Goal: Task Accomplishment & Management: Manage account settings

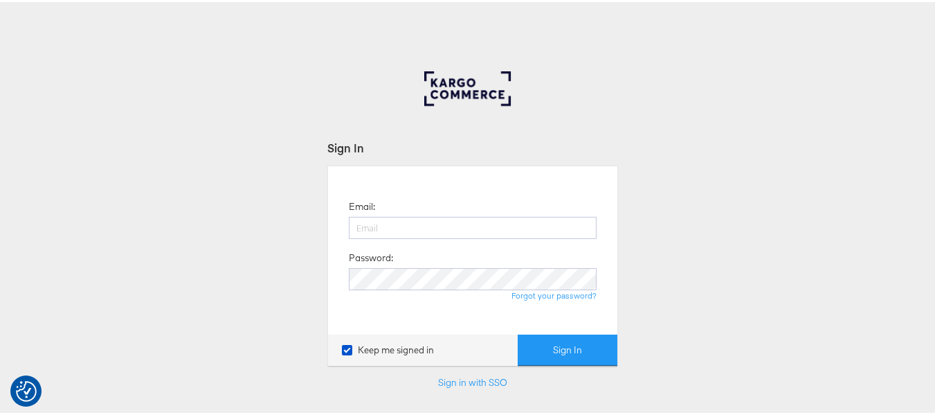
type input "aparna.doniparthi@kargo.com"
click at [518, 332] on button "Sign In" at bounding box center [568, 347] width 100 height 31
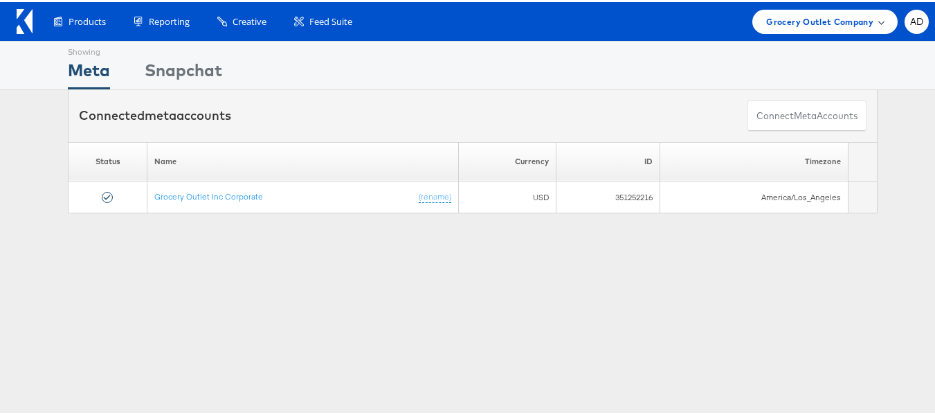
click at [790, 22] on span "Grocery Outlet Company" at bounding box center [819, 19] width 107 height 15
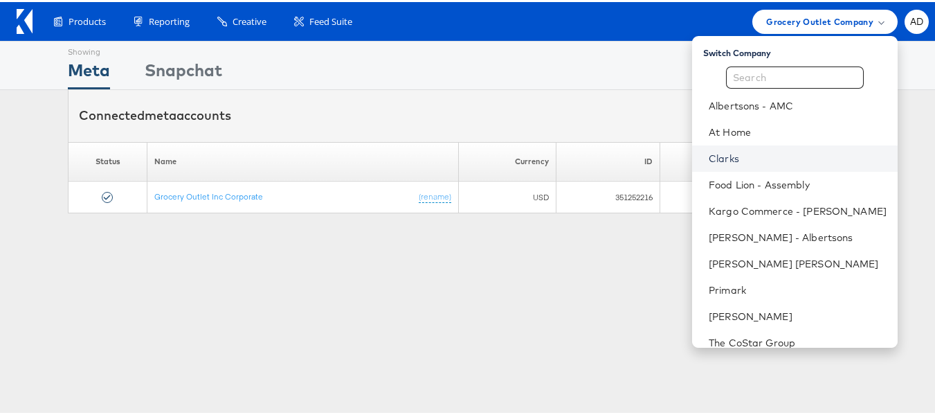
click at [709, 158] on link "Clarks" at bounding box center [798, 156] width 178 height 14
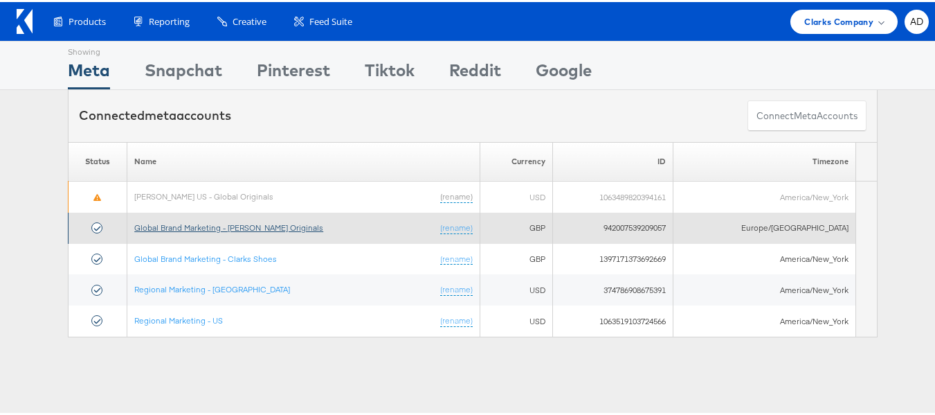
click at [260, 228] on link "Global Brand Marketing - [PERSON_NAME] Originals" at bounding box center [228, 225] width 189 height 10
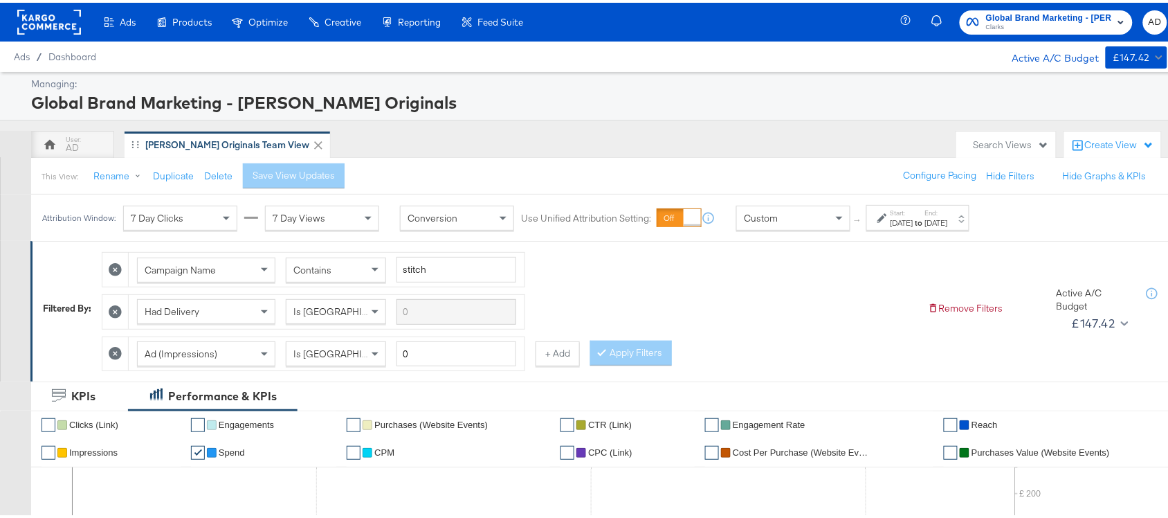
click at [948, 215] on div "Aug 24th 2025" at bounding box center [936, 220] width 23 height 11
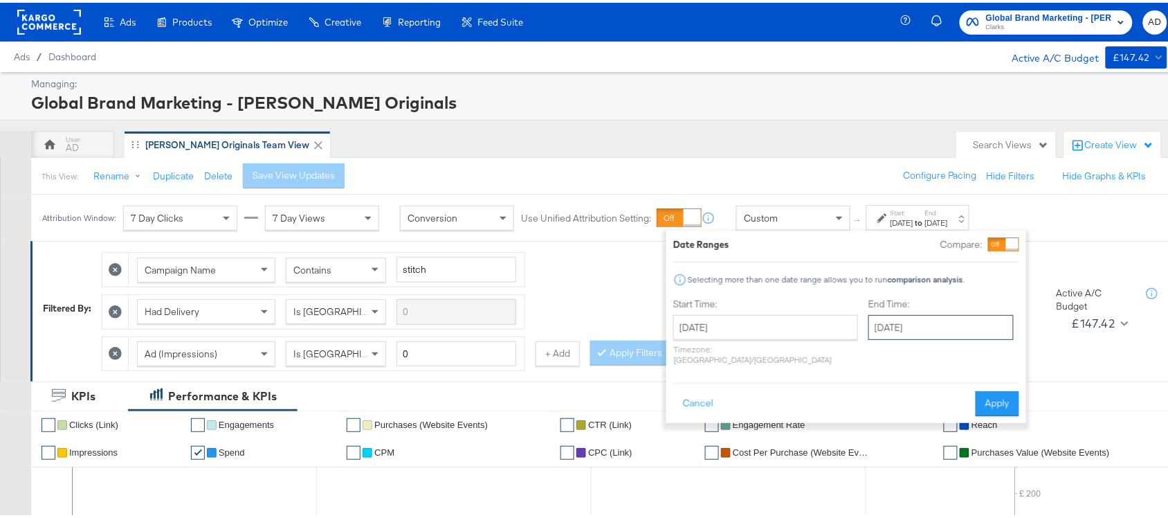
click at [912, 336] on input "August 24th 2025" at bounding box center [941, 324] width 145 height 25
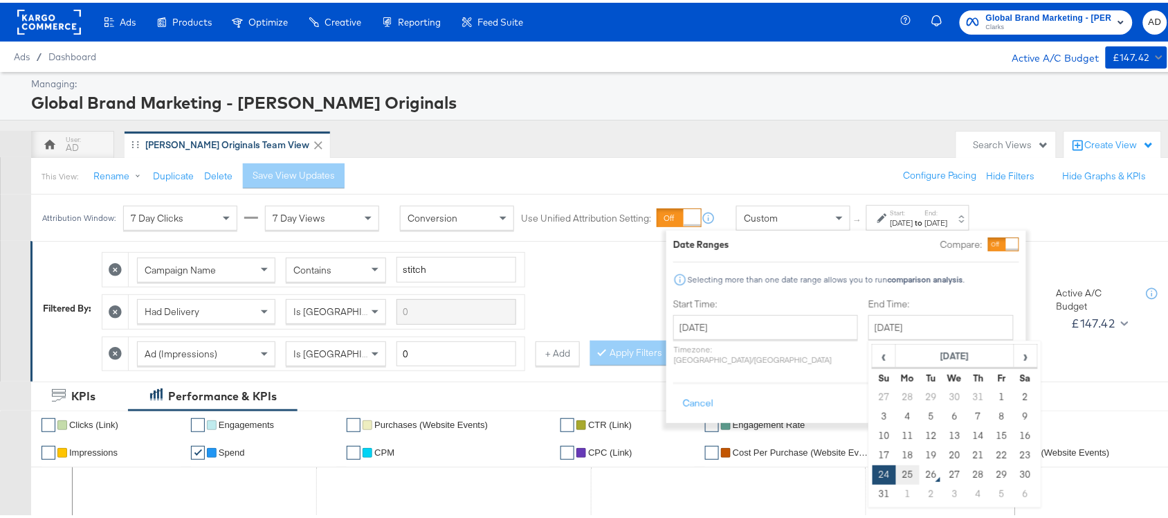
click at [896, 469] on td "25" at bounding box center [908, 471] width 24 height 19
type input "August 25th 2025"
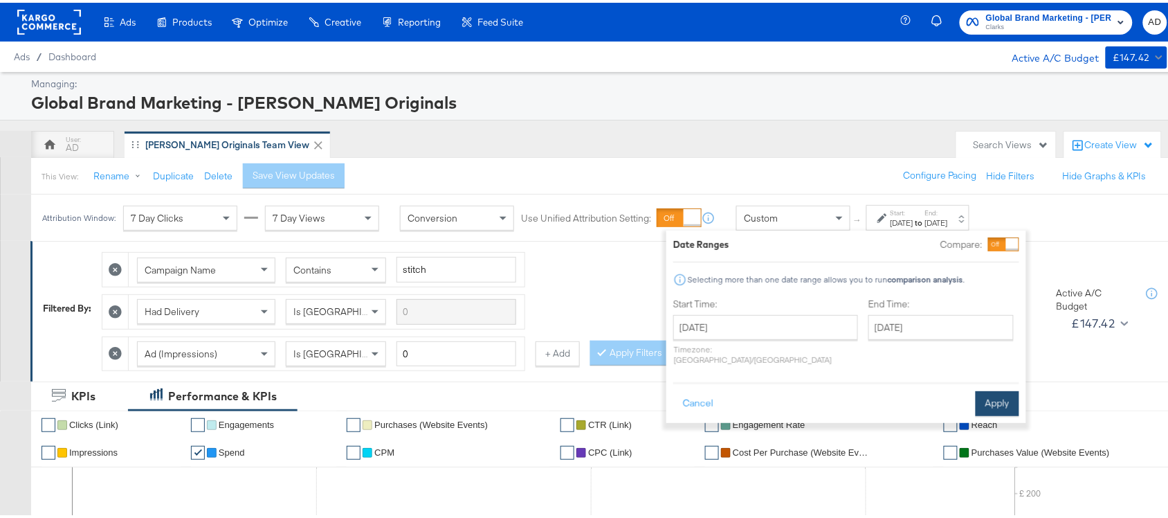
click at [1011, 388] on button "Apply" at bounding box center [998, 400] width 44 height 25
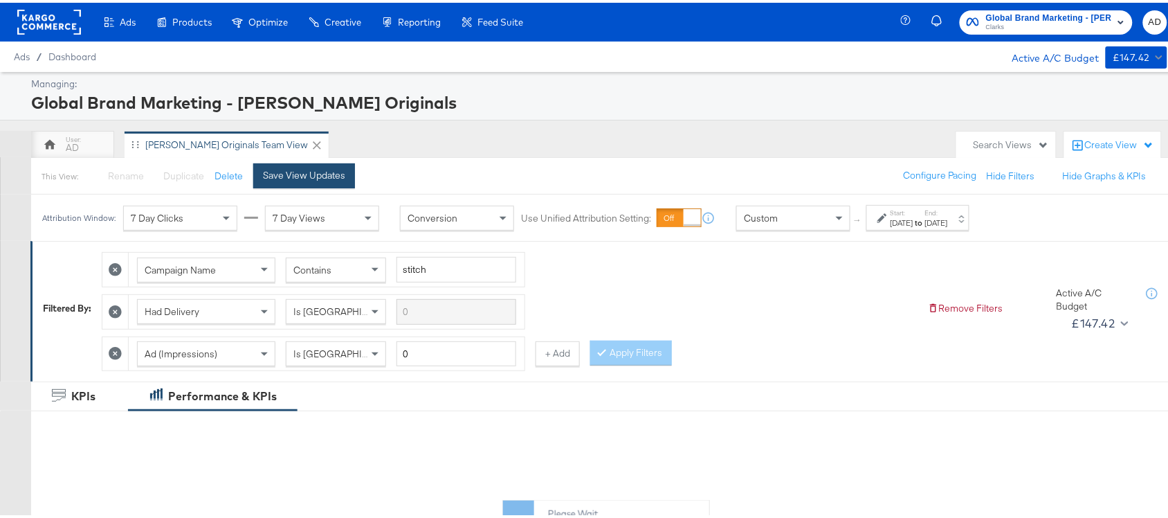
click at [305, 171] on div "Save View Updates" at bounding box center [304, 172] width 82 height 13
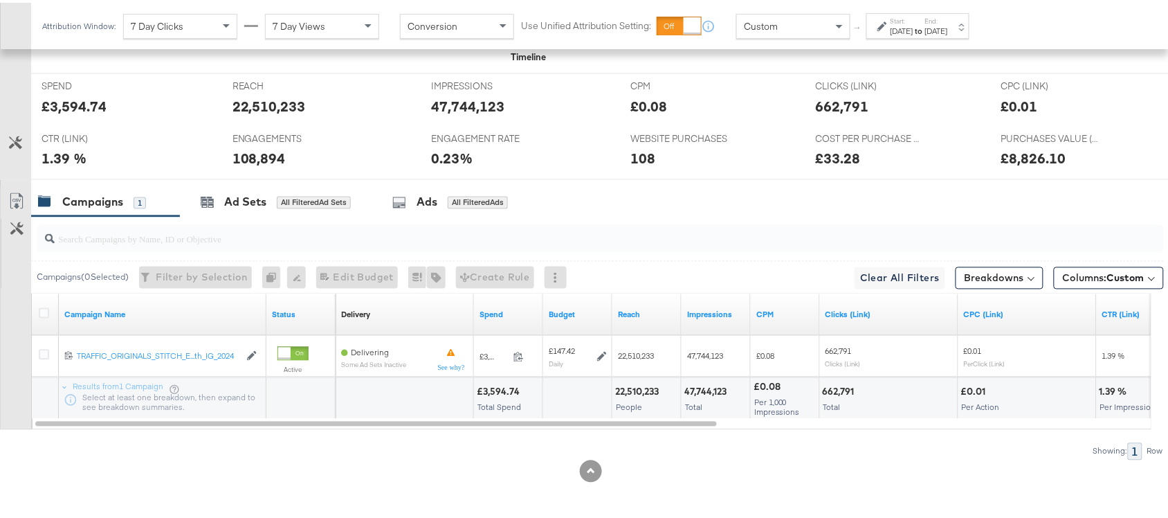
scroll to position [638, 0]
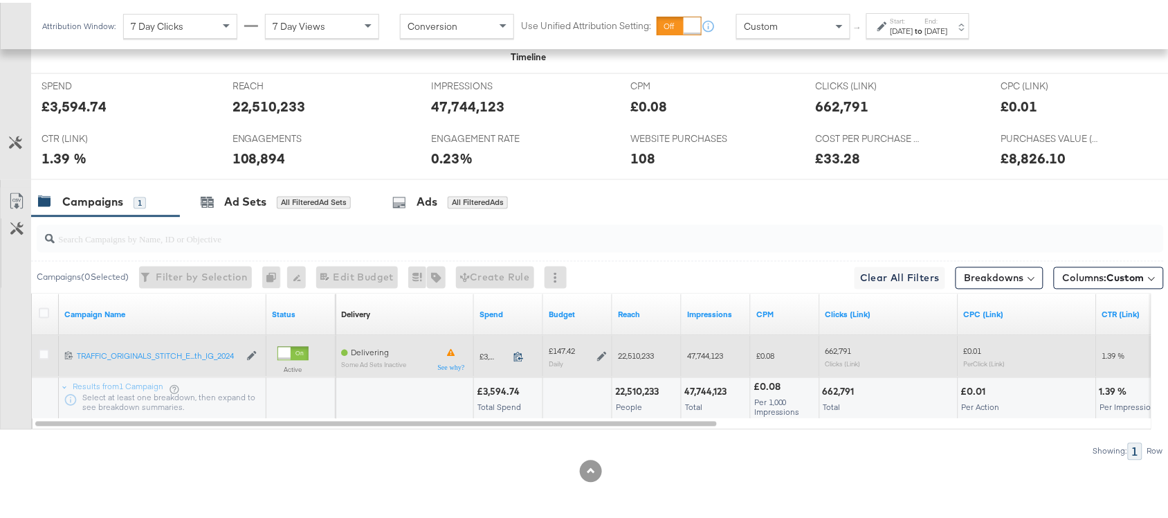
click at [516, 357] on icon at bounding box center [519, 354] width 10 height 10
click at [603, 352] on icon at bounding box center [602, 355] width 10 height 10
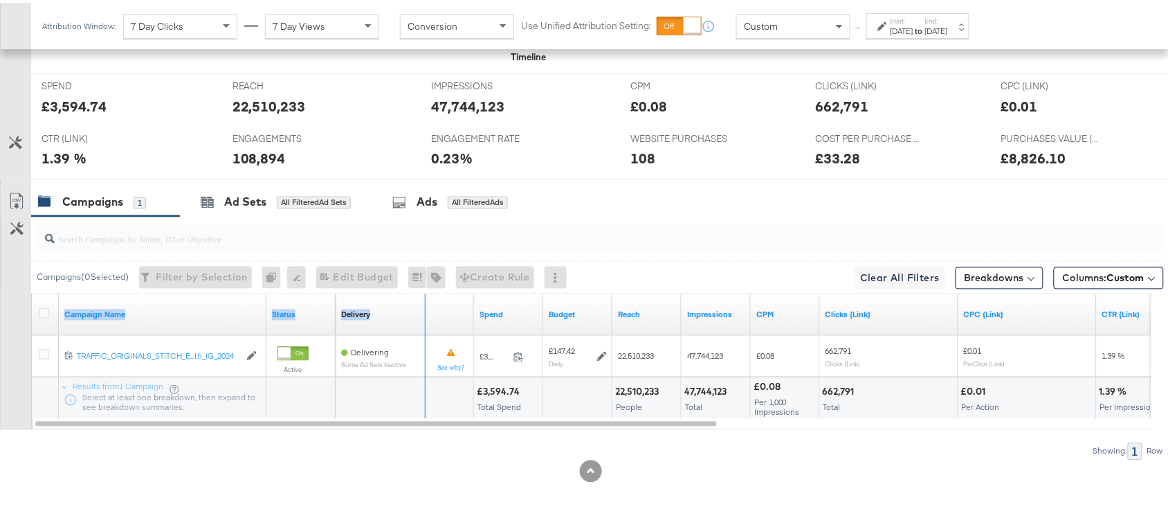
drag, startPoint x: 264, startPoint y: 295, endPoint x: 423, endPoint y: 299, distance: 159.2
click at [32, 291] on div "Campaign Name Status Delivery Sorting Unavailable Spend Budget Reach Impression…" at bounding box center [32, 291] width 0 height 0
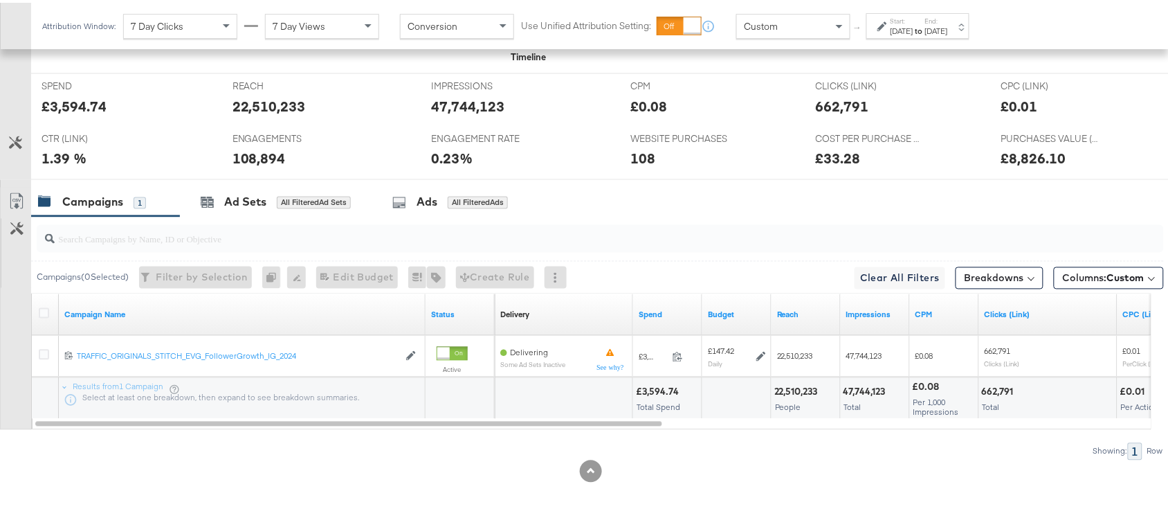
click at [723, 204] on div "Campaigns 1 Ad Sets All Filtered Ad Sets Ads All Filtered Ads" at bounding box center [606, 200] width 1150 height 30
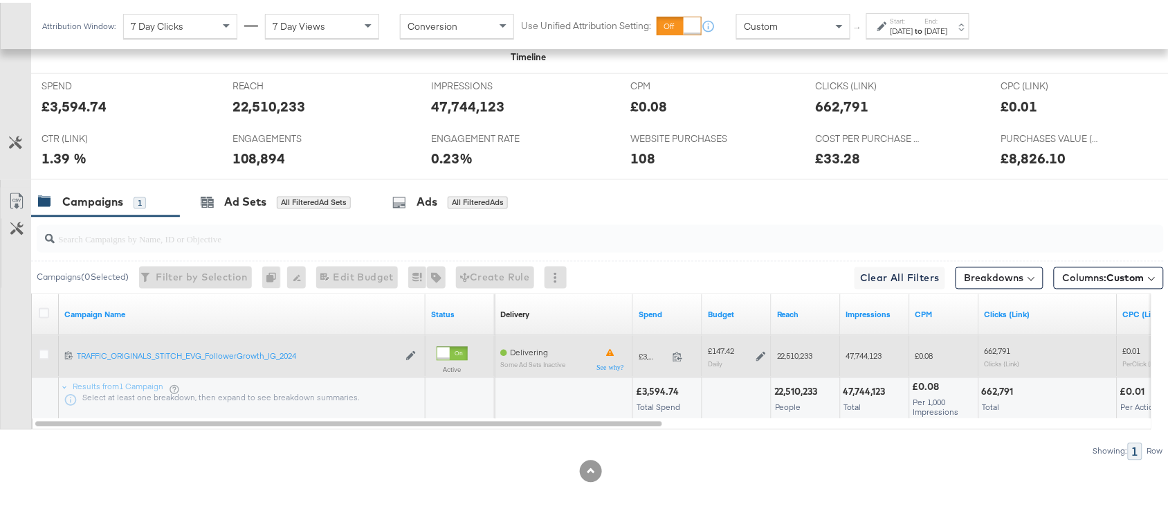
click at [761, 357] on icon at bounding box center [761, 354] width 10 height 10
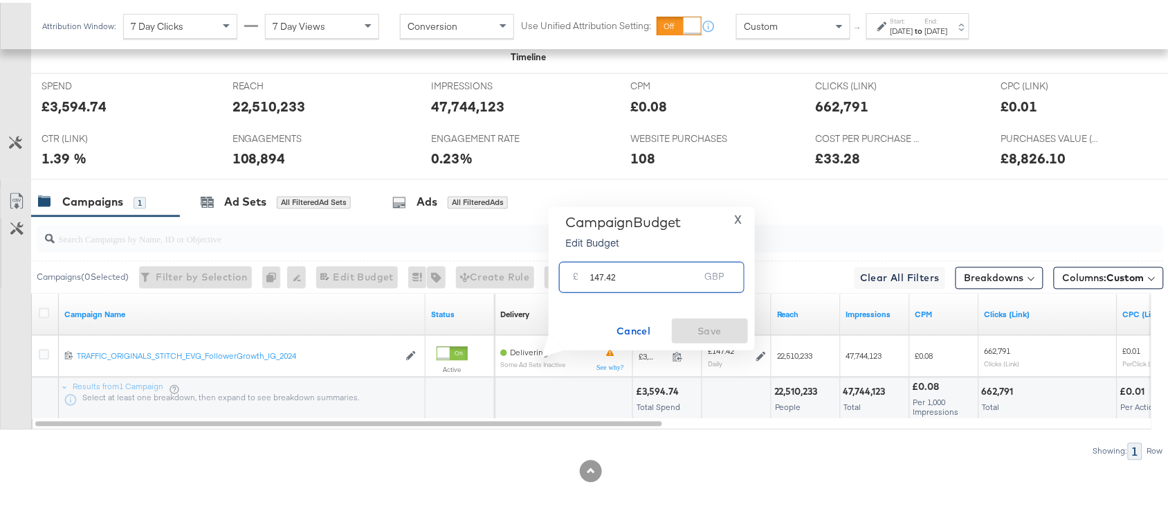
click at [634, 275] on input "147.42" at bounding box center [644, 269] width 109 height 30
paste input "£147.35"
type input "147.35"
click at [714, 323] on span "Save" at bounding box center [710, 328] width 65 height 17
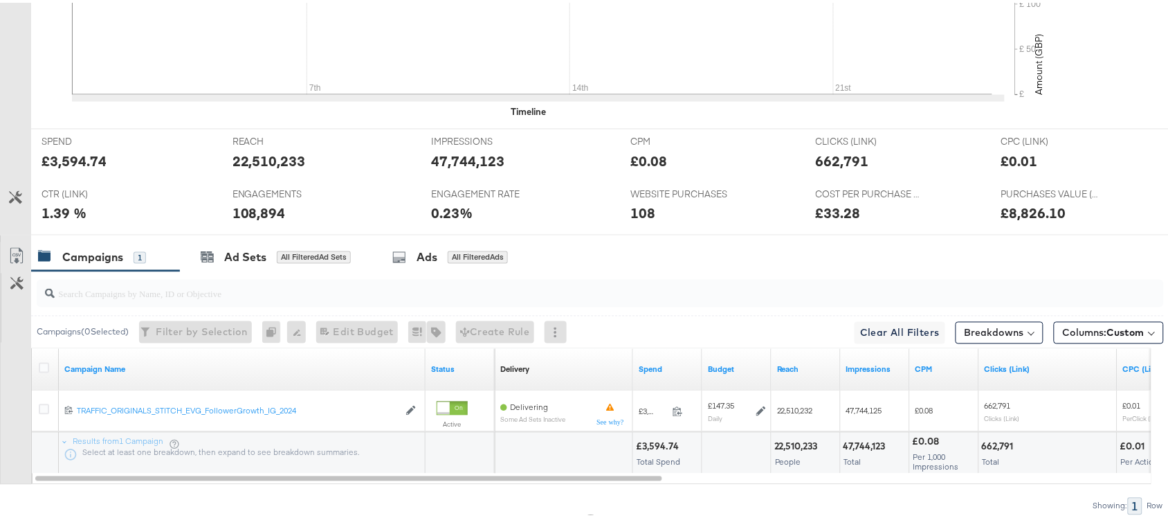
scroll to position [0, 0]
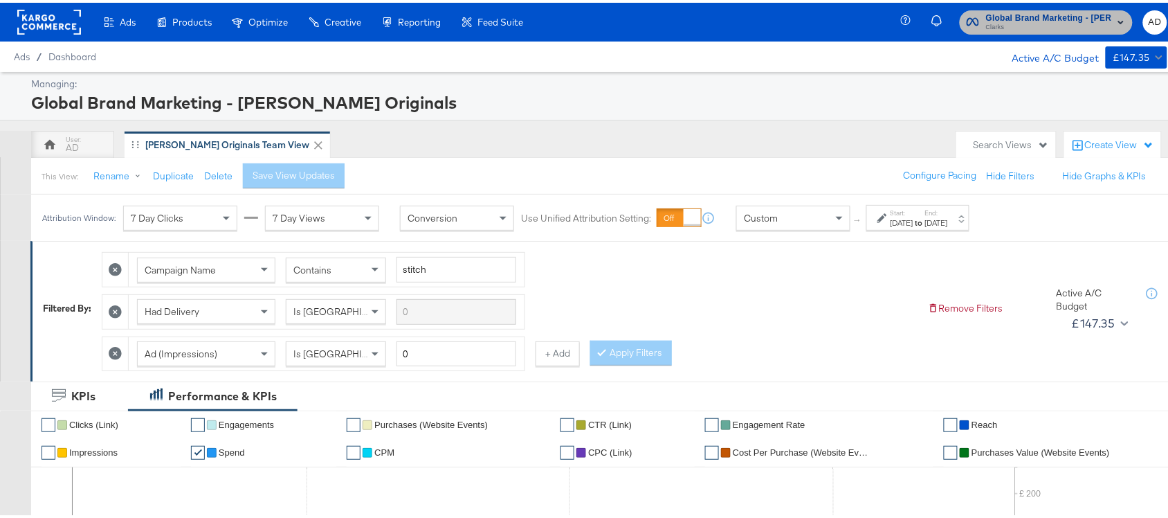
click at [1081, 22] on span "Clarks" at bounding box center [1049, 24] width 126 height 11
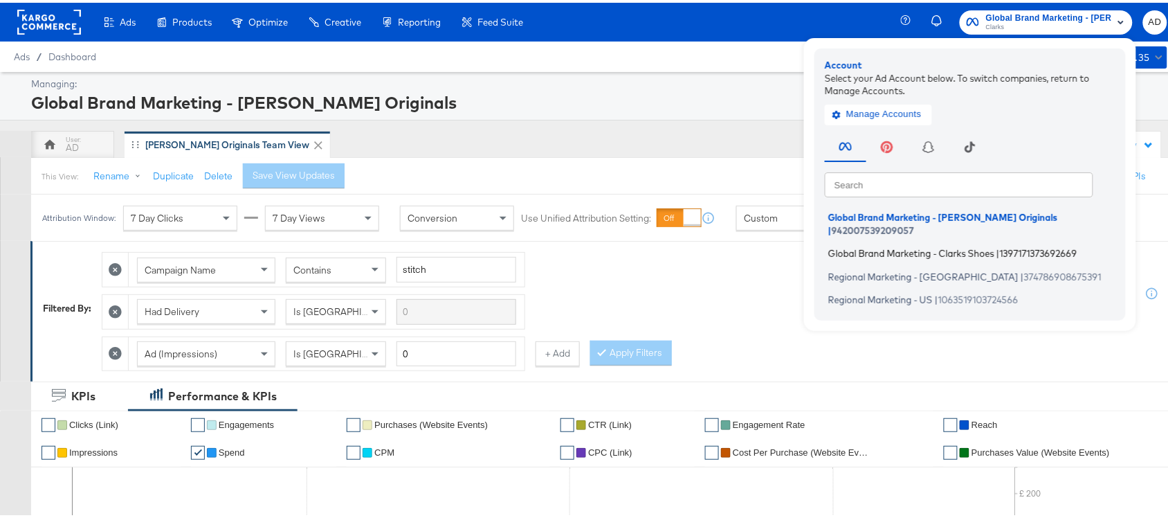
click at [908, 245] on span "Global Brand Marketing - Clarks Shoes" at bounding box center [911, 250] width 166 height 11
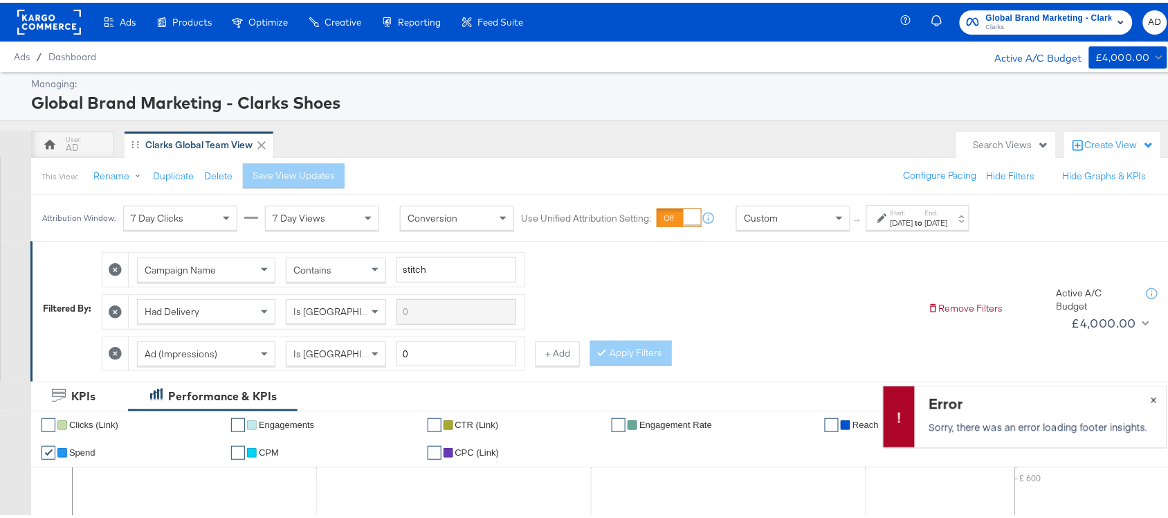
click at [1151, 397] on span "×" at bounding box center [1154, 396] width 6 height 16
click at [925, 218] on strong "to" at bounding box center [920, 220] width 12 height 10
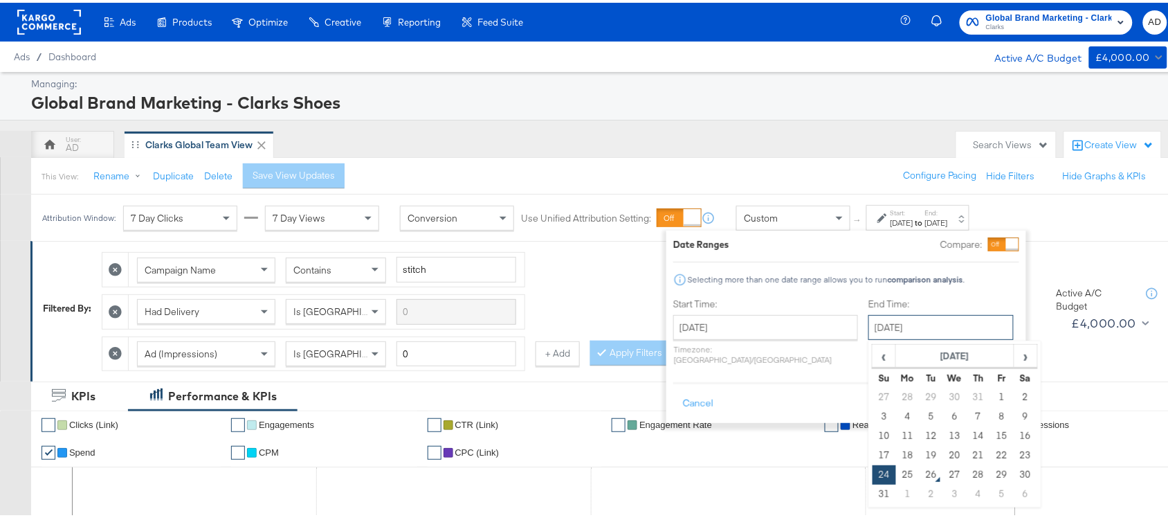
click at [883, 329] on input "[DATE]" at bounding box center [941, 324] width 145 height 25
click at [896, 476] on td "25" at bounding box center [908, 471] width 24 height 19
type input "[DATE]"
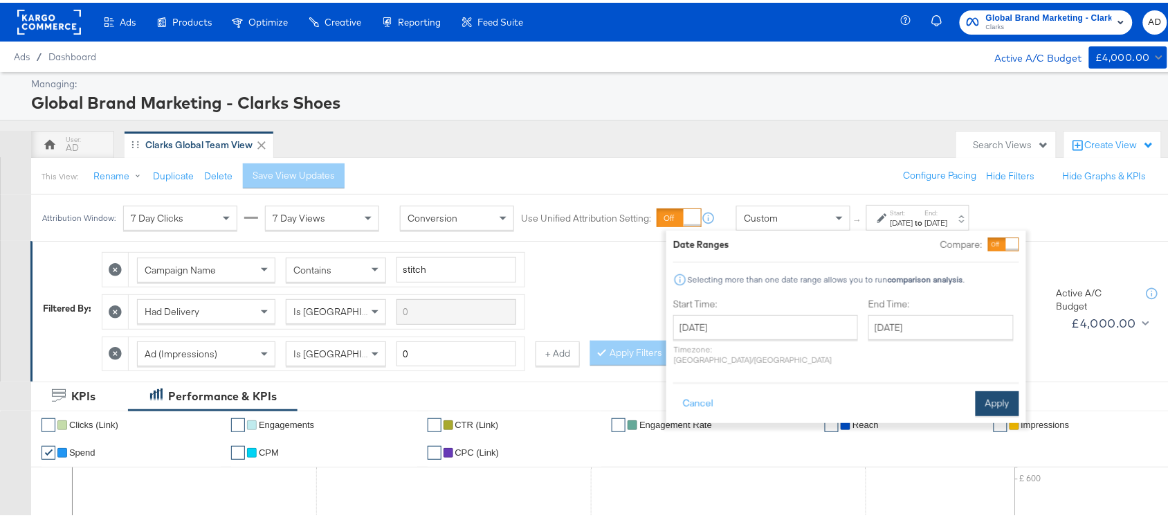
click at [991, 392] on button "Apply" at bounding box center [998, 400] width 44 height 25
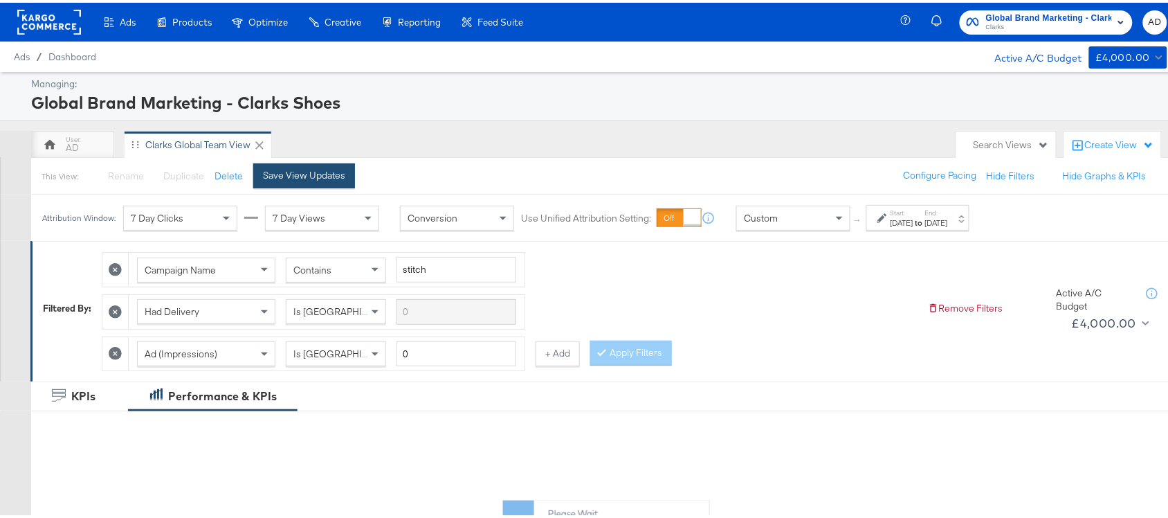
click at [295, 181] on button "Save View Updates" at bounding box center [304, 173] width 102 height 25
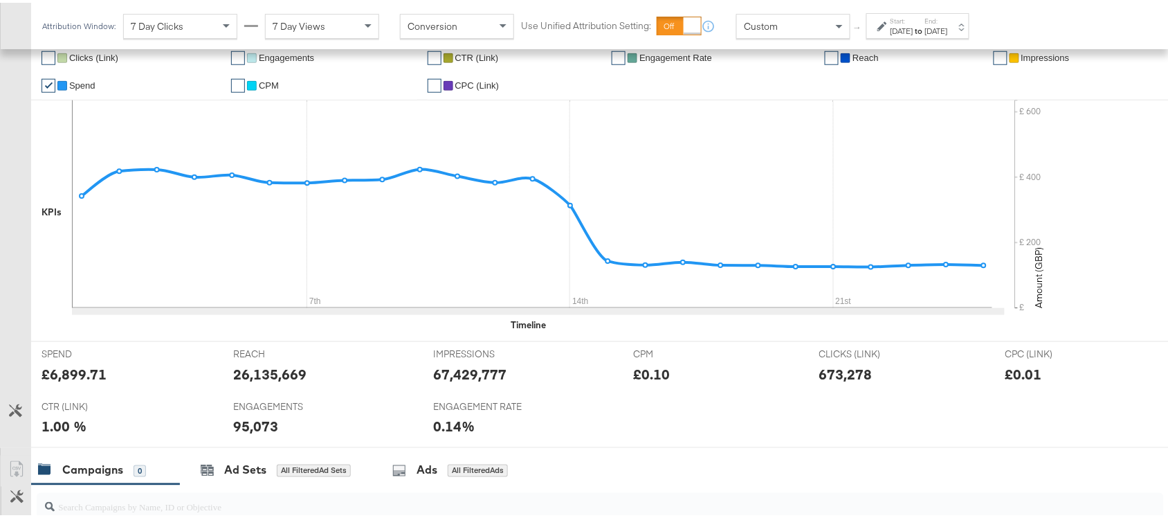
scroll to position [680, 0]
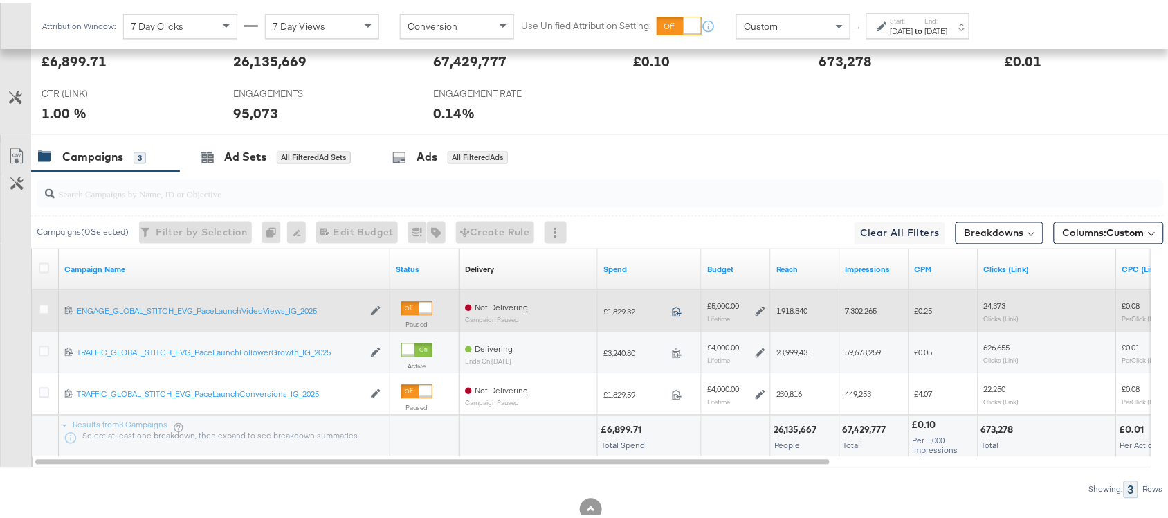
click at [680, 312] on icon at bounding box center [677, 309] width 10 height 10
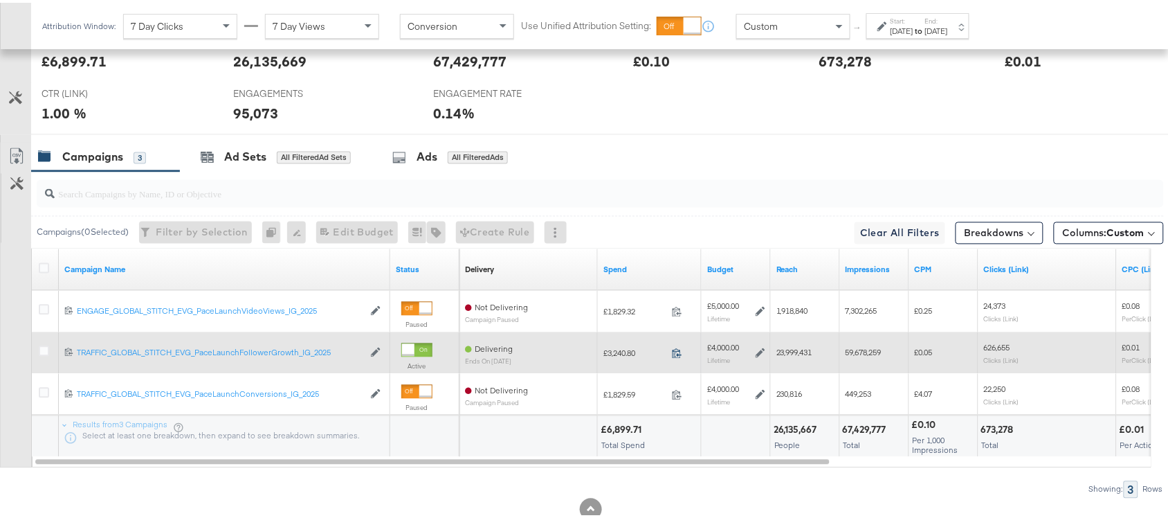
click at [678, 352] on icon at bounding box center [677, 350] width 10 height 10
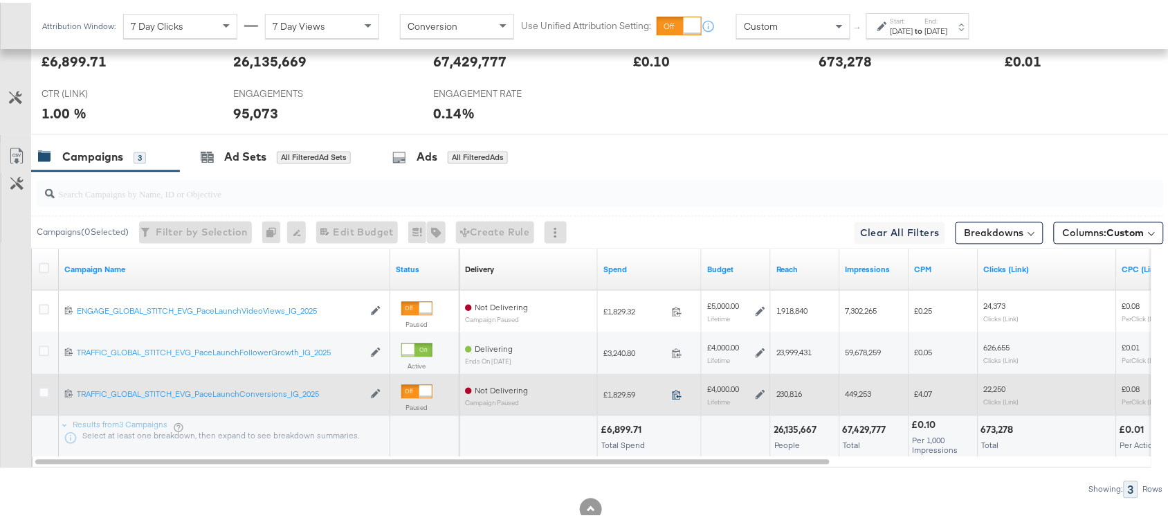
click at [676, 390] on icon at bounding box center [677, 392] width 10 height 10
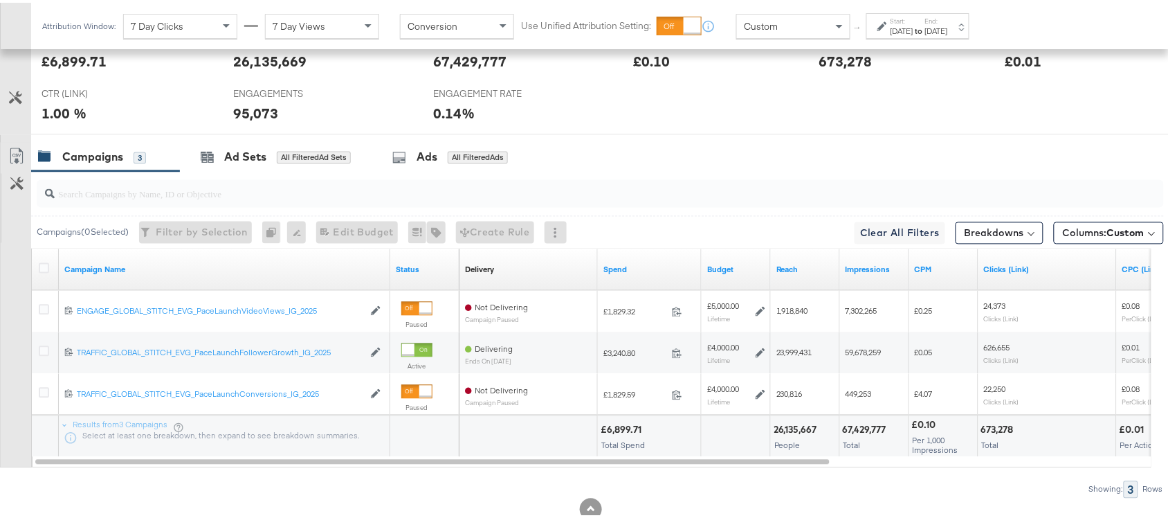
scroll to position [0, 0]
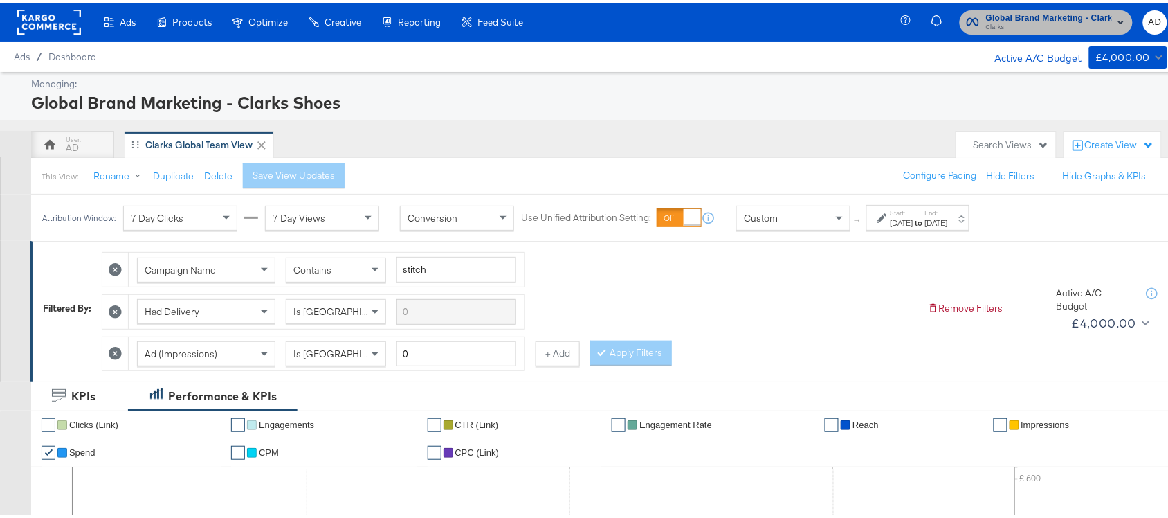
click at [1060, 19] on span "Clarks" at bounding box center [1049, 24] width 126 height 11
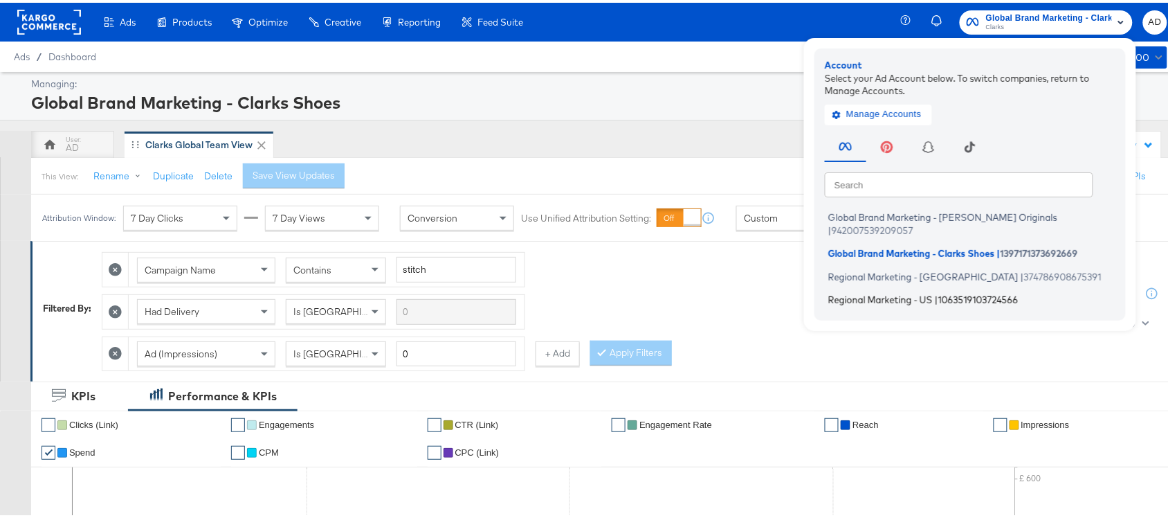
click at [869, 291] on span "Regional Marketing - US" at bounding box center [880, 296] width 105 height 11
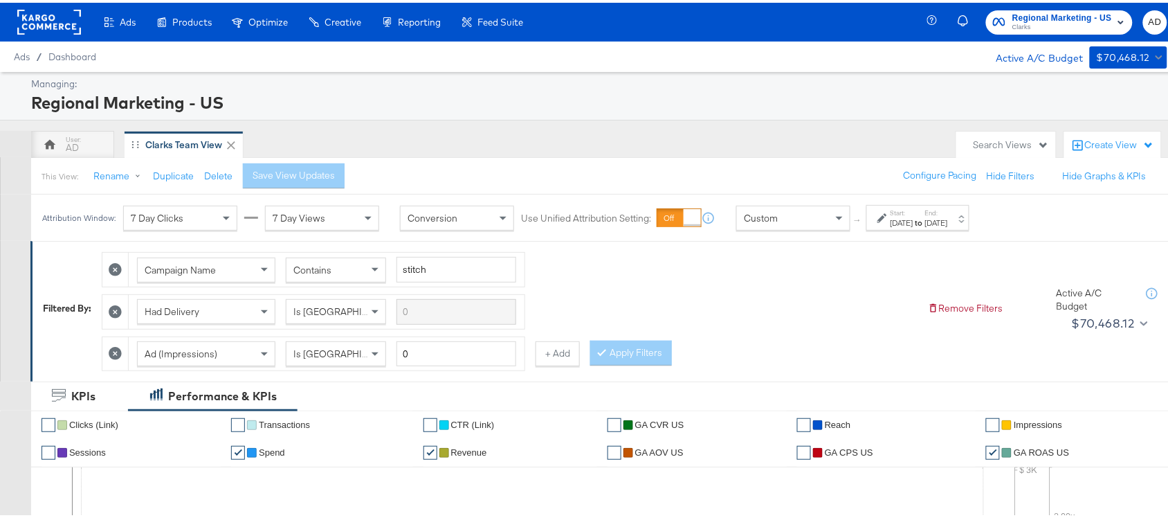
click at [948, 210] on label "End:" at bounding box center [936, 210] width 23 height 9
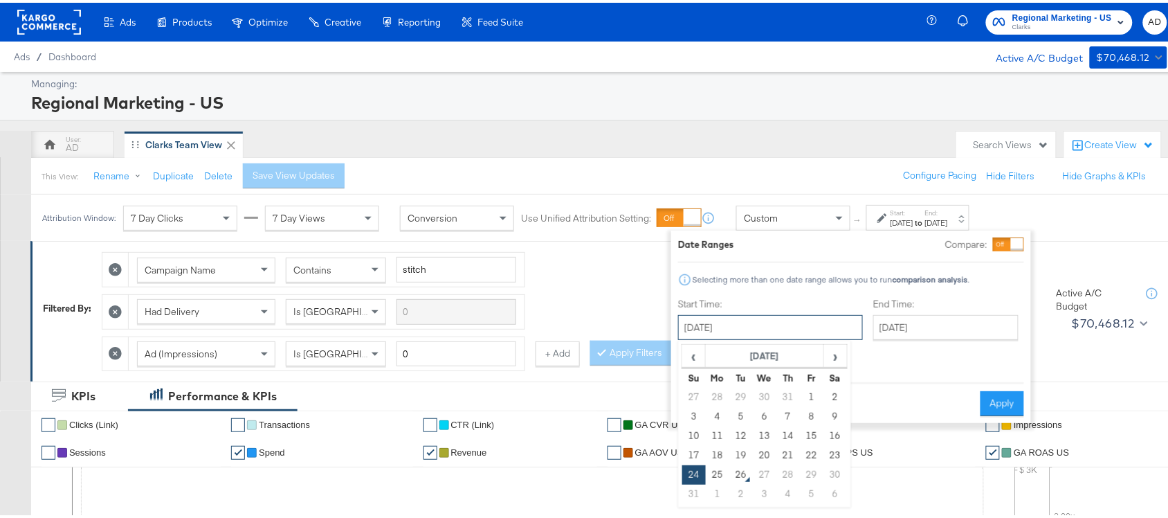
click at [759, 329] on input "[DATE]" at bounding box center [770, 324] width 185 height 25
click at [716, 475] on td "25" at bounding box center [718, 471] width 24 height 19
type input "[DATE]"
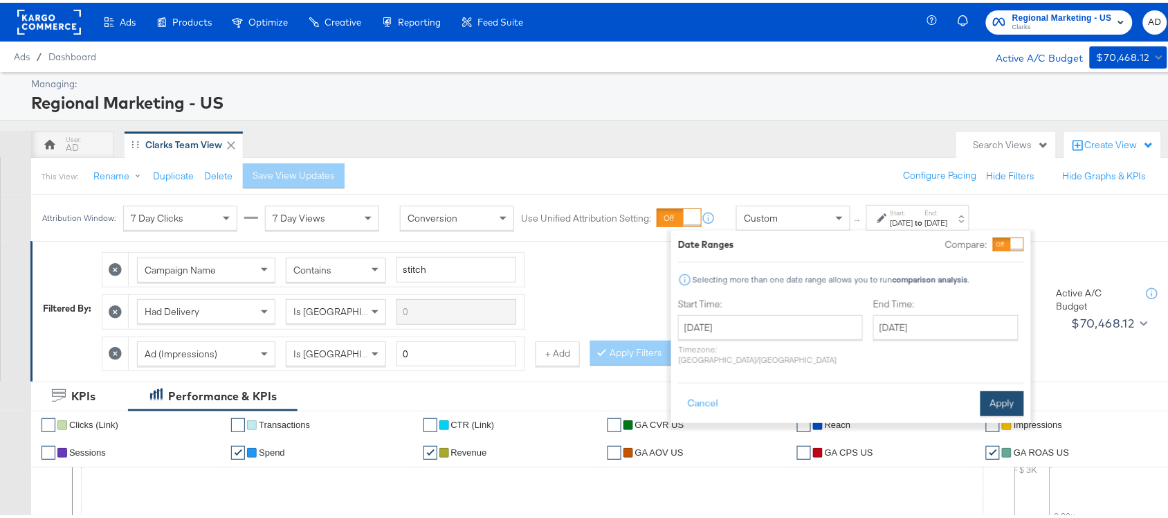
click at [997, 397] on button "Apply" at bounding box center [1003, 400] width 44 height 25
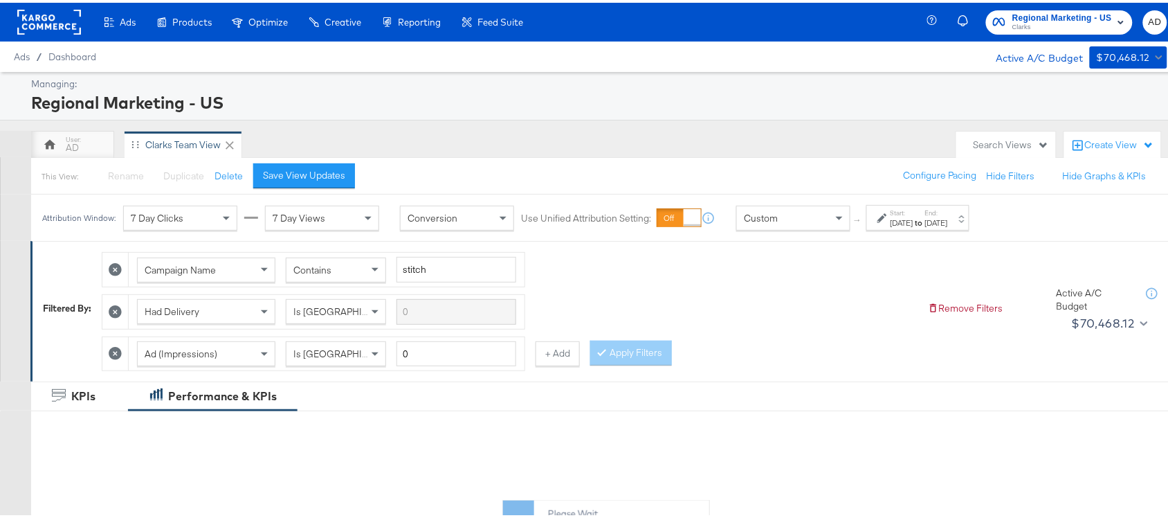
click at [948, 215] on div "Start: Aug 25th 2025 to End: Aug 25th 2025" at bounding box center [919, 216] width 57 height 20
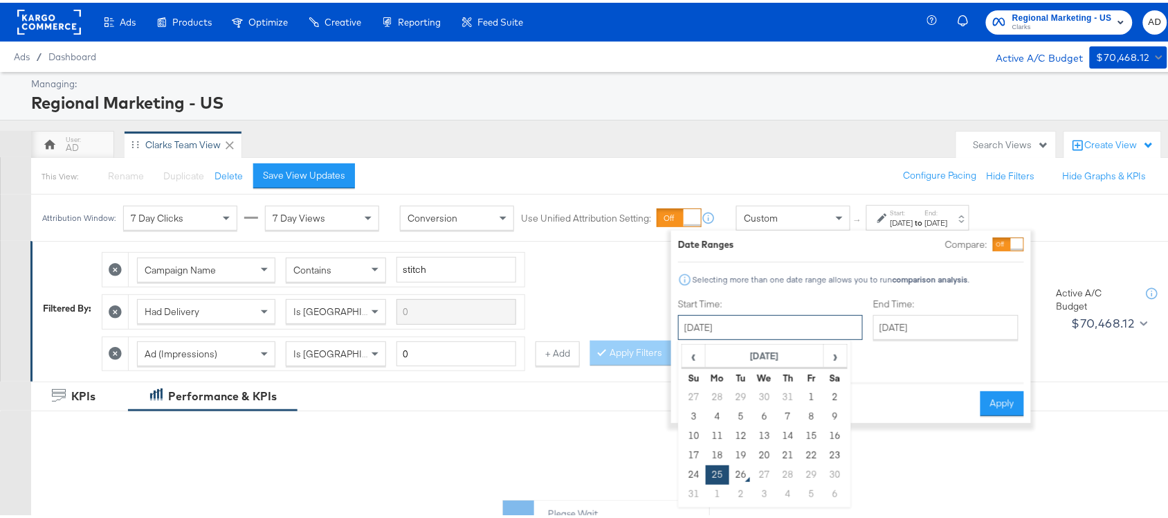
click at [710, 316] on input "[DATE]" at bounding box center [770, 324] width 185 height 25
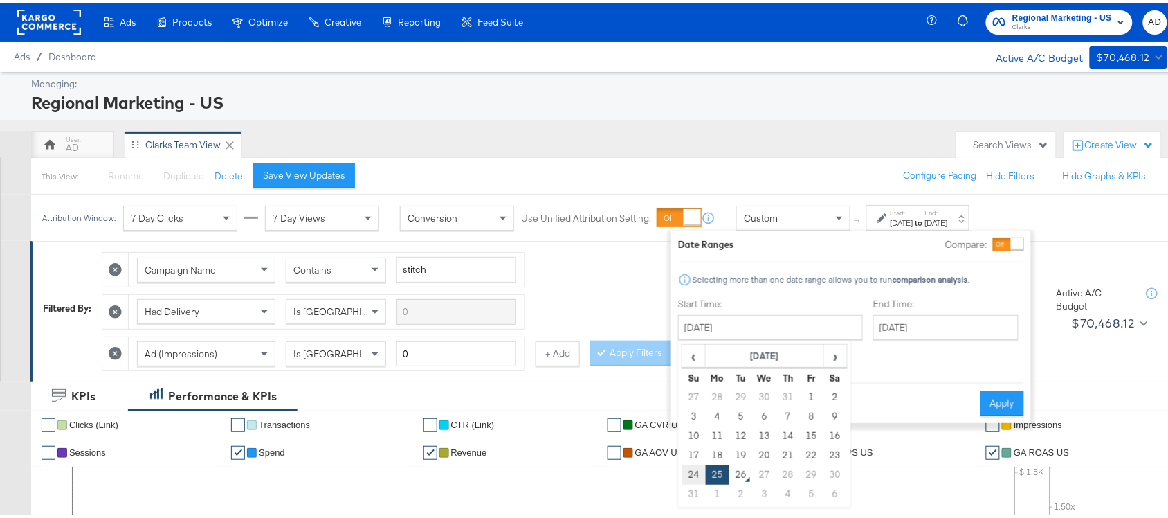
click at [692, 469] on td "24" at bounding box center [694, 471] width 24 height 19
type input "[DATE]"
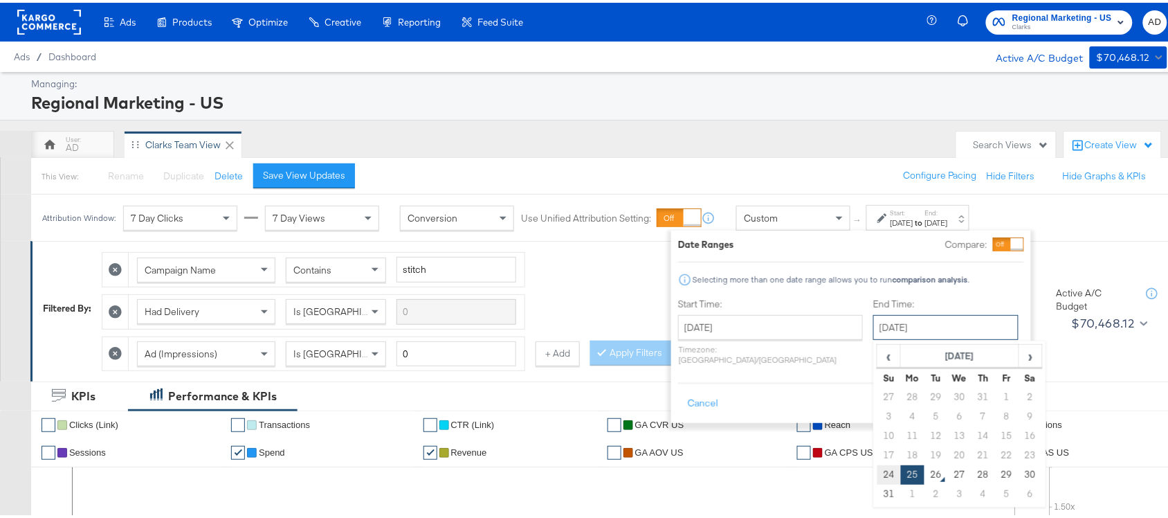
drag, startPoint x: 891, startPoint y: 327, endPoint x: 846, endPoint y: 474, distance: 154.1
click at [873, 337] on div "August 25th 2025 ‹ August 2025 › Su Mo Tu We Th Fr Sa 27 28 29 30 31 1 2 3 4 5 …" at bounding box center [945, 324] width 145 height 25
click at [878, 474] on td "24" at bounding box center [890, 471] width 24 height 19
type input "August 24th 2025"
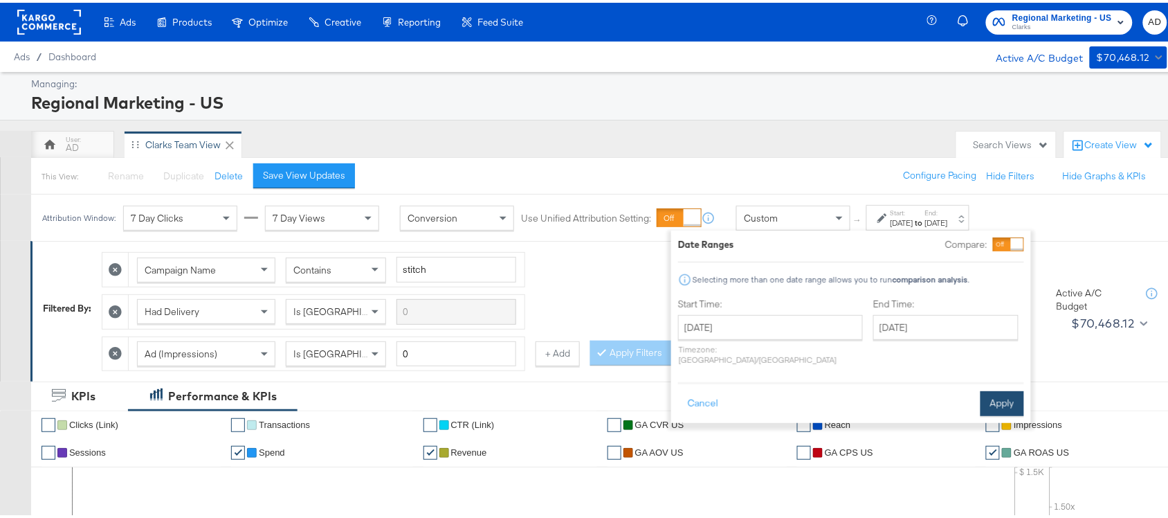
click at [997, 388] on button "Apply" at bounding box center [1003, 400] width 44 height 25
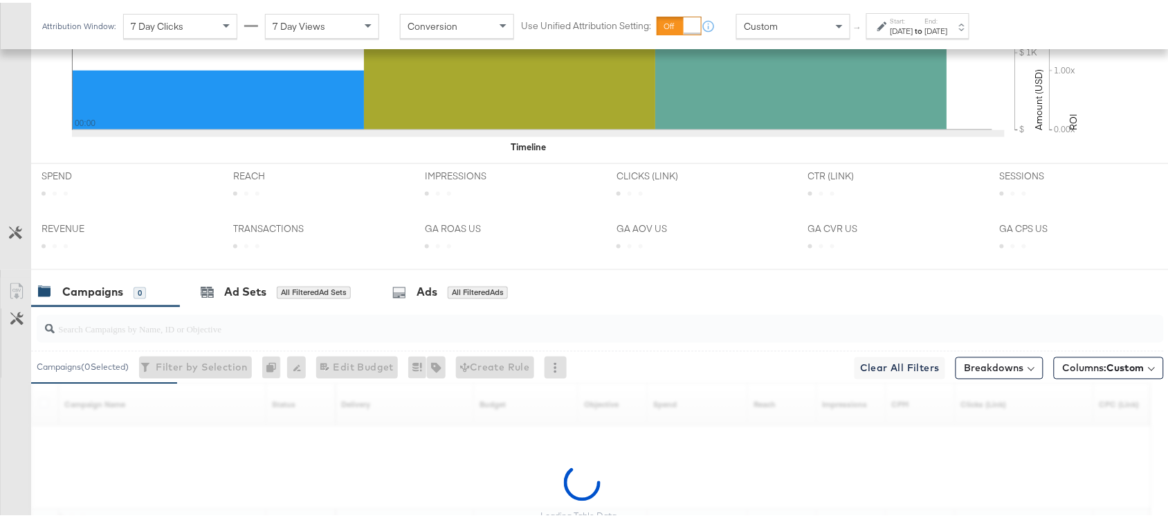
scroll to position [680, 0]
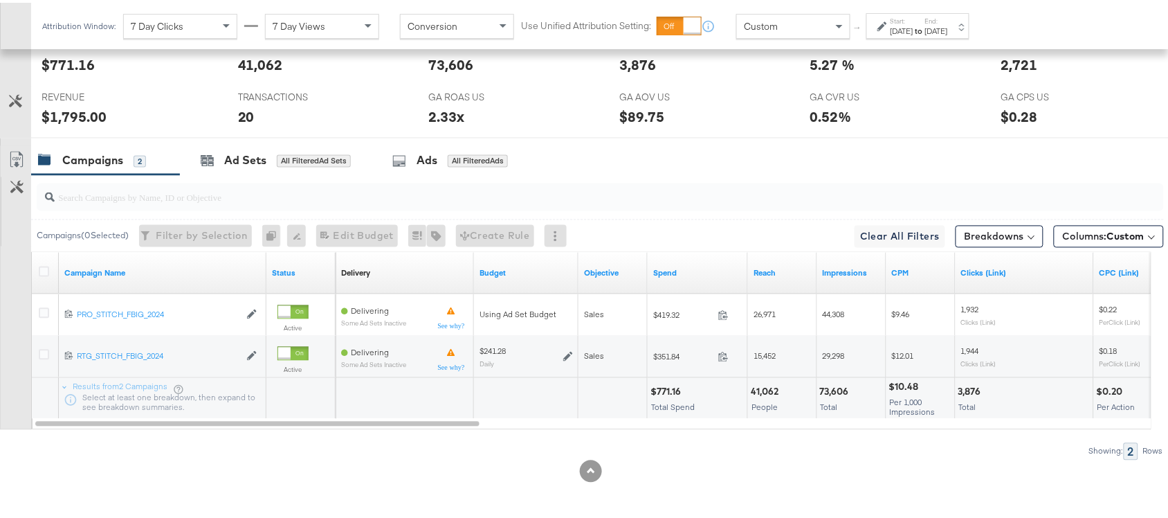
click at [668, 390] on div "$771.16" at bounding box center [668, 389] width 35 height 13
copy div "771.16"
click at [668, 390] on div "$771.16" at bounding box center [668, 389] width 35 height 13
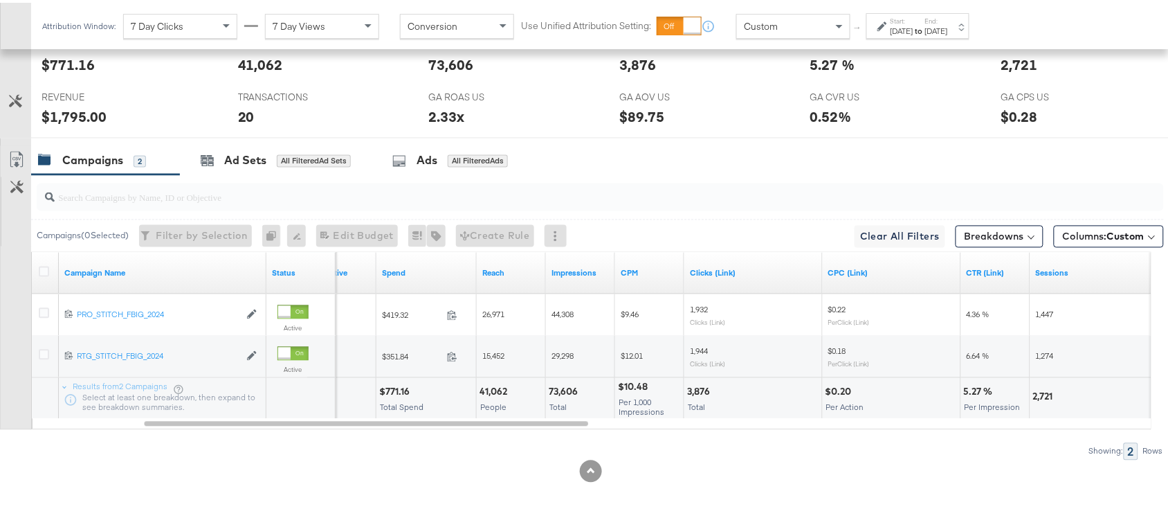
click at [557, 385] on div "73,606" at bounding box center [565, 389] width 33 height 13
copy div "73,606"
click at [557, 385] on div "73,606" at bounding box center [565, 389] width 33 height 13
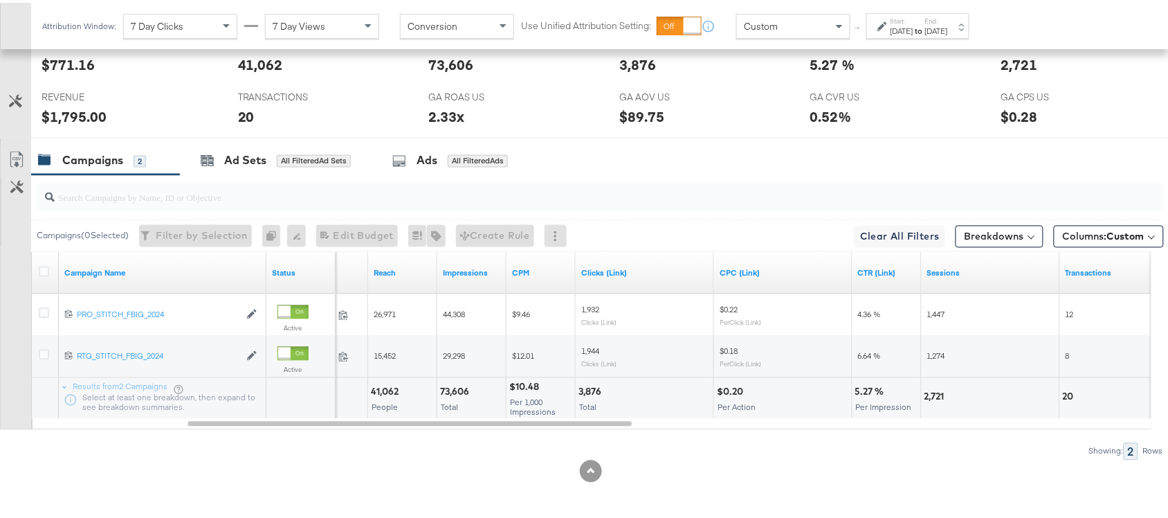
click at [589, 390] on div "3,876" at bounding box center [592, 389] width 27 height 13
copy div "3,876"
click at [589, 390] on div "3,876" at bounding box center [592, 389] width 27 height 13
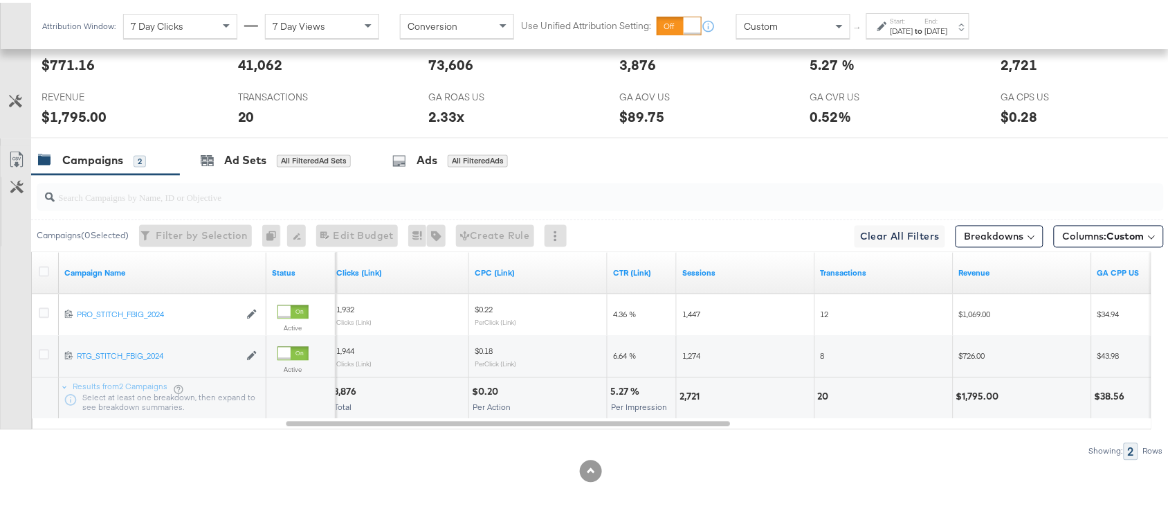
click at [694, 398] on div "2,721" at bounding box center [692, 394] width 24 height 13
copy div "2,721"
click at [694, 398] on div "2,721" at bounding box center [692, 394] width 24 height 13
click at [945, 19] on div "Start: Aug 24th 2025 to End: Aug 24th 2025" at bounding box center [919, 24] width 57 height 20
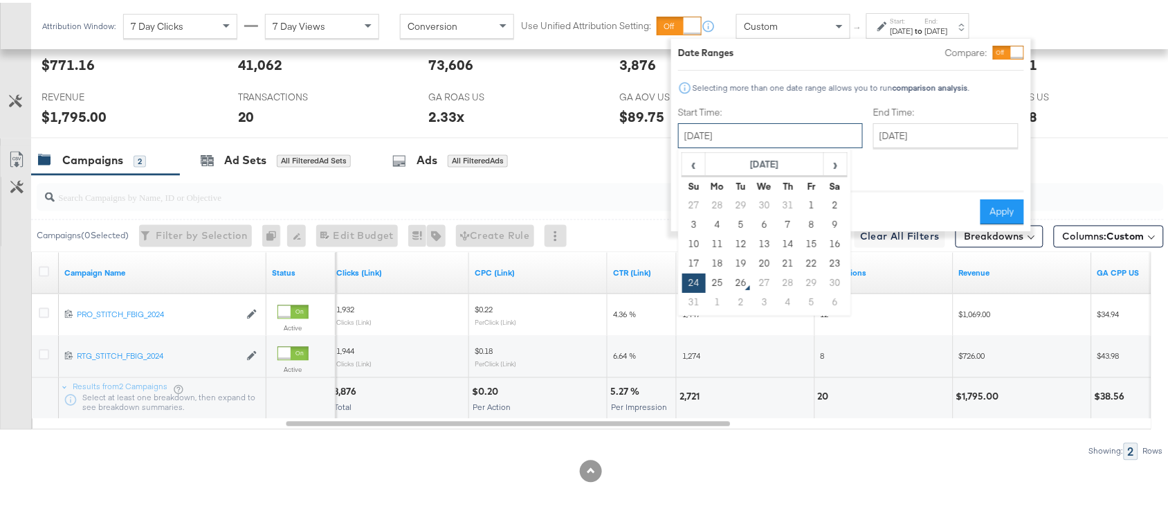
click at [772, 136] on input "August 24th 2025" at bounding box center [770, 132] width 185 height 25
click at [720, 285] on td "25" at bounding box center [718, 280] width 24 height 19
type input "[DATE]"
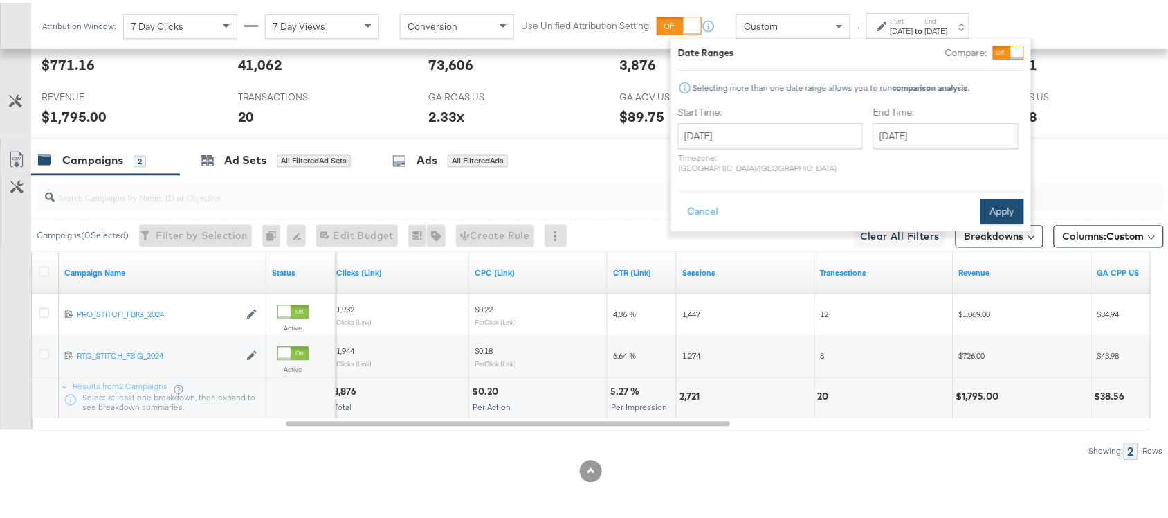
click at [998, 197] on button "Apply" at bounding box center [1003, 209] width 44 height 25
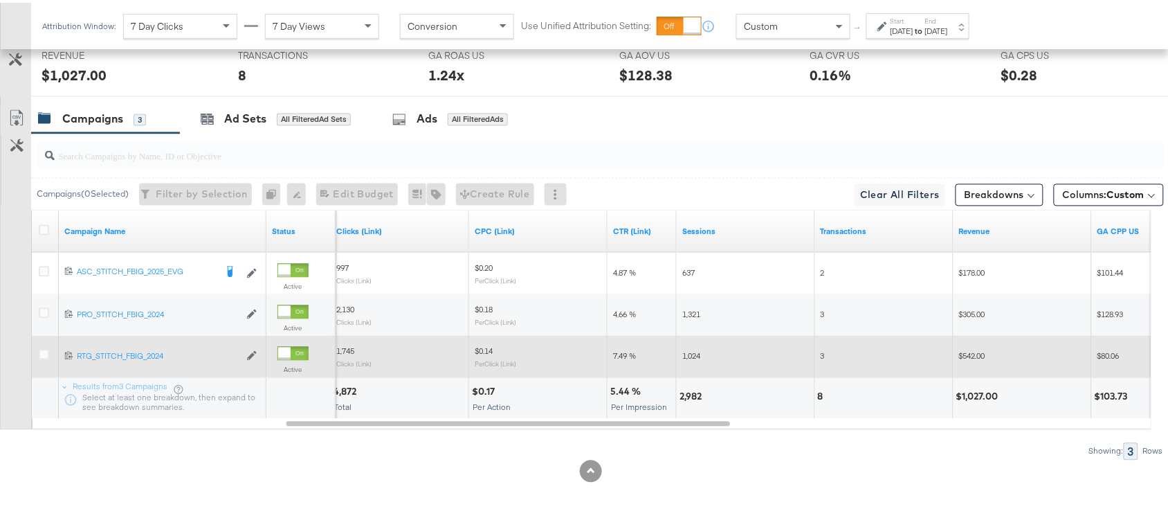
scroll to position [721, 0]
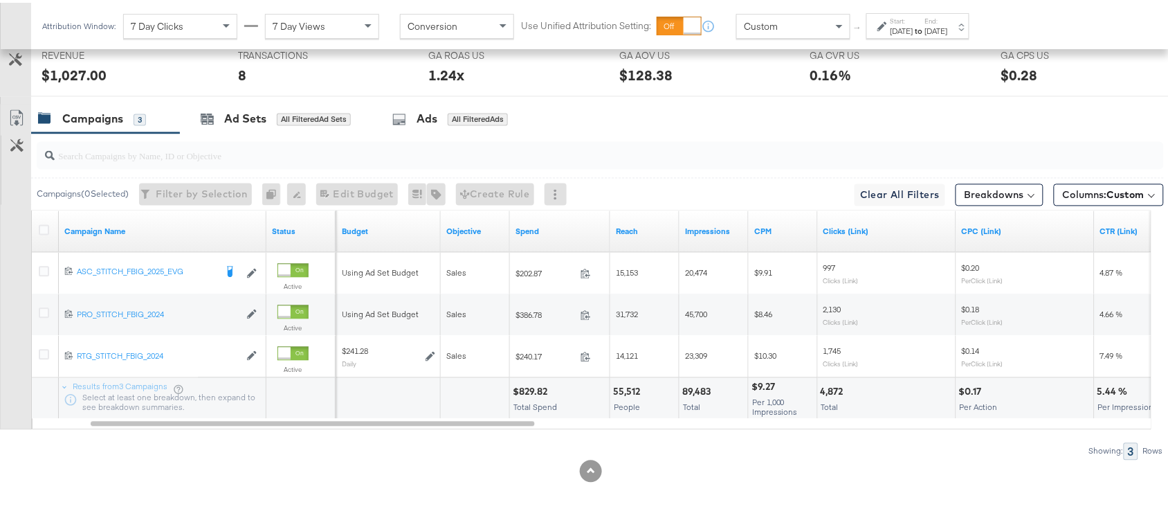
click at [526, 386] on div "$829.82" at bounding box center [532, 389] width 39 height 13
copy div "829.82"
click at [526, 386] on div "$829.82" at bounding box center [532, 389] width 39 height 13
click at [690, 388] on div "89,483" at bounding box center [698, 389] width 33 height 13
copy div "89,483"
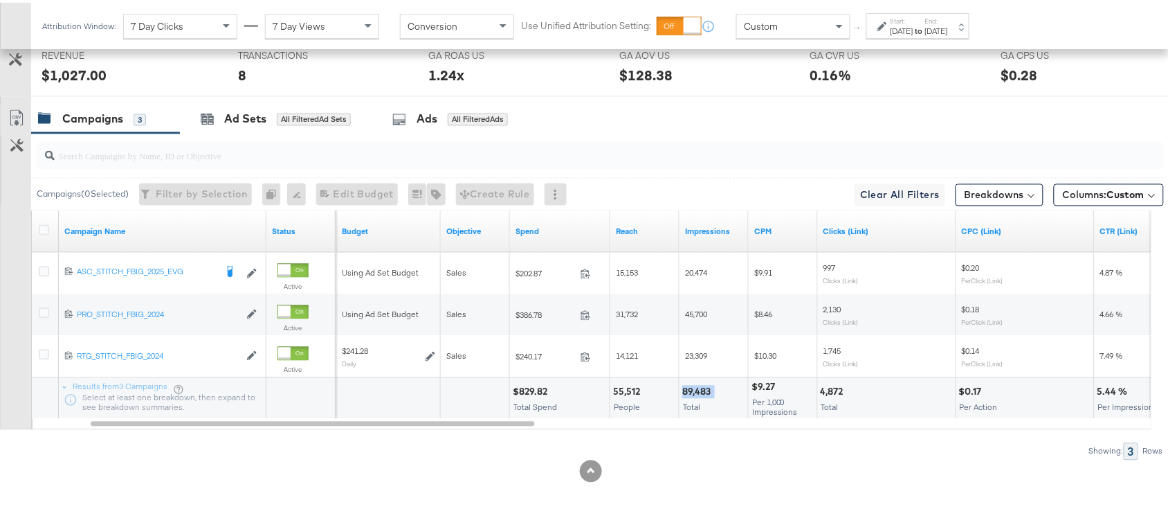
click at [690, 388] on div "89,483" at bounding box center [698, 389] width 33 height 13
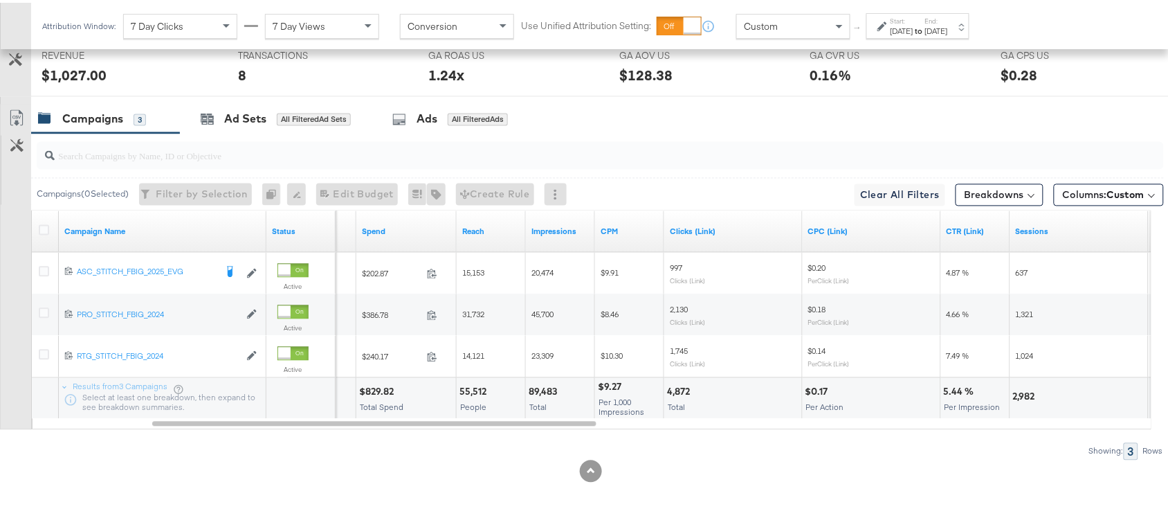
click at [671, 388] on div "4,872" at bounding box center [680, 389] width 27 height 13
copy div "4,872"
click at [671, 388] on div "4,872" at bounding box center [680, 389] width 27 height 13
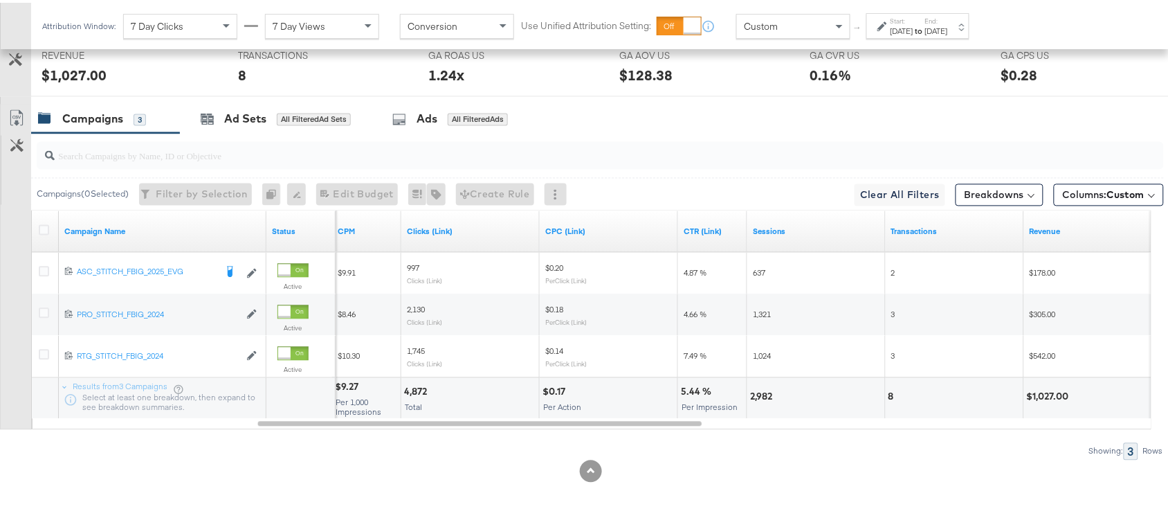
click at [753, 390] on div "2,982" at bounding box center [763, 394] width 26 height 13
copy div "2,982"
click at [753, 390] on div "2,982" at bounding box center [763, 394] width 26 height 13
click at [891, 393] on div "8" at bounding box center [894, 394] width 10 height 13
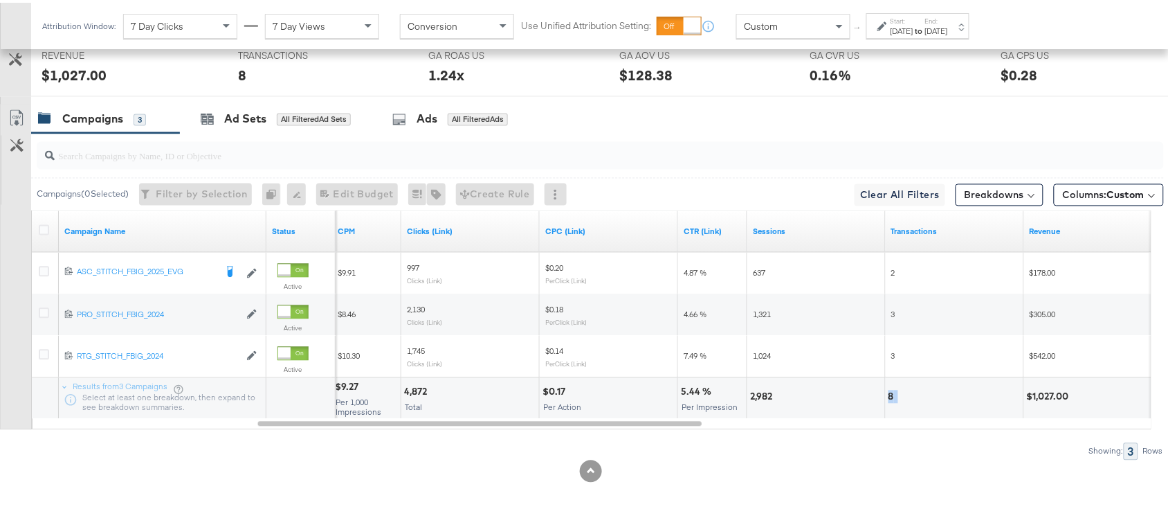
click at [891, 393] on div "8" at bounding box center [894, 394] width 10 height 13
copy div "8"
click at [1037, 392] on div "$1,027.00" at bounding box center [1050, 394] width 46 height 13
copy div "1,027.00"
click at [1037, 392] on div "$1,027.00" at bounding box center [1050, 394] width 46 height 13
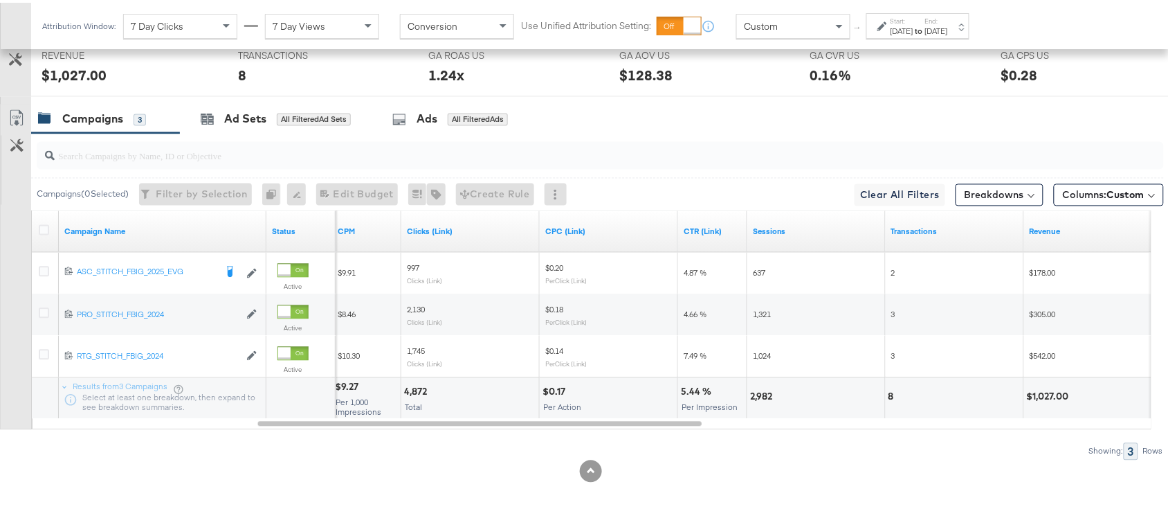
click at [925, 28] on strong "to" at bounding box center [920, 28] width 12 height 10
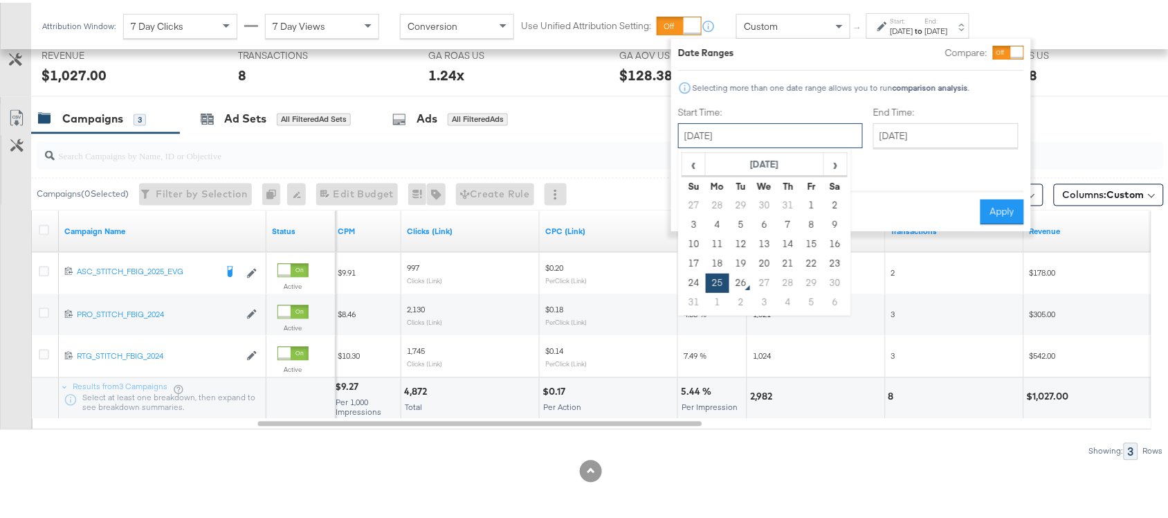
click at [770, 139] on input "[DATE]" at bounding box center [770, 132] width 185 height 25
click at [698, 278] on td "24" at bounding box center [694, 280] width 24 height 19
type input "August 24th 2025"
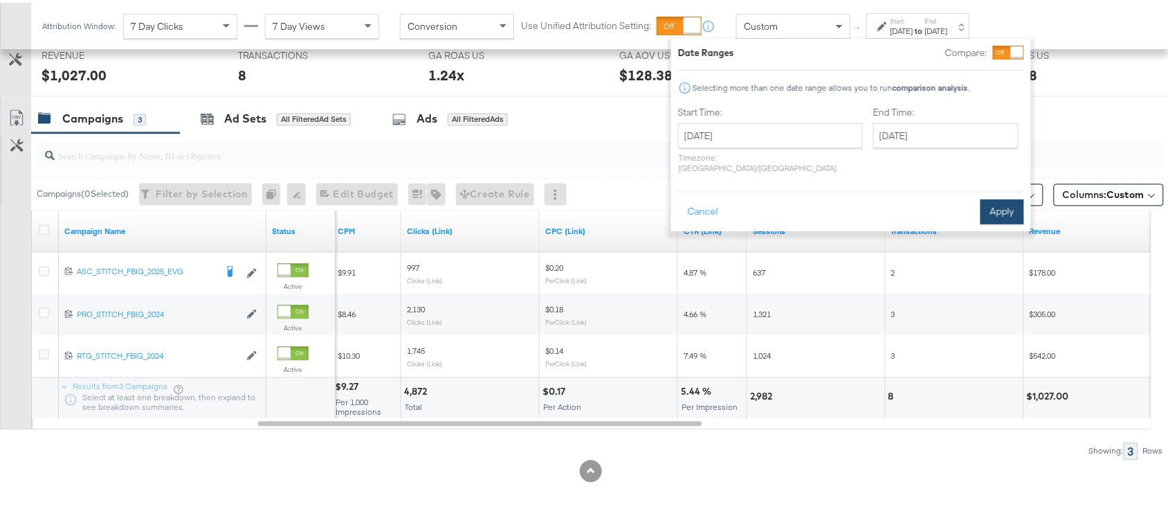
click at [993, 198] on button "Apply" at bounding box center [1003, 209] width 44 height 25
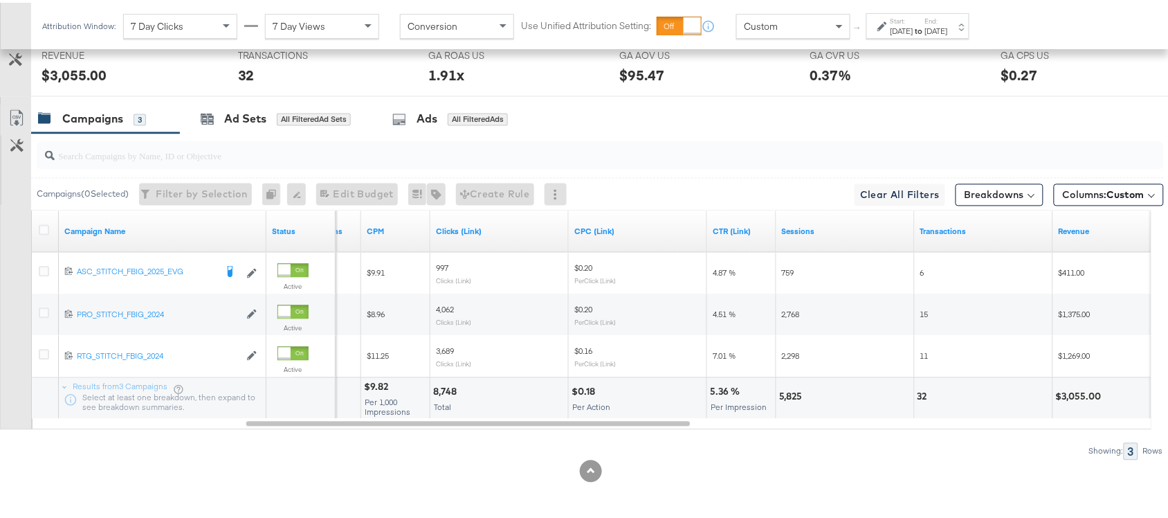
click at [941, 35] on div "Start: Aug 24th 2025 to End: Aug 25th 2025" at bounding box center [918, 23] width 103 height 26
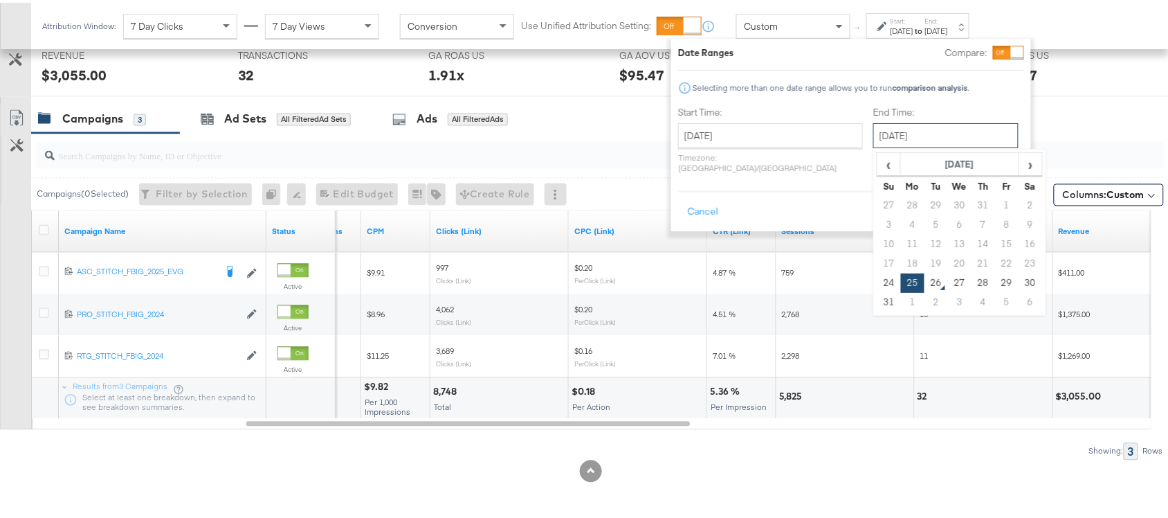
click at [879, 132] on input "[DATE]" at bounding box center [945, 132] width 145 height 25
click at [878, 282] on td "24" at bounding box center [890, 280] width 24 height 19
type input "August 24th 2025"
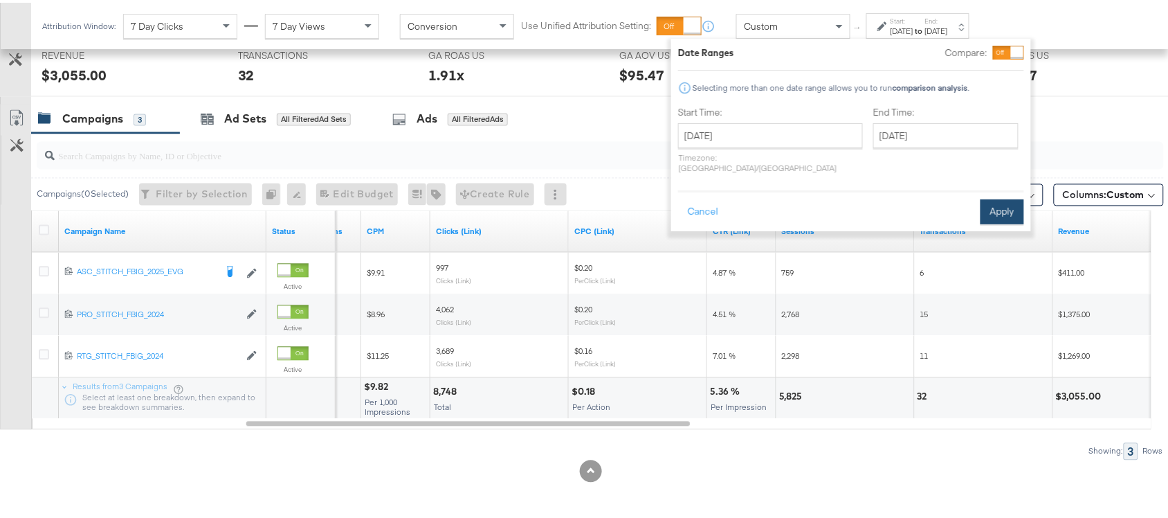
click at [1004, 197] on button "Apply" at bounding box center [1003, 209] width 44 height 25
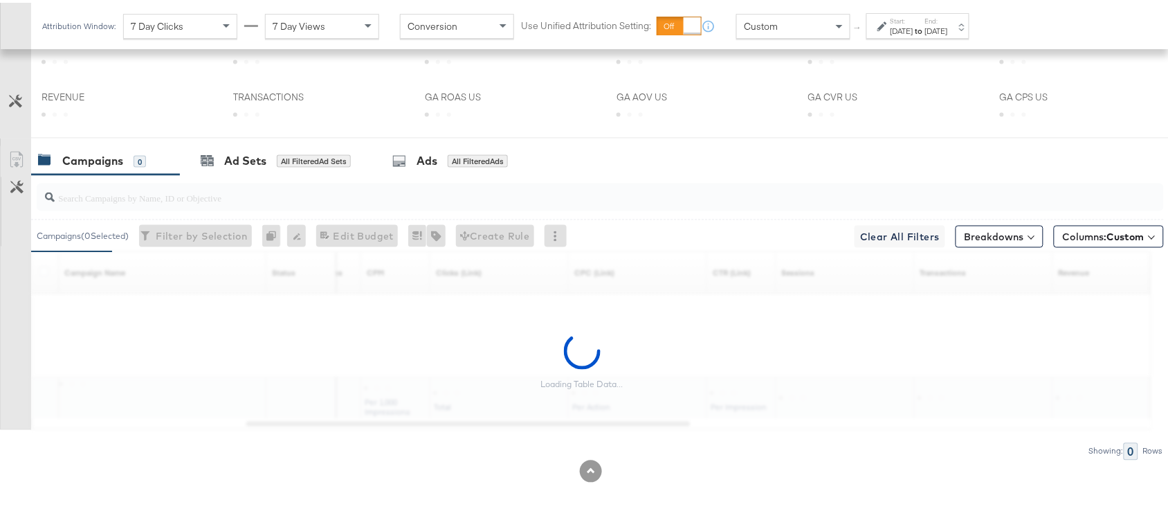
scroll to position [680, 0]
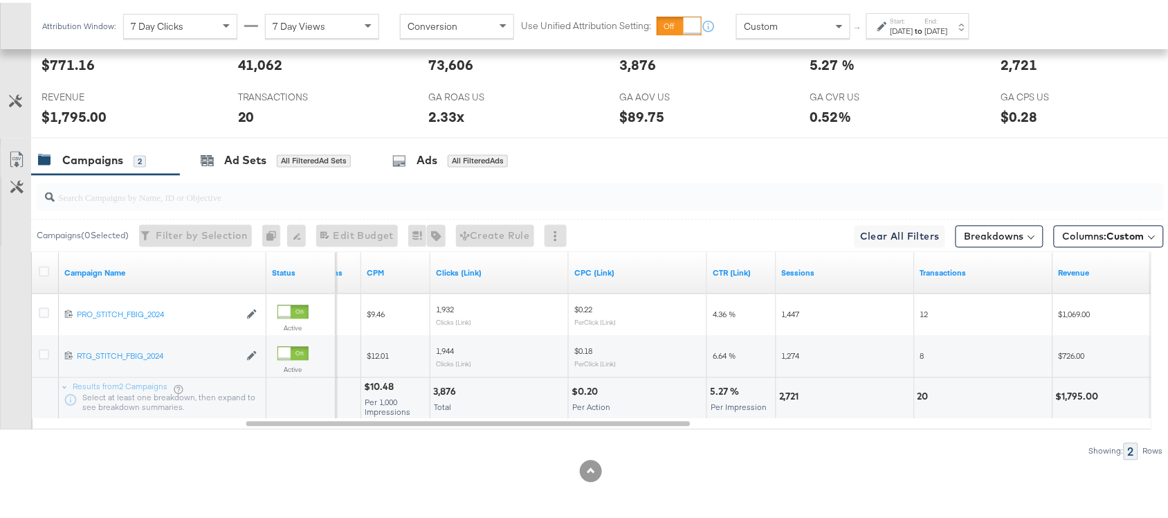
click at [914, 26] on div "Aug 24th 2025" at bounding box center [902, 28] width 23 height 11
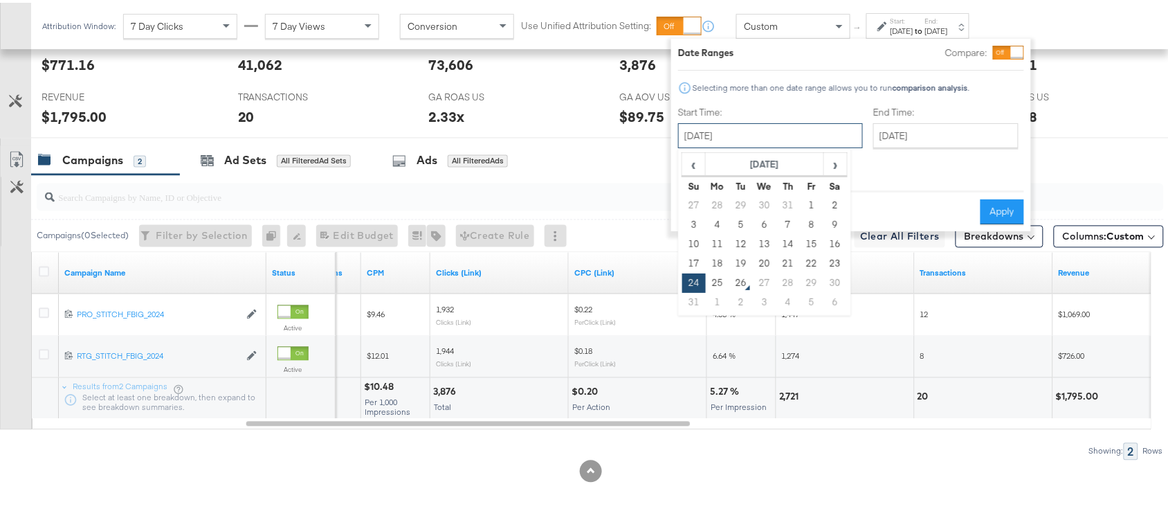
click at [765, 126] on input "August 24th 2025" at bounding box center [770, 132] width 185 height 25
click at [716, 282] on td "25" at bounding box center [718, 280] width 24 height 19
type input "[DATE]"
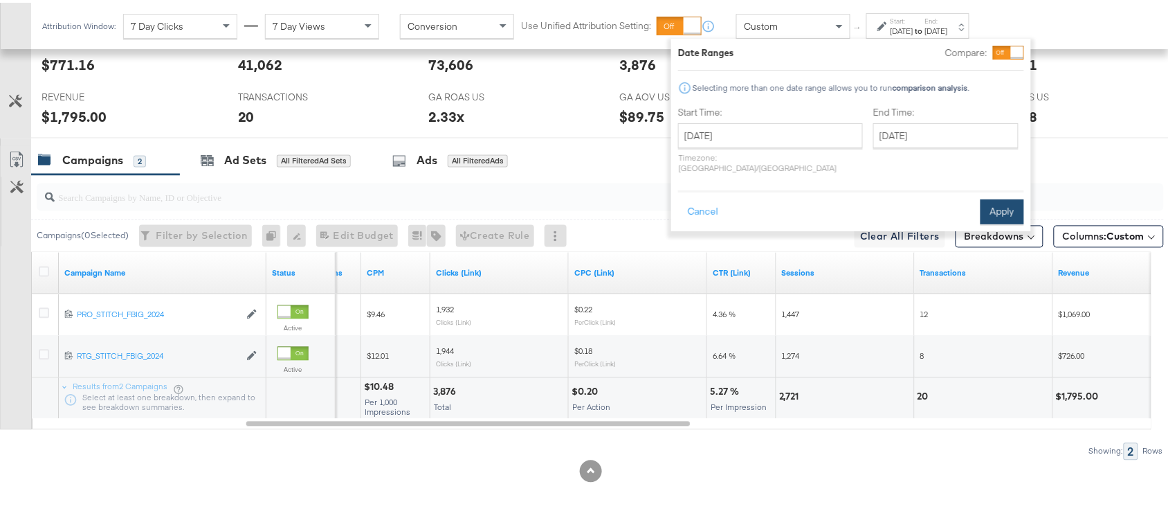
click at [995, 199] on button "Apply" at bounding box center [1003, 209] width 44 height 25
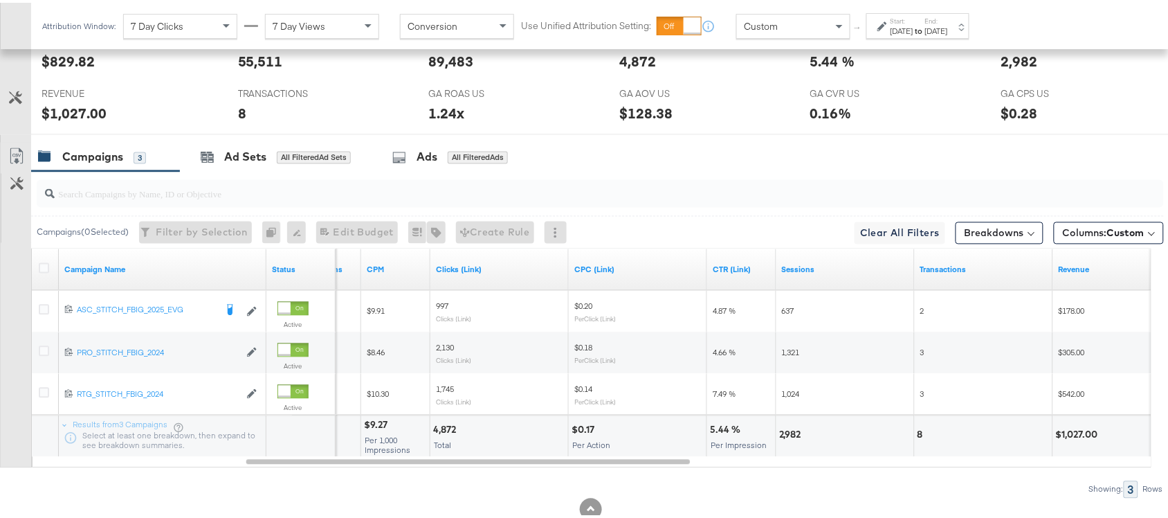
scroll to position [0, 0]
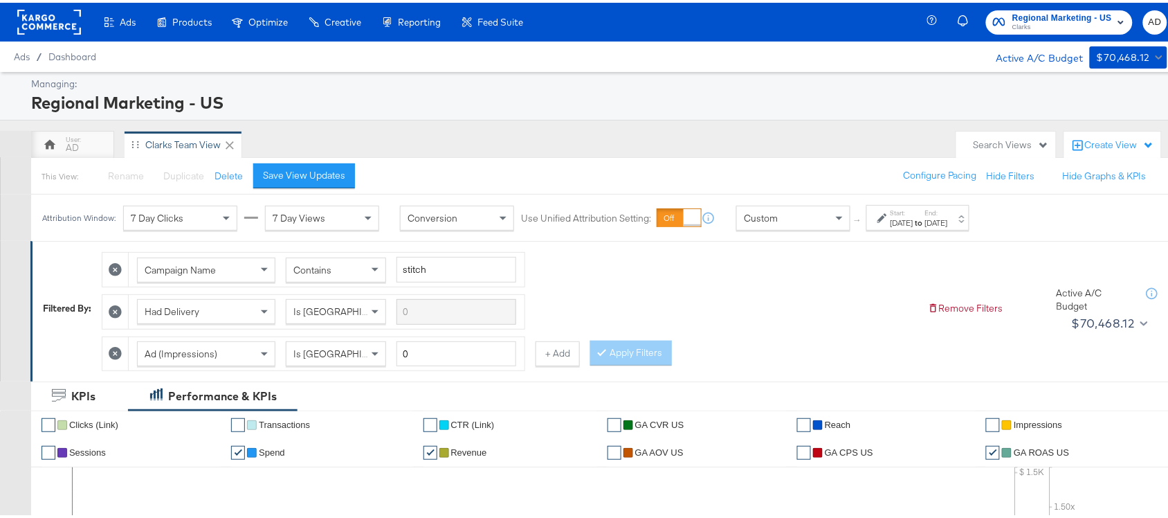
click at [42, 23] on rect at bounding box center [49, 19] width 64 height 25
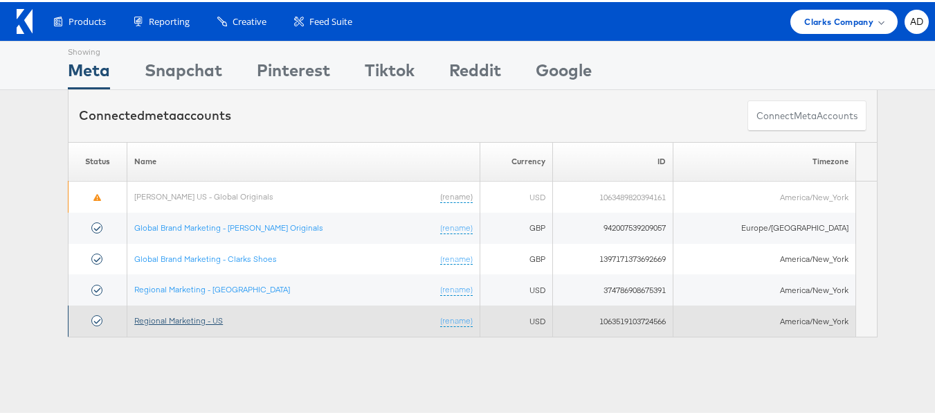
click at [185, 318] on link "Regional Marketing - US" at bounding box center [178, 318] width 89 height 10
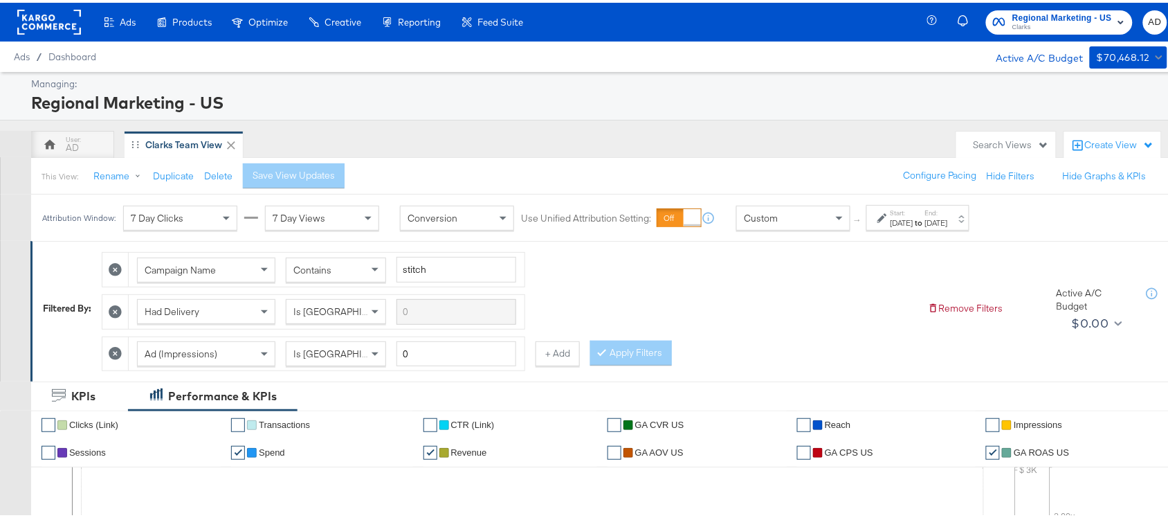
click at [948, 220] on div "[DATE]" at bounding box center [936, 220] width 23 height 11
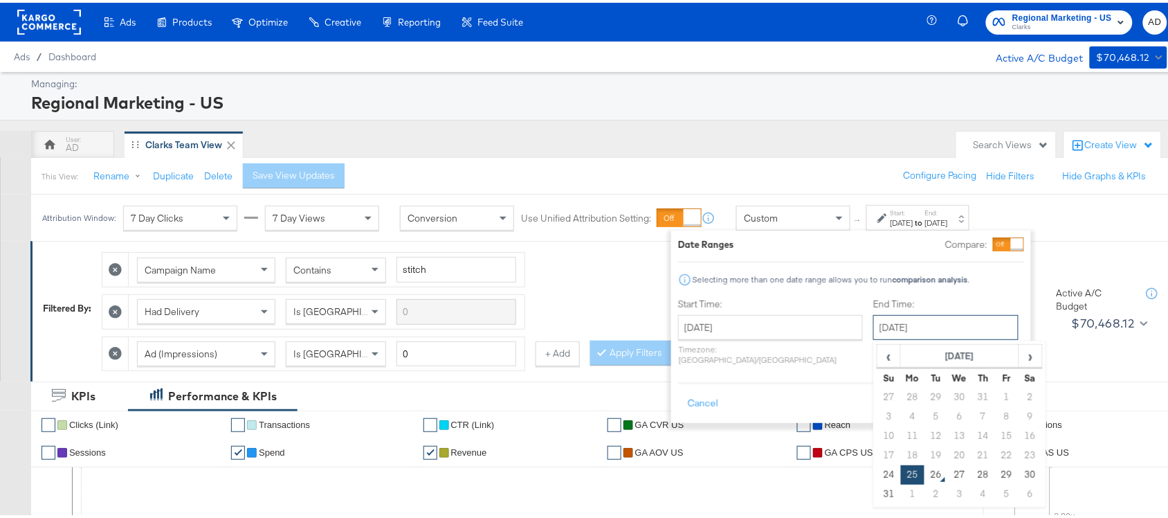
click at [900, 319] on input "[DATE]" at bounding box center [945, 324] width 145 height 25
click at [878, 474] on td "24" at bounding box center [890, 471] width 24 height 19
type input "[DATE]"
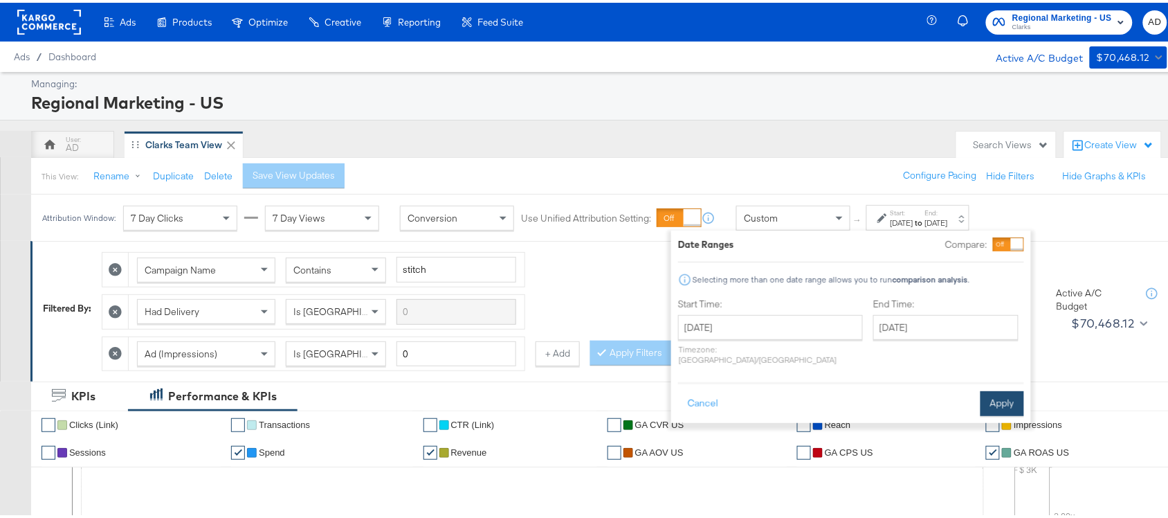
click at [1004, 391] on button "Apply" at bounding box center [1003, 400] width 44 height 25
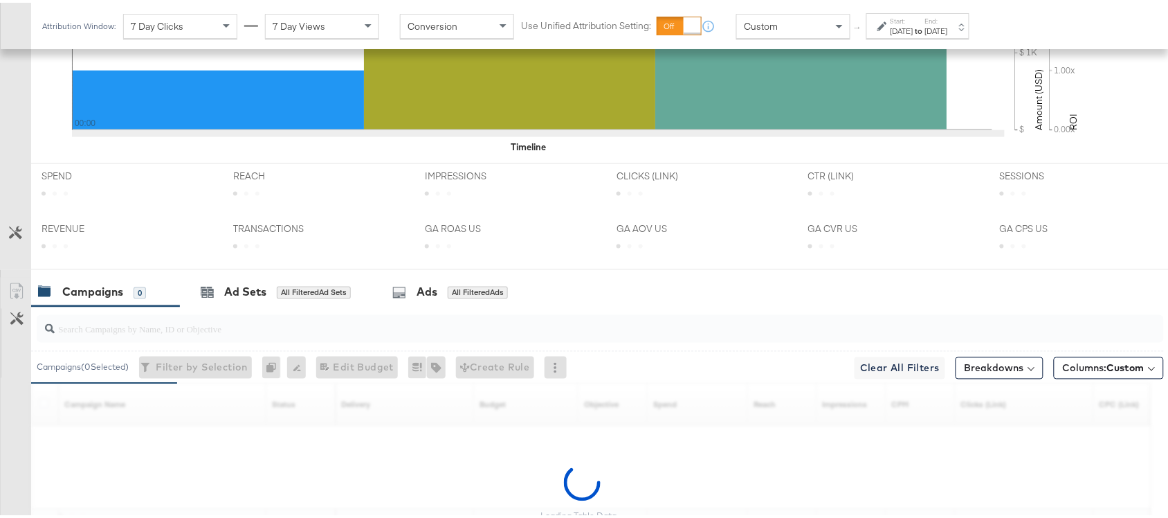
scroll to position [680, 0]
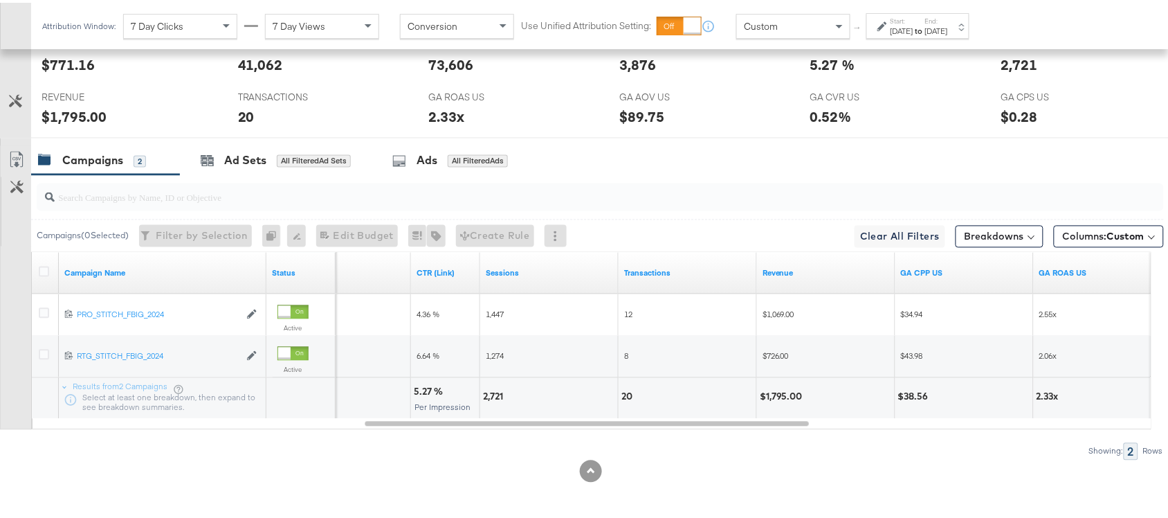
click at [925, 32] on strong "to" at bounding box center [920, 28] width 12 height 10
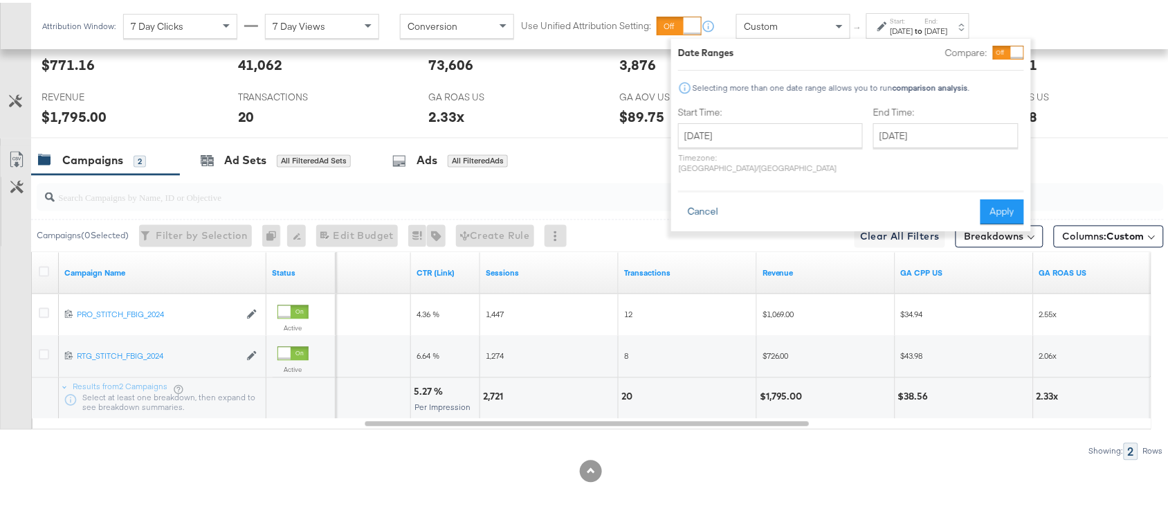
click at [720, 199] on button "Cancel" at bounding box center [703, 209] width 50 height 25
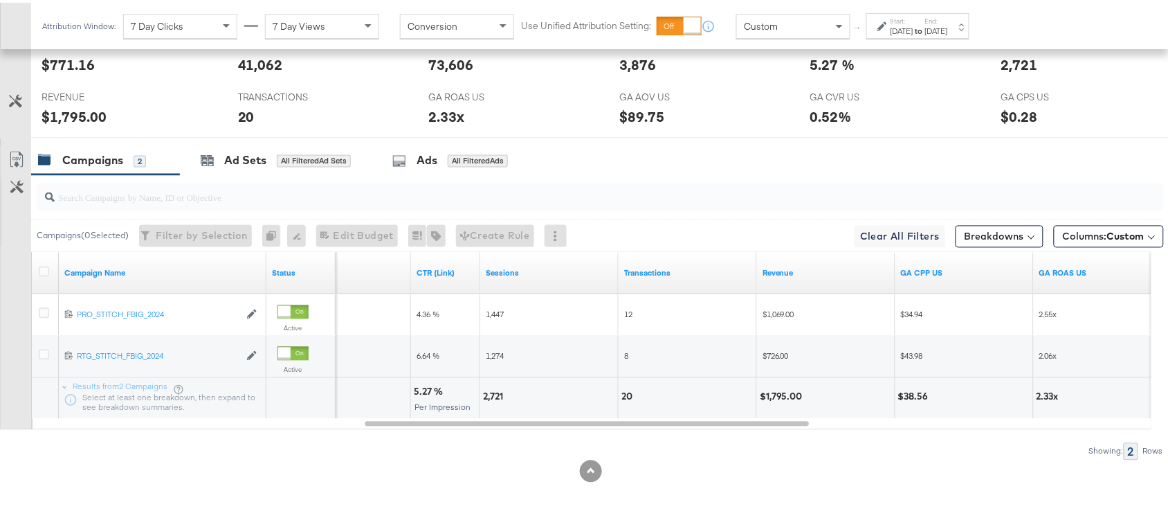
scroll to position [0, 0]
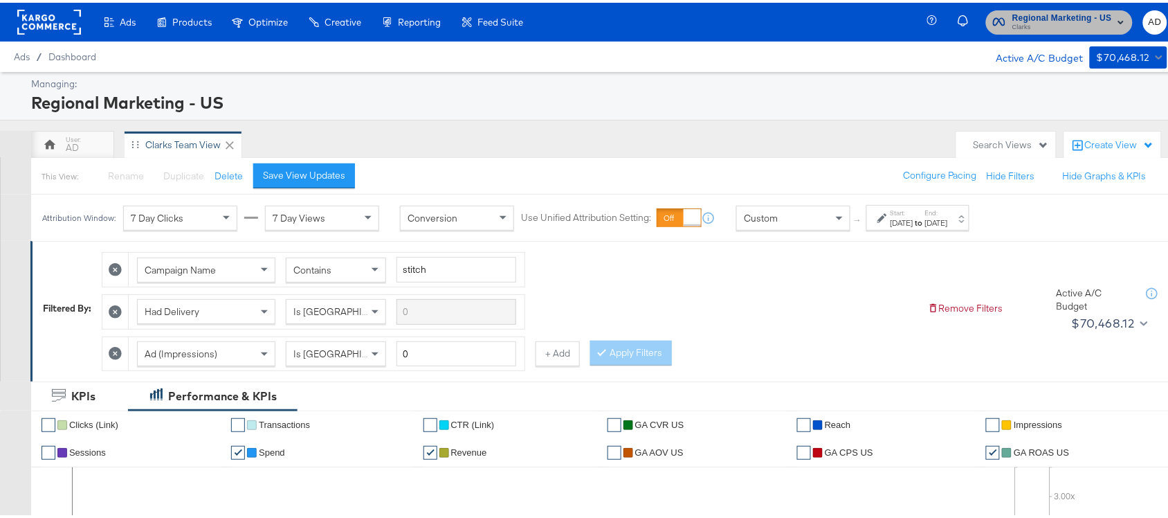
click at [1044, 26] on span "Clarks" at bounding box center [1063, 24] width 100 height 11
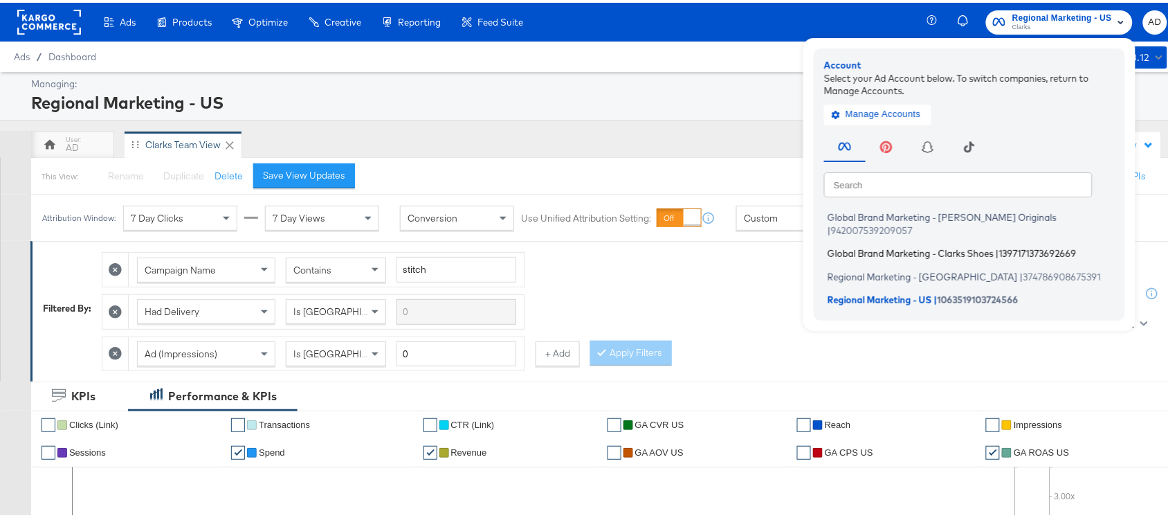
click at [879, 245] on span "Global Brand Marketing - Clarks Shoes" at bounding box center [911, 250] width 166 height 11
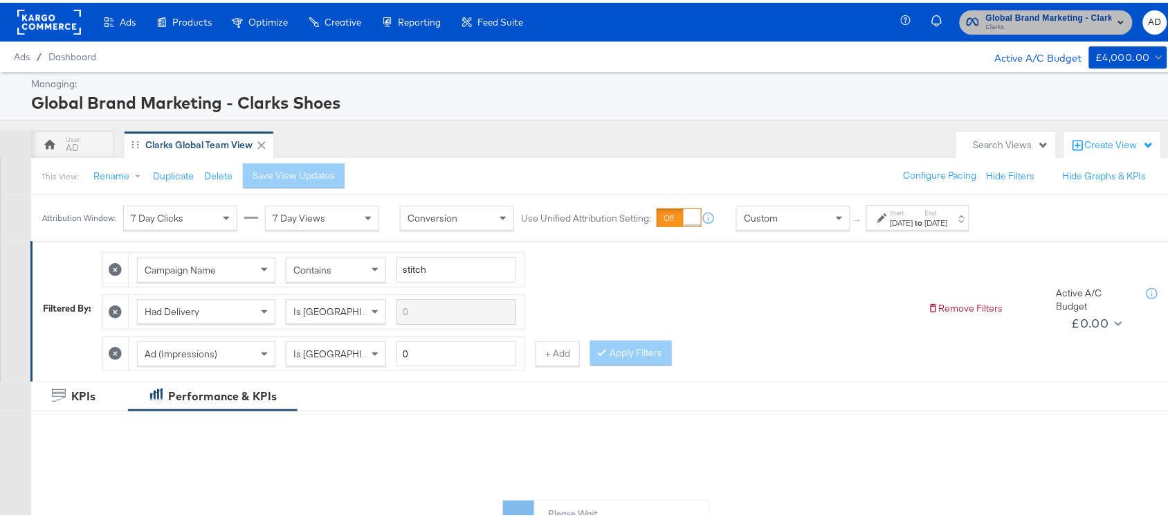
click at [1040, 19] on span "Clarks" at bounding box center [1049, 24] width 126 height 11
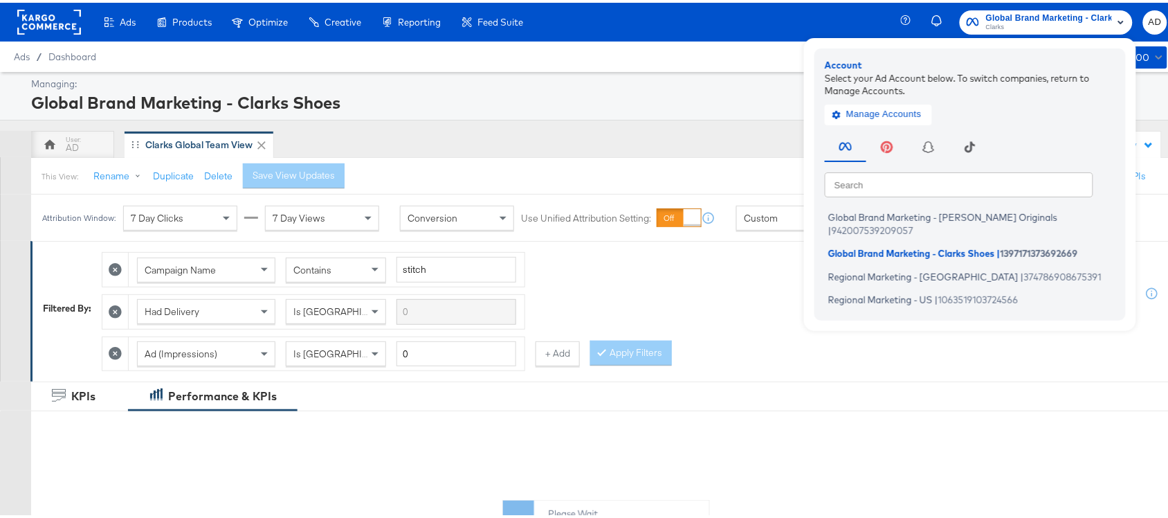
click at [724, 138] on div "AD Clarks Global Team View" at bounding box center [490, 142] width 918 height 28
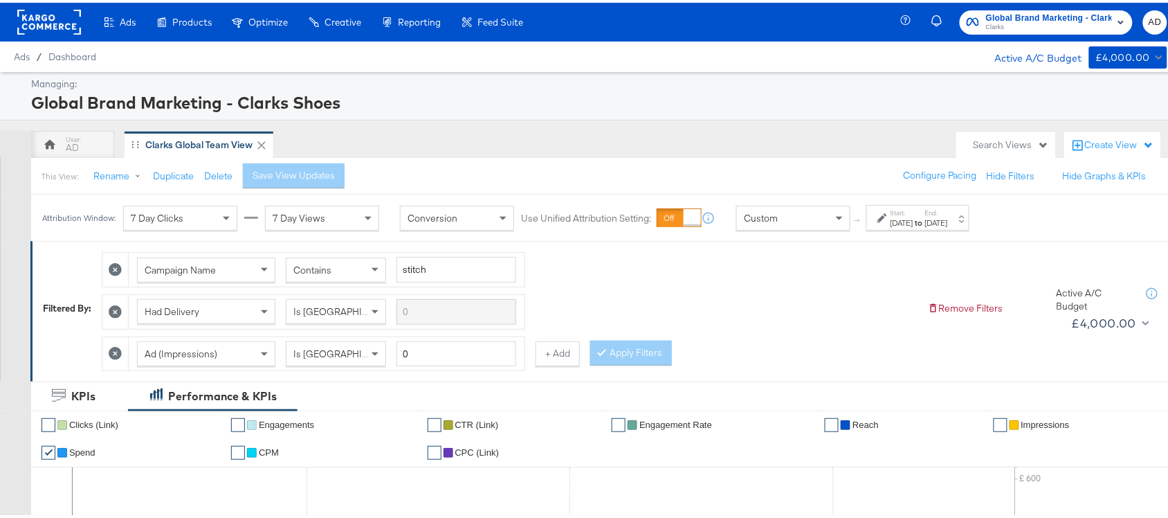
click at [915, 234] on div "Attribution Window: 7 Day Clicks 7 Day Views Conversion Use Unified Attribution…" at bounding box center [509, 215] width 956 height 46
click at [925, 219] on strong "to" at bounding box center [920, 220] width 12 height 10
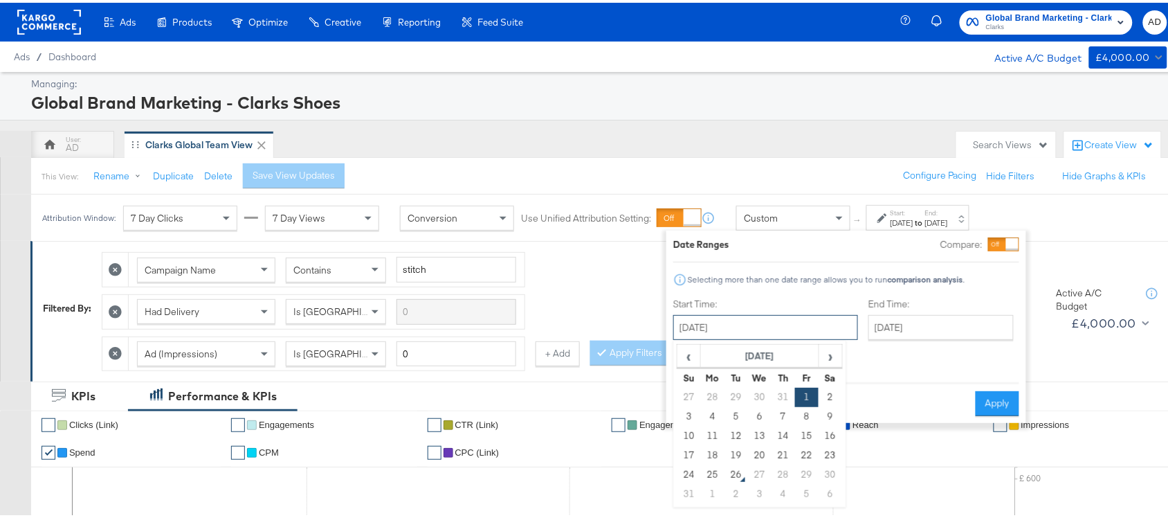
click at [763, 320] on input "[DATE]" at bounding box center [765, 324] width 185 height 25
click at [689, 471] on td "24" at bounding box center [690, 471] width 24 height 19
type input "[DATE]"
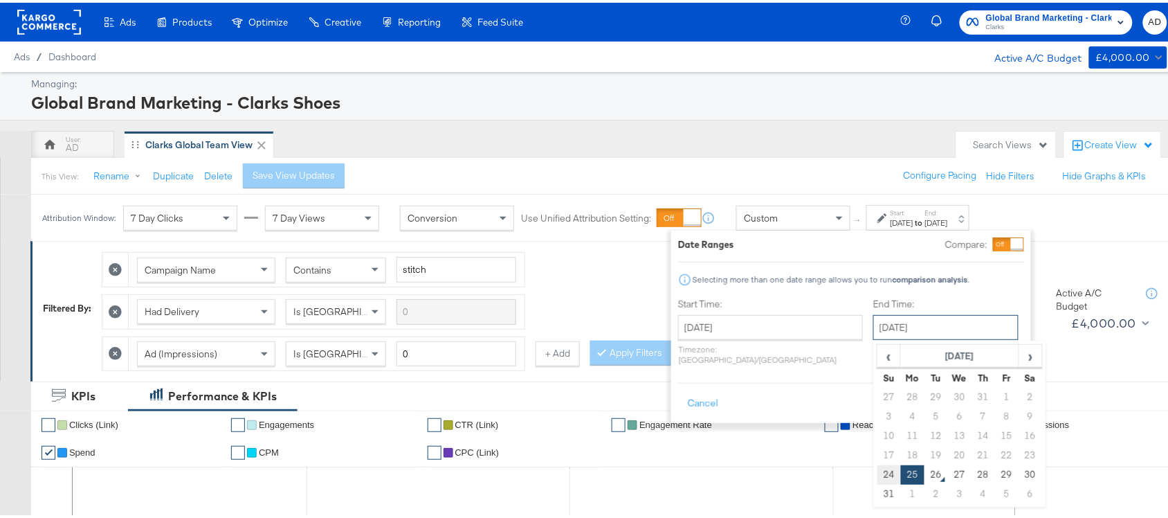
drag, startPoint x: 863, startPoint y: 334, endPoint x: 849, endPoint y: 469, distance: 135.1
click at [873, 337] on div "August 25th 2025 ‹ August 2025 › Su Mo Tu We Th Fr Sa 27 28 29 30 31 1 2 3 4 5 …" at bounding box center [945, 324] width 145 height 25
click at [878, 469] on td "24" at bounding box center [890, 471] width 24 height 19
type input "August 24th 2025"
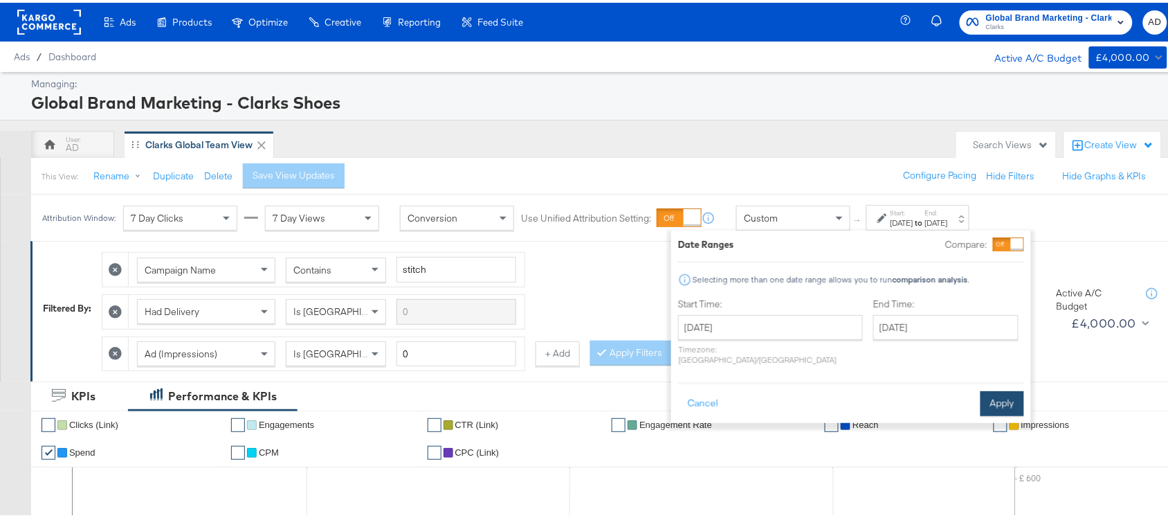
click at [1000, 399] on button "Apply" at bounding box center [1003, 400] width 44 height 25
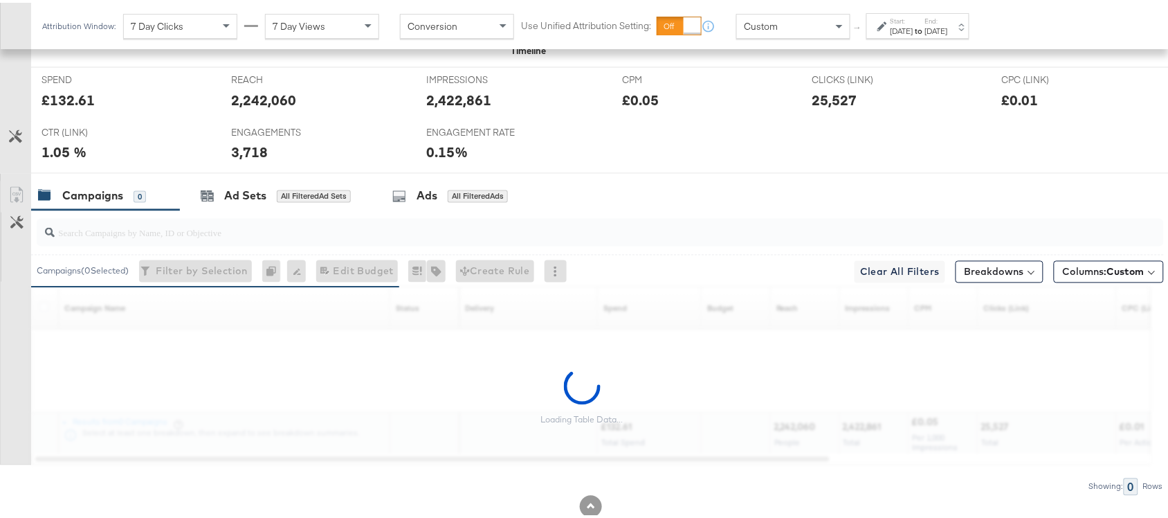
scroll to position [638, 0]
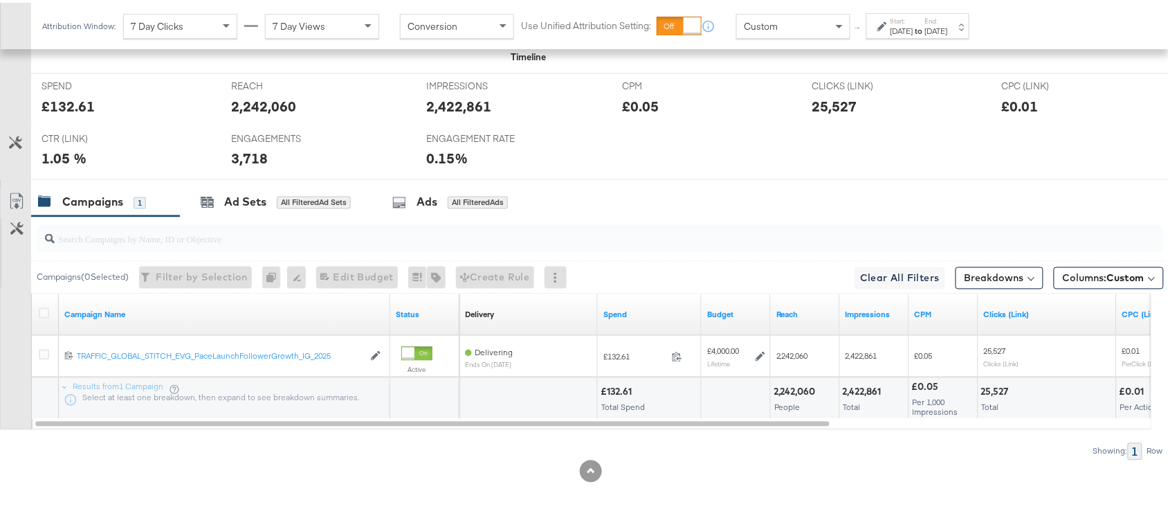
click at [831, 102] on div "25,527" at bounding box center [834, 103] width 45 height 20
copy div "25,527"
click at [831, 102] on div "25,527" at bounding box center [834, 103] width 45 height 20
click at [246, 161] on div "3,718" at bounding box center [249, 156] width 37 height 20
copy div "3,718"
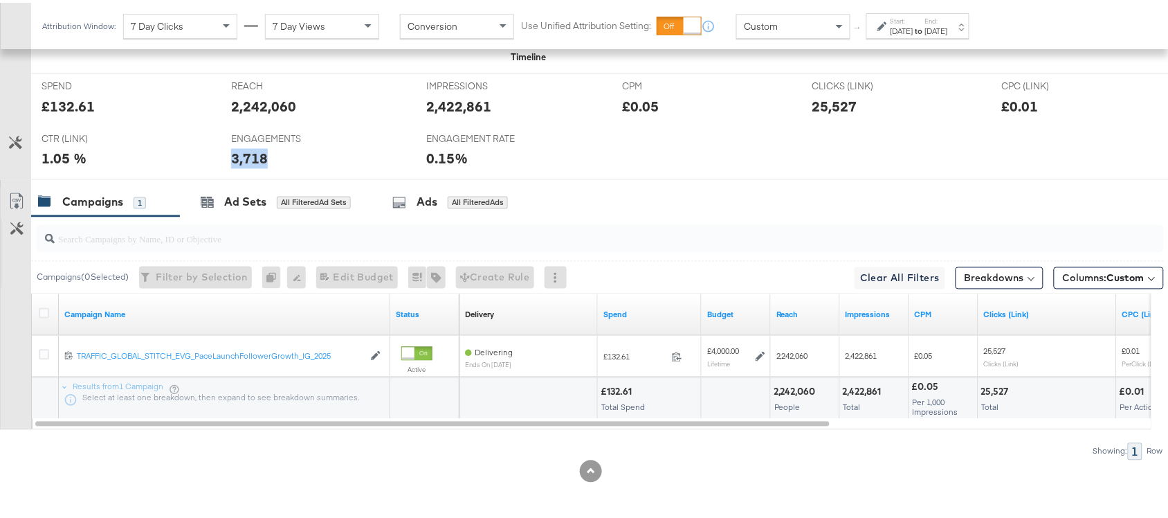
click at [246, 161] on div "3,718" at bounding box center [249, 156] width 37 height 20
click at [914, 23] on div "Aug 24th 2025" at bounding box center [902, 28] width 23 height 11
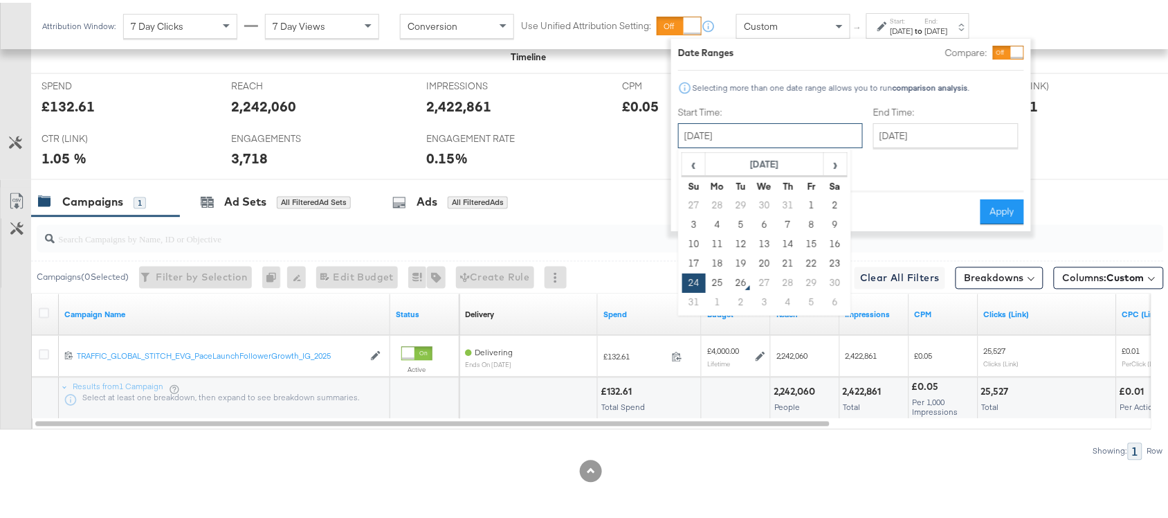
click at [765, 138] on input "August 24th 2025" at bounding box center [770, 132] width 185 height 25
click at [714, 275] on td "25" at bounding box center [718, 280] width 24 height 19
type input "[DATE]"
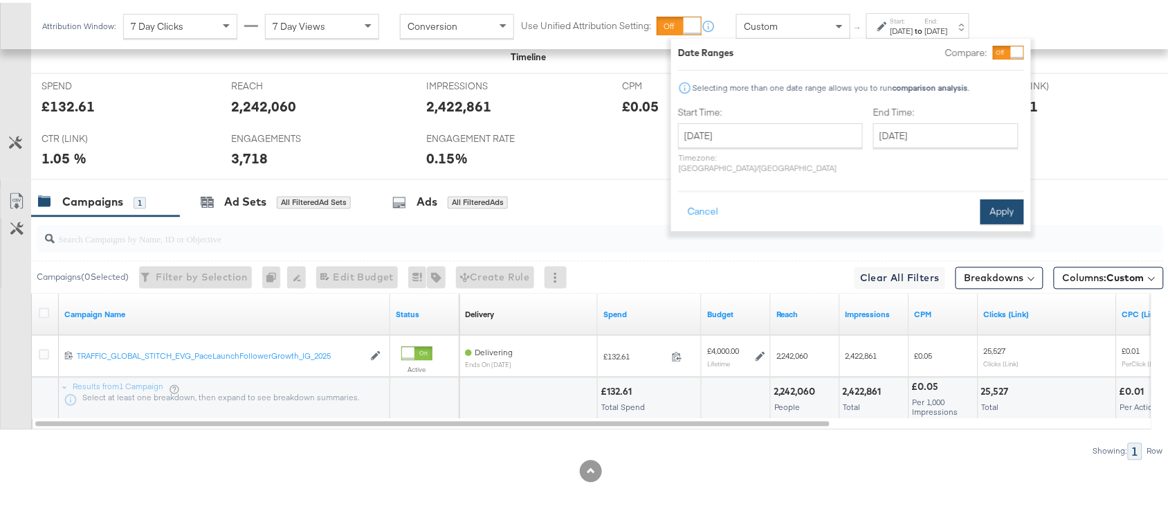
click at [1000, 201] on button "Apply" at bounding box center [1003, 209] width 44 height 25
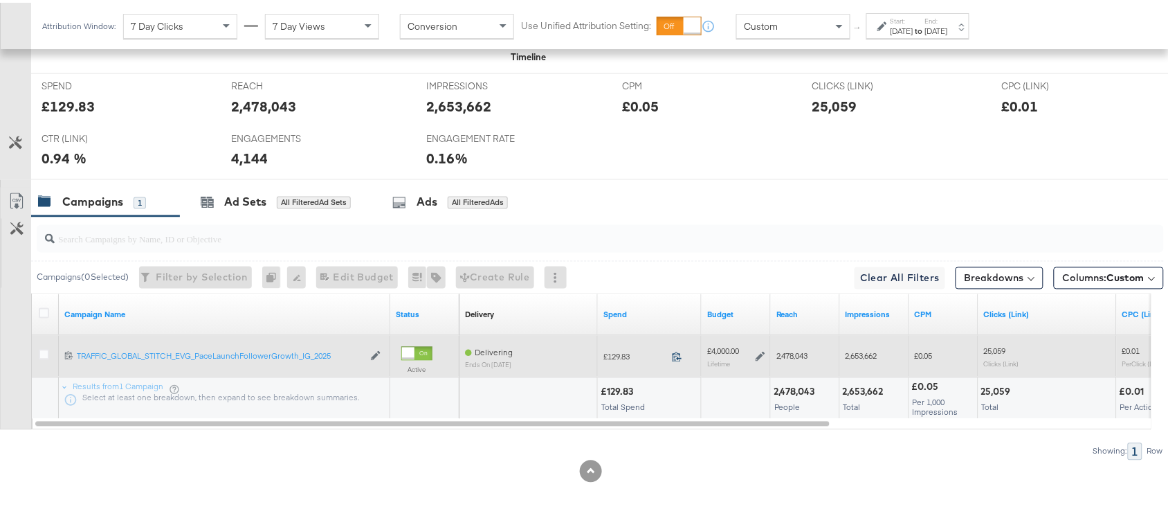
click at [676, 356] on icon at bounding box center [677, 354] width 10 height 10
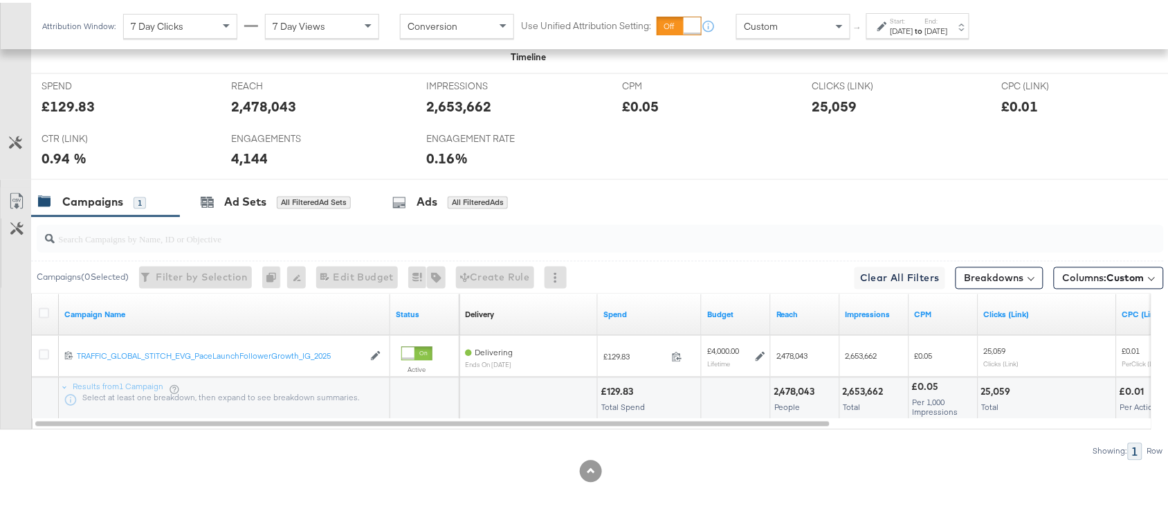
click at [797, 385] on div "2,478,043" at bounding box center [797, 389] width 46 height 13
copy div "2,478,043"
click at [797, 385] on div "2,478,043" at bounding box center [797, 389] width 46 height 13
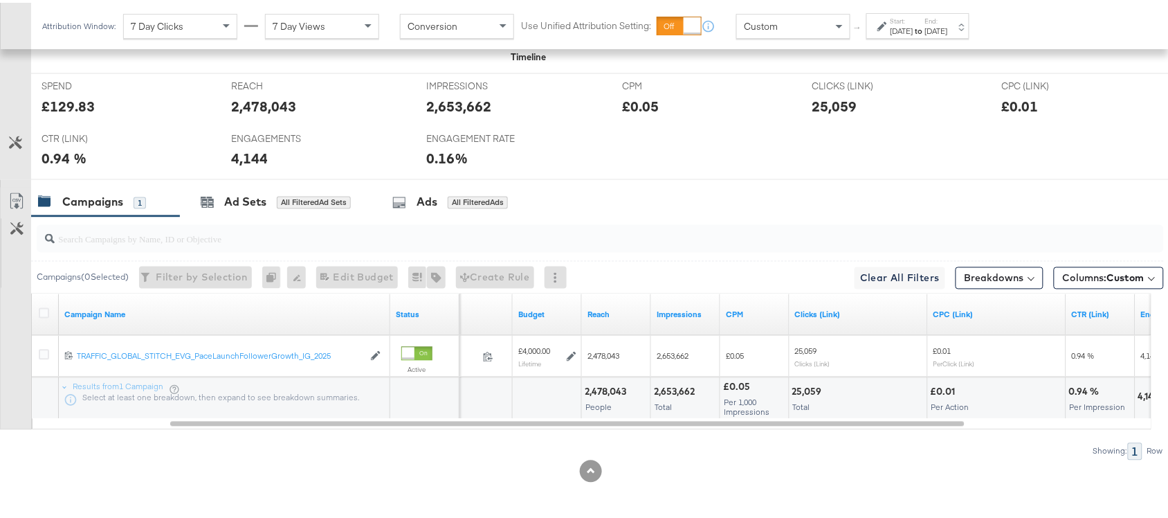
click at [672, 389] on div "2,653,662" at bounding box center [676, 389] width 45 height 13
copy div "2,653,662"
click at [672, 389] on div "2,653,662" at bounding box center [676, 389] width 45 height 13
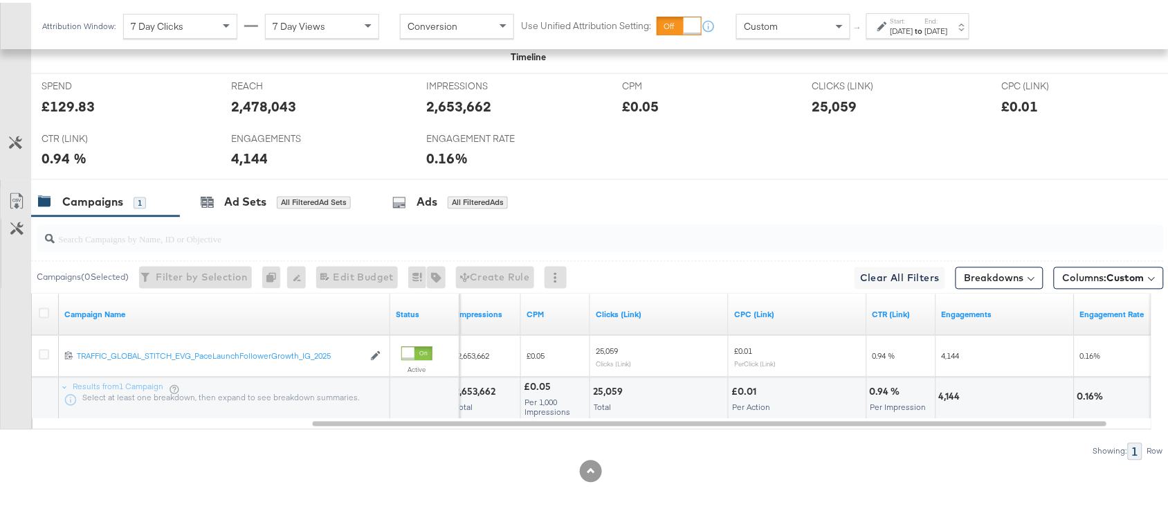
click at [609, 386] on div "25,059" at bounding box center [610, 389] width 34 height 13
copy div "25,059"
click at [609, 386] on div "25,059" at bounding box center [610, 389] width 34 height 13
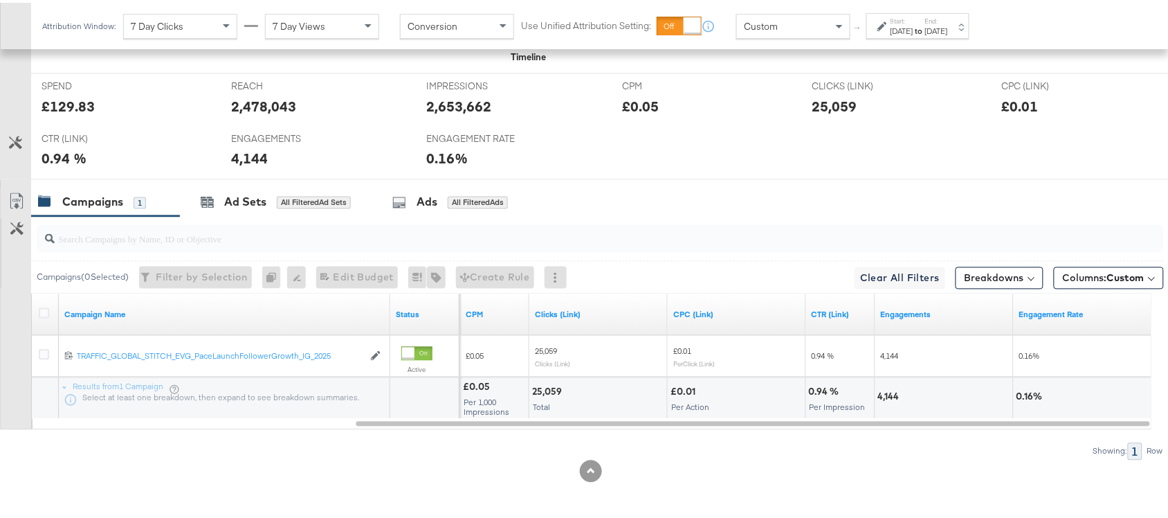
click at [898, 397] on div "4,144" at bounding box center [891, 394] width 26 height 13
copy div
click at [898, 397] on div "4,144" at bounding box center [891, 394] width 26 height 13
click at [885, 392] on div "4,144" at bounding box center [891, 394] width 26 height 13
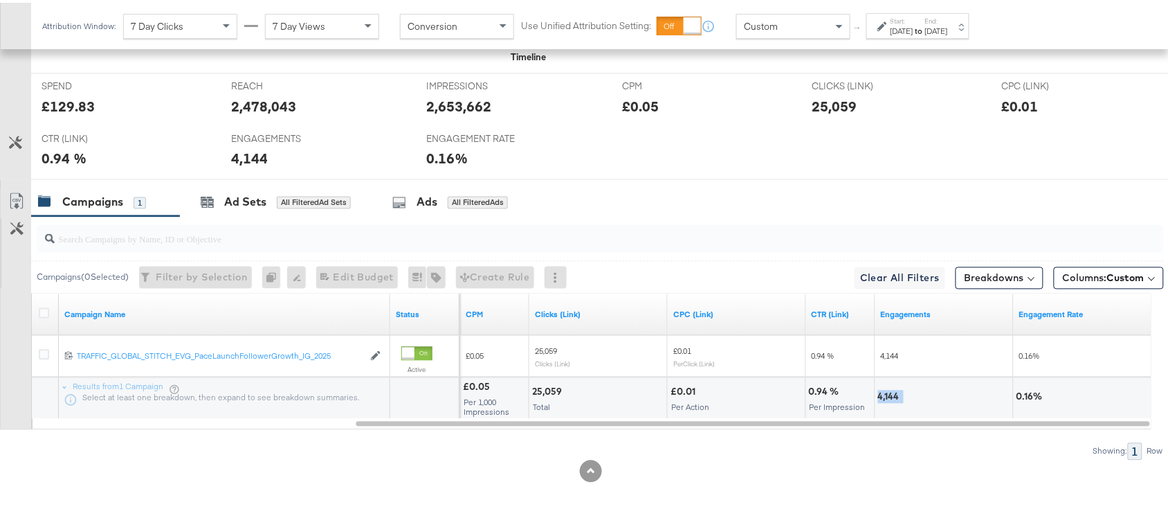
copy div "4,144"
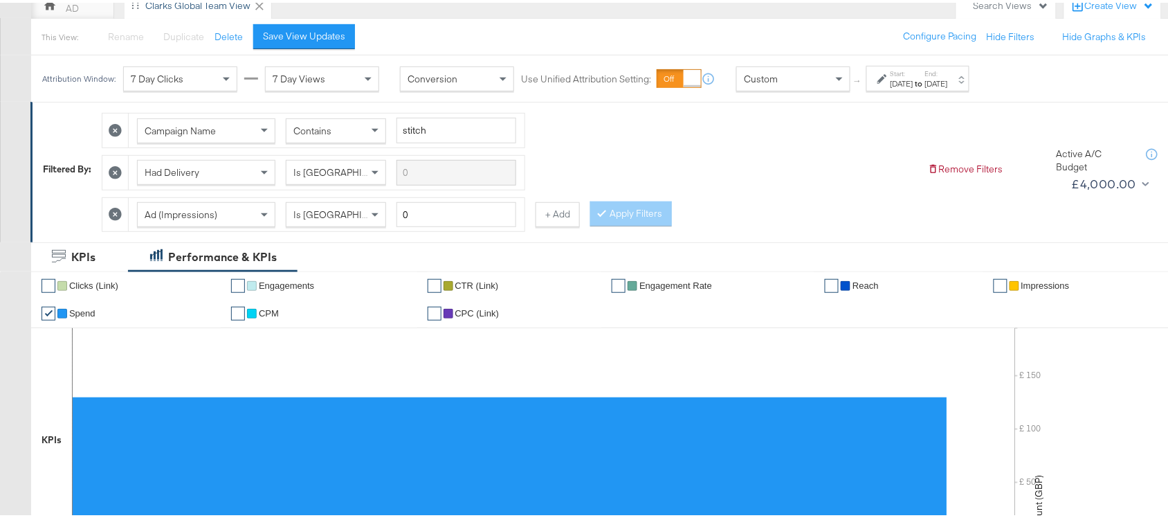
scroll to position [0, 0]
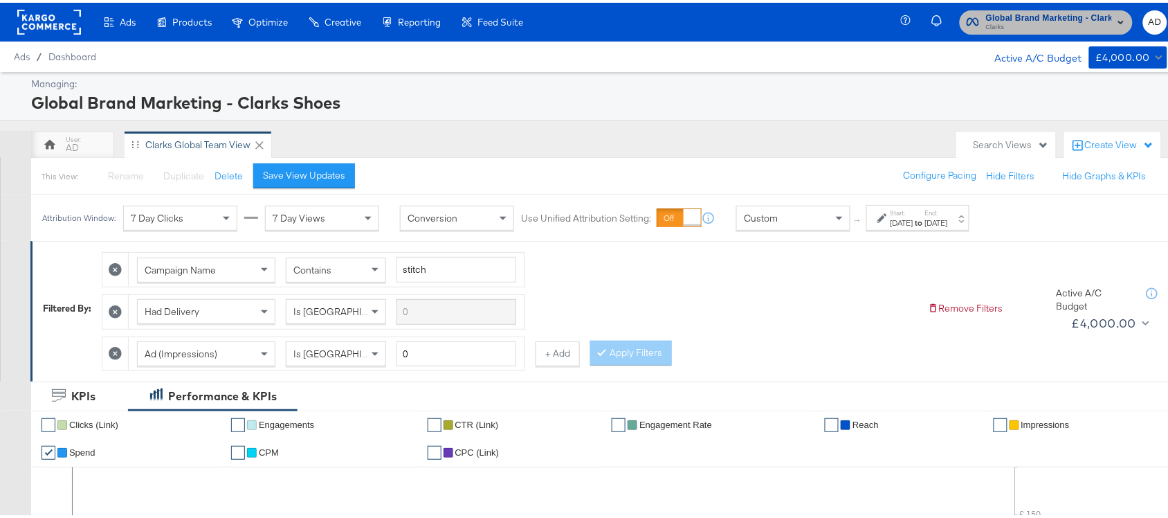
click at [1046, 15] on span "Global Brand Marketing - Clarks Shoes" at bounding box center [1049, 15] width 126 height 15
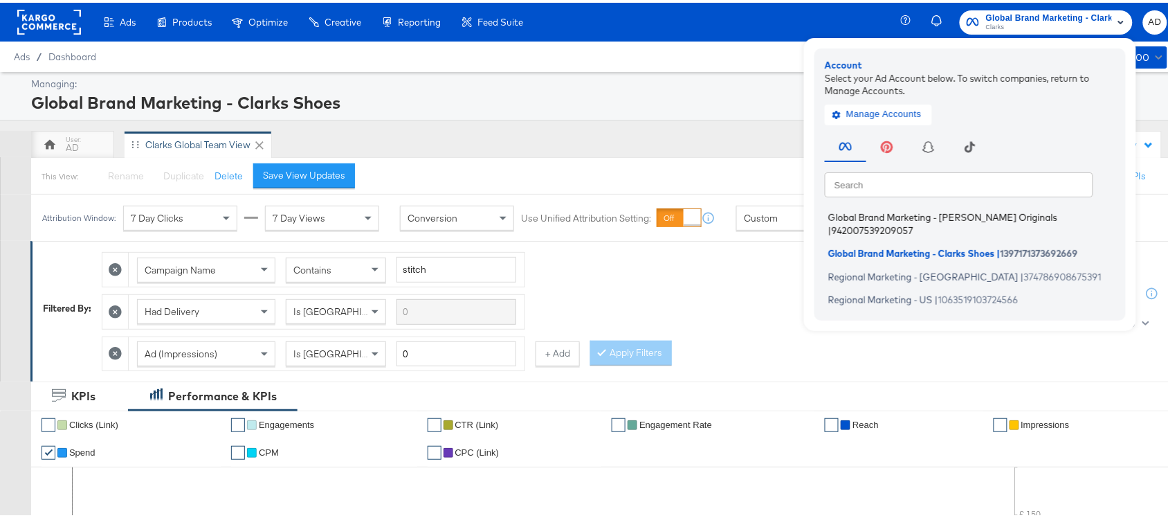
click at [874, 213] on span "Global Brand Marketing - [PERSON_NAME] Originals" at bounding box center [942, 214] width 229 height 11
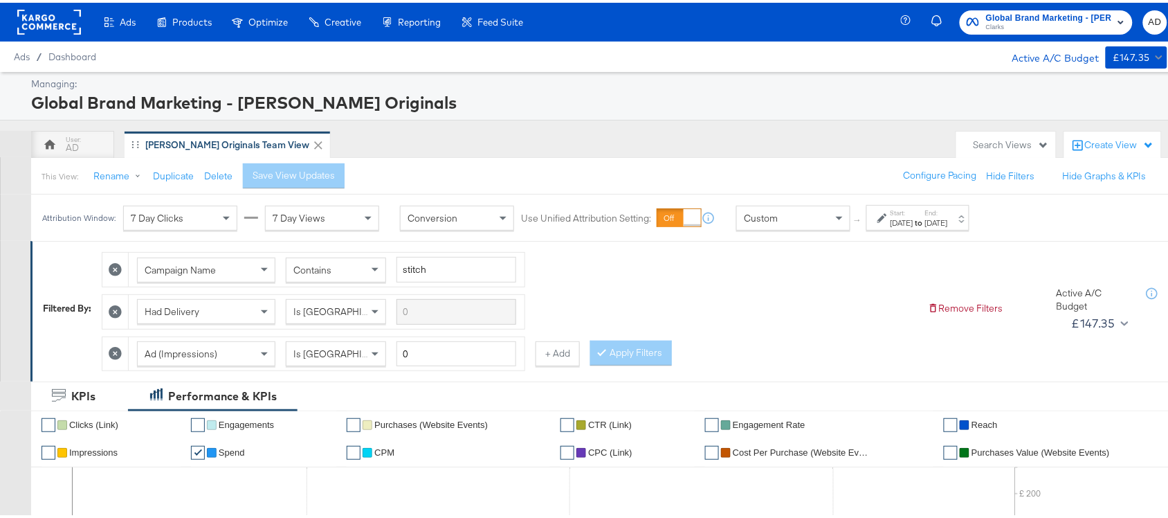
click at [948, 215] on div "[DATE]" at bounding box center [936, 220] width 23 height 11
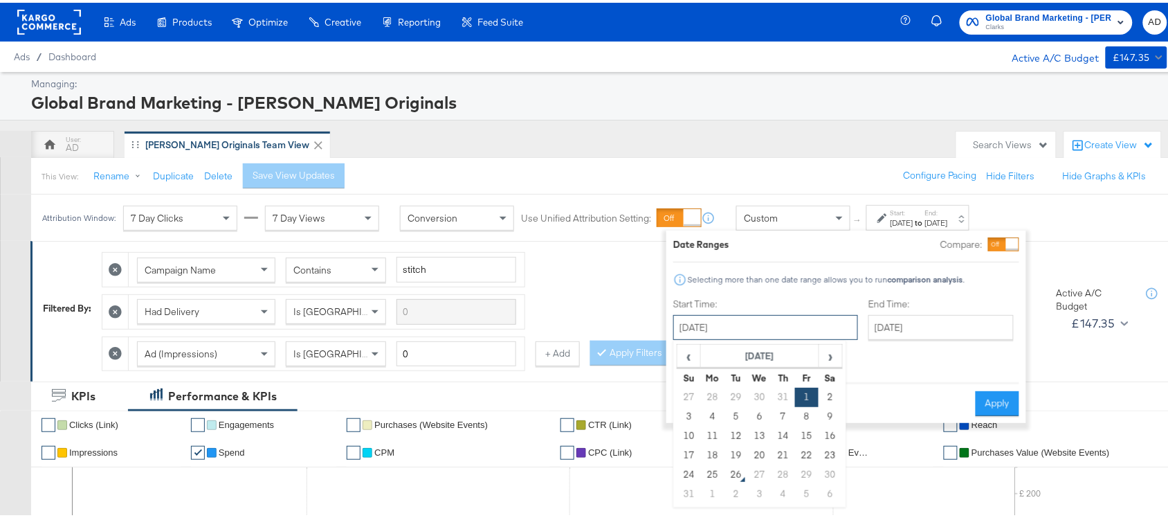
click at [766, 331] on input "[DATE]" at bounding box center [765, 324] width 185 height 25
click at [694, 472] on td "24" at bounding box center [690, 471] width 24 height 19
type input "[DATE]"
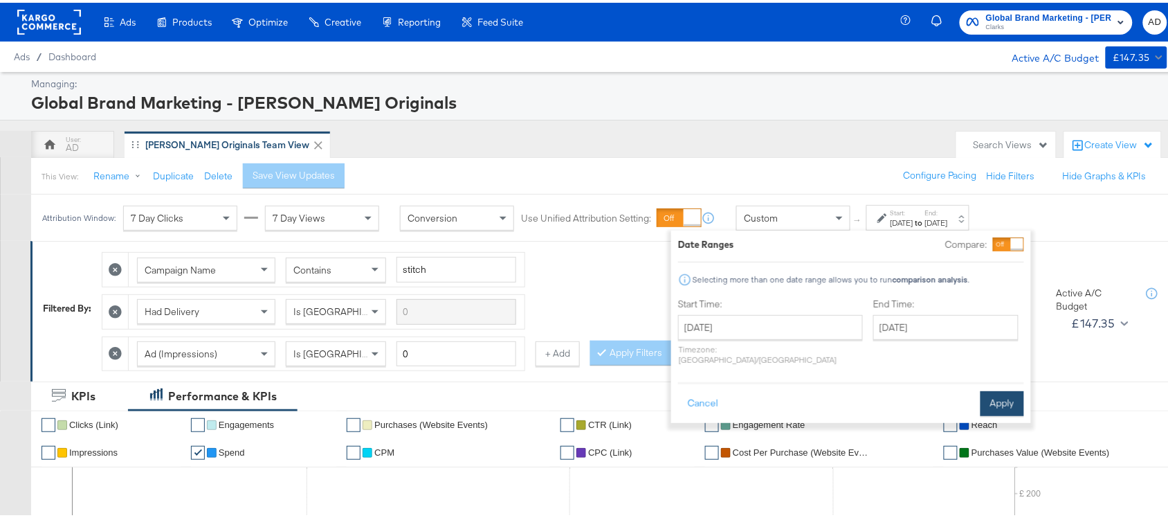
click at [997, 396] on button "Apply" at bounding box center [1003, 400] width 44 height 25
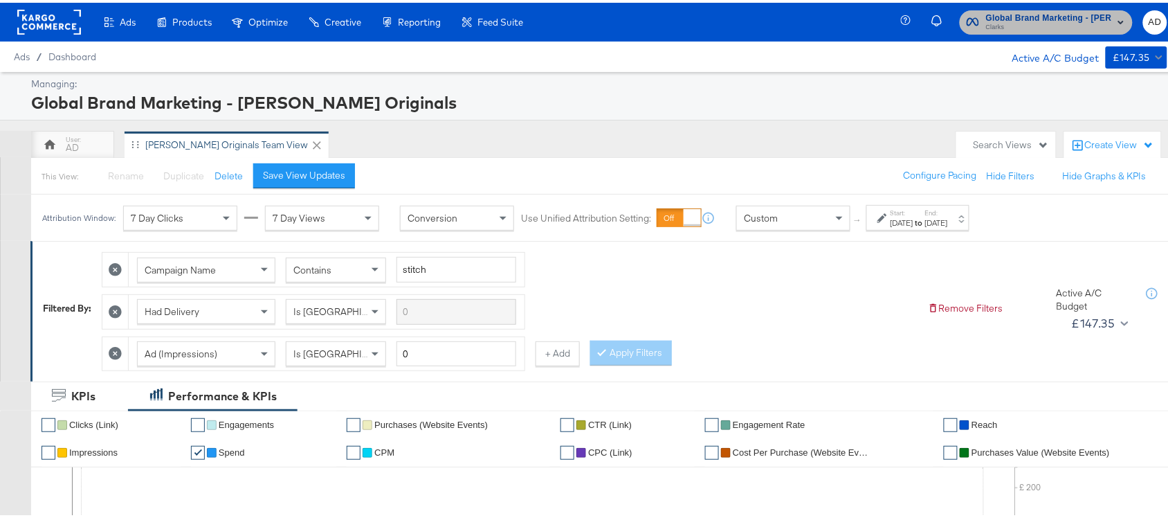
click at [1017, 18] on span "Global Brand Marketing - [PERSON_NAME] Originals" at bounding box center [1049, 15] width 126 height 15
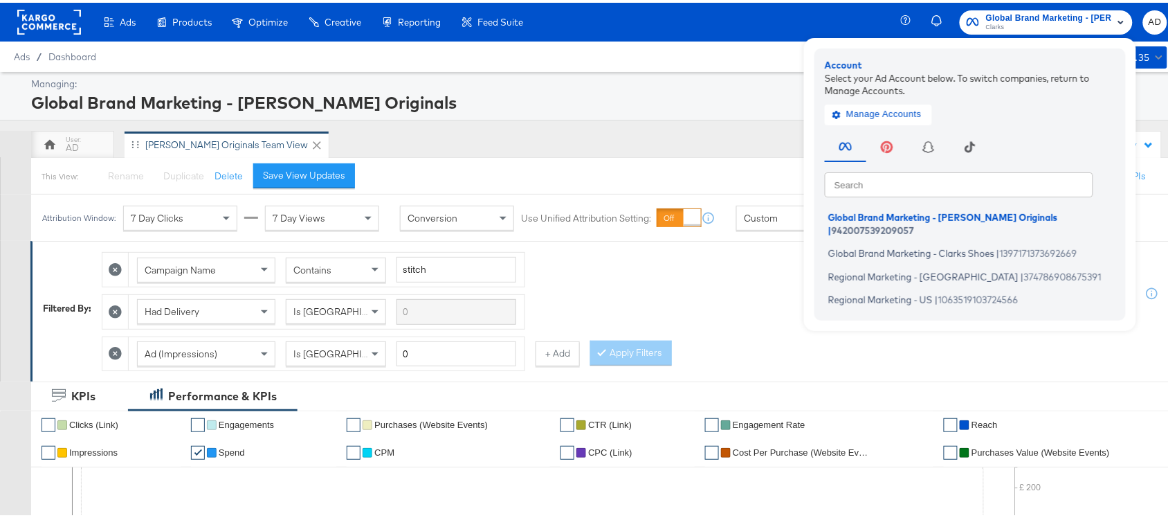
click at [767, 135] on div "AD [PERSON_NAME] Originals Team View" at bounding box center [490, 142] width 918 height 28
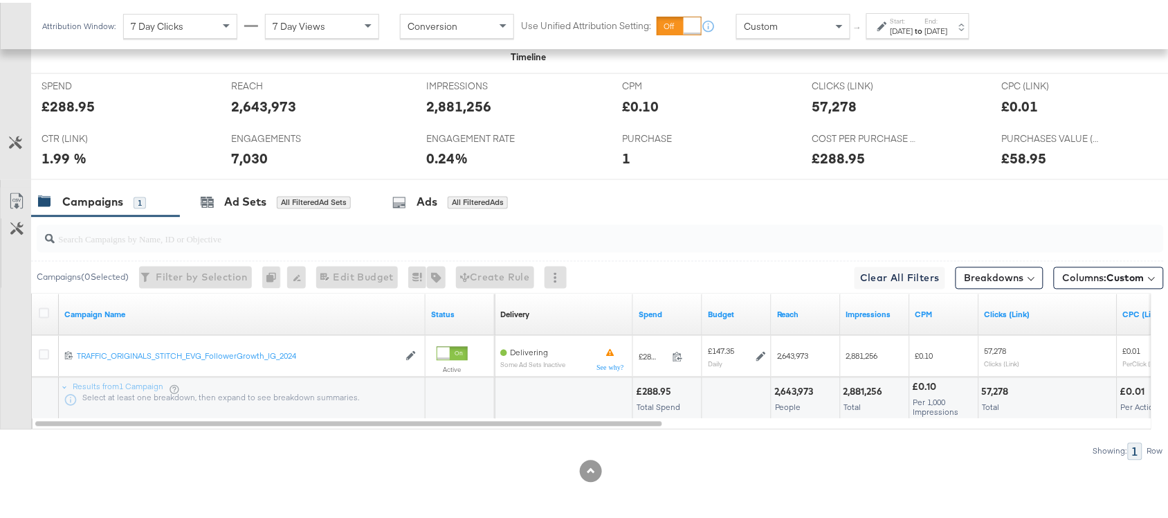
scroll to position [638, 0]
click at [925, 29] on strong "to" at bounding box center [920, 28] width 12 height 10
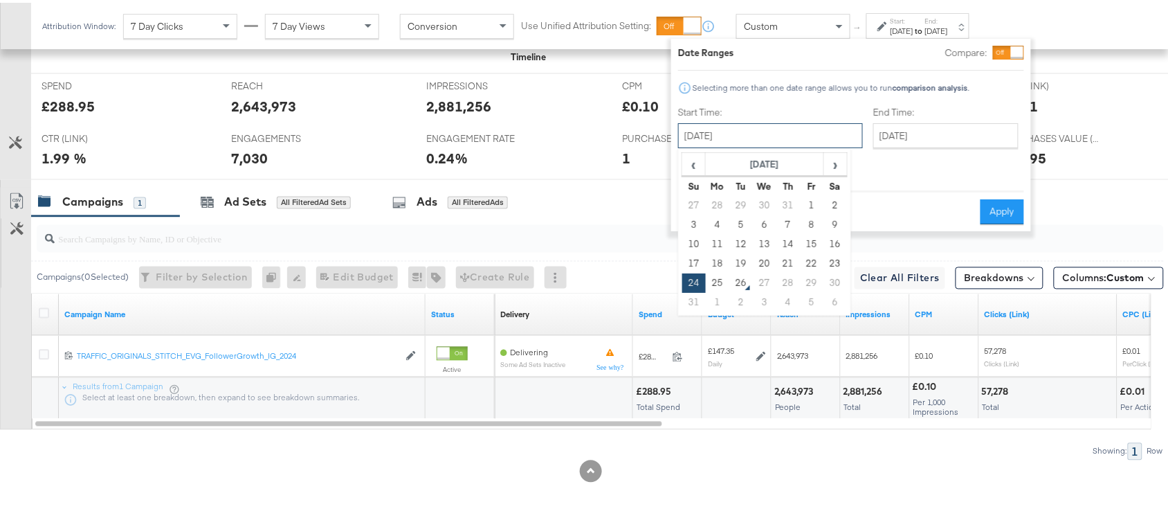
click at [792, 130] on input "August 24th 2025" at bounding box center [770, 132] width 185 height 25
click at [805, 264] on td "22" at bounding box center [812, 260] width 24 height 19
type input "[DATE]"
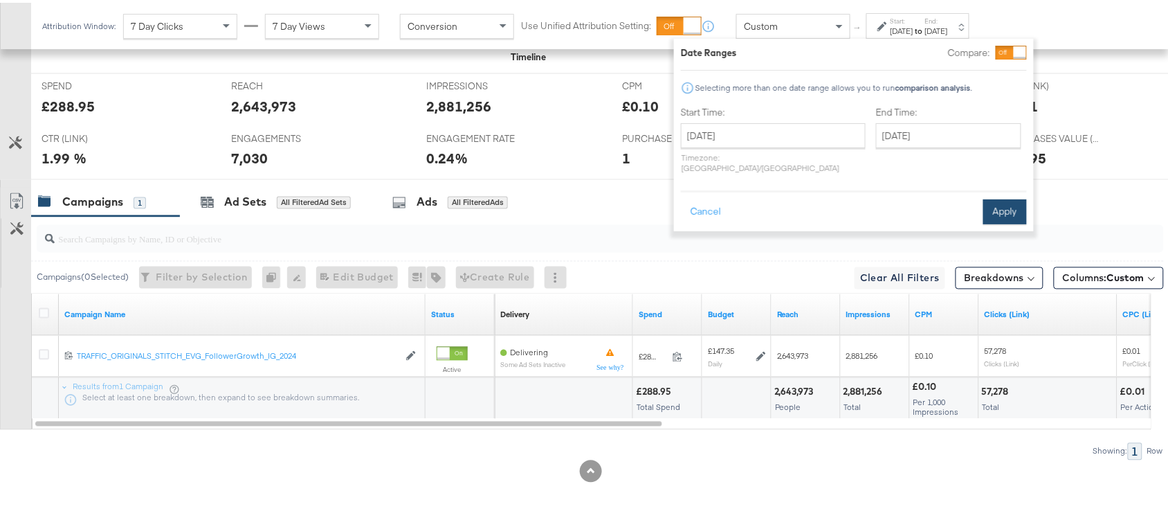
click at [1002, 199] on button "Apply" at bounding box center [1006, 209] width 44 height 25
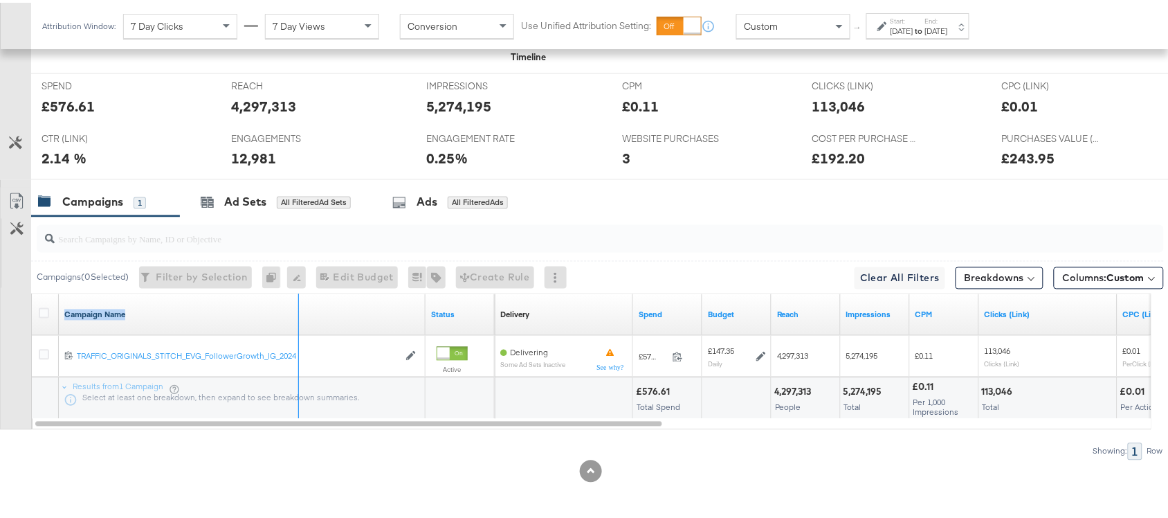
drag, startPoint x: 424, startPoint y: 305, endPoint x: 298, endPoint y: 310, distance: 126.8
click at [298, 310] on div "Campaign Name" at bounding box center [242, 312] width 367 height 42
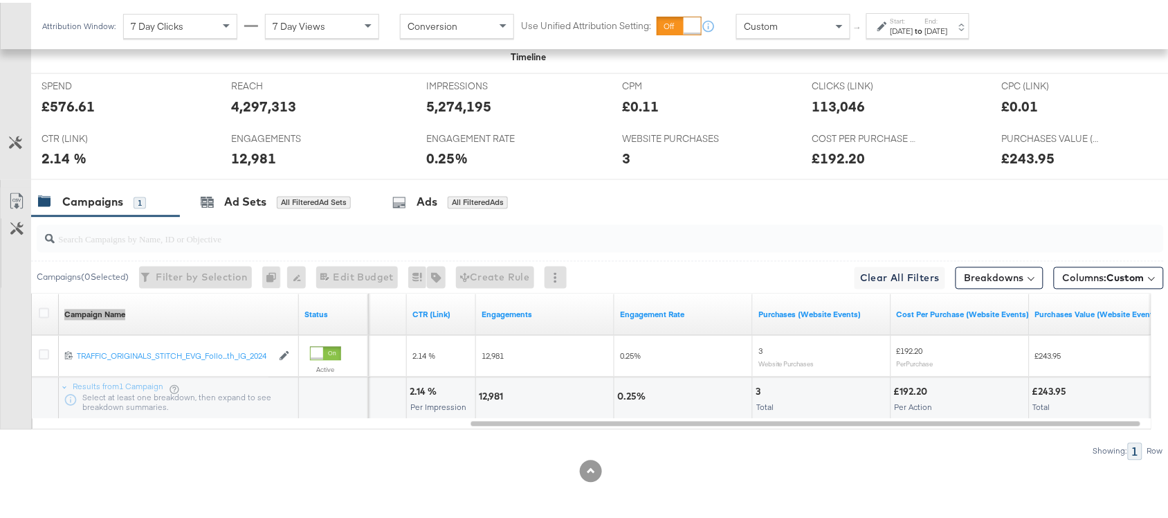
scroll to position [0, 0]
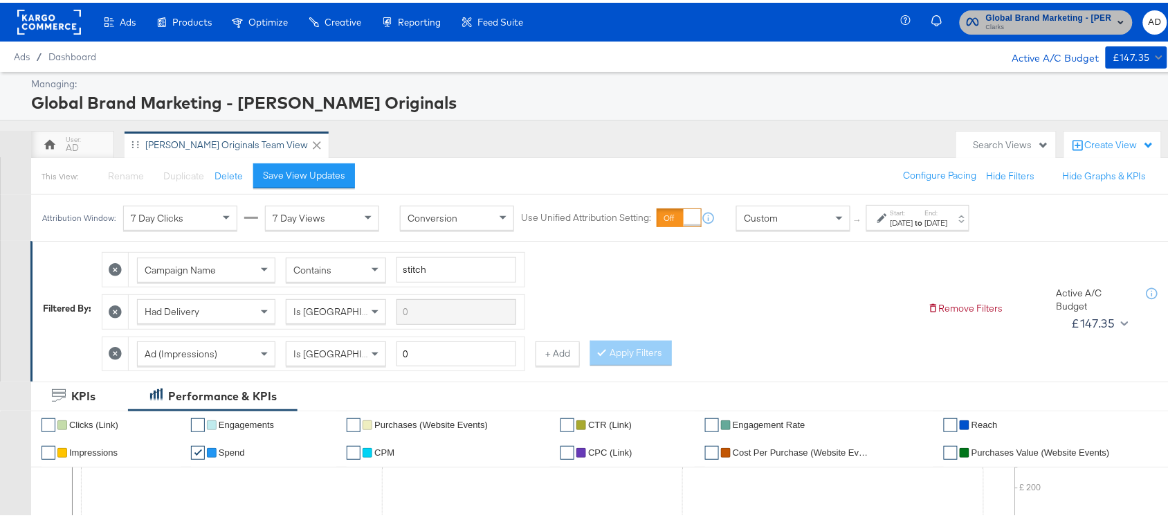
click at [1066, 21] on span "Clarks" at bounding box center [1049, 24] width 126 height 11
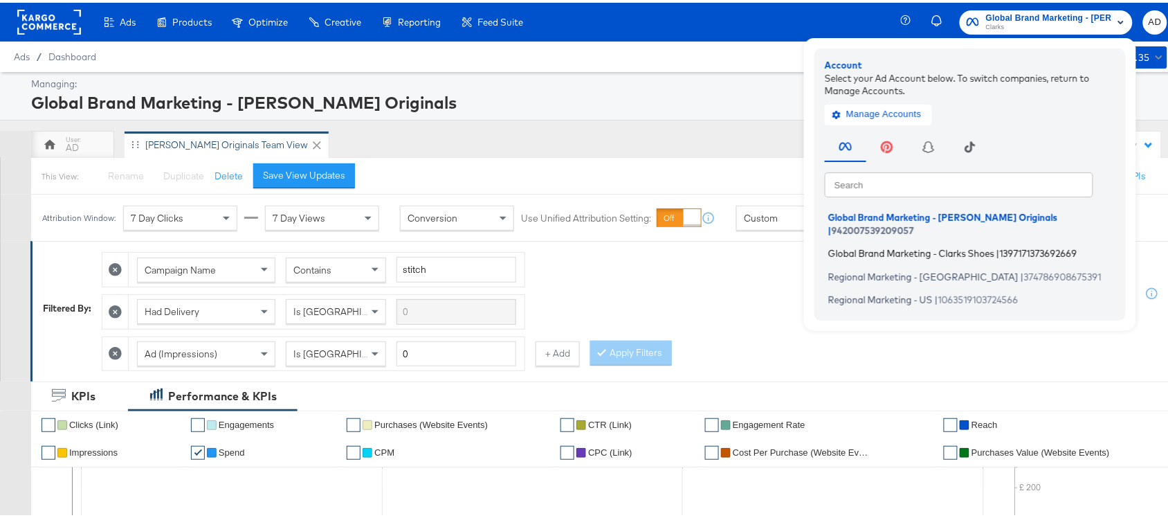
click at [931, 241] on li "Global Brand Marketing - Clarks Shoes | 1397171373692669" at bounding box center [974, 251] width 298 height 20
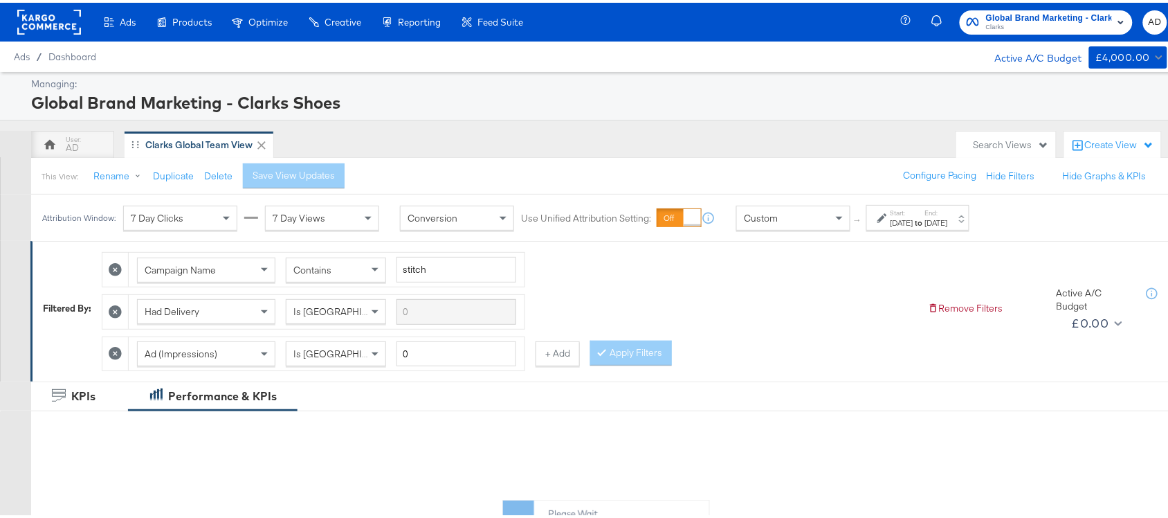
click at [948, 218] on div "[DATE]" at bounding box center [936, 220] width 23 height 11
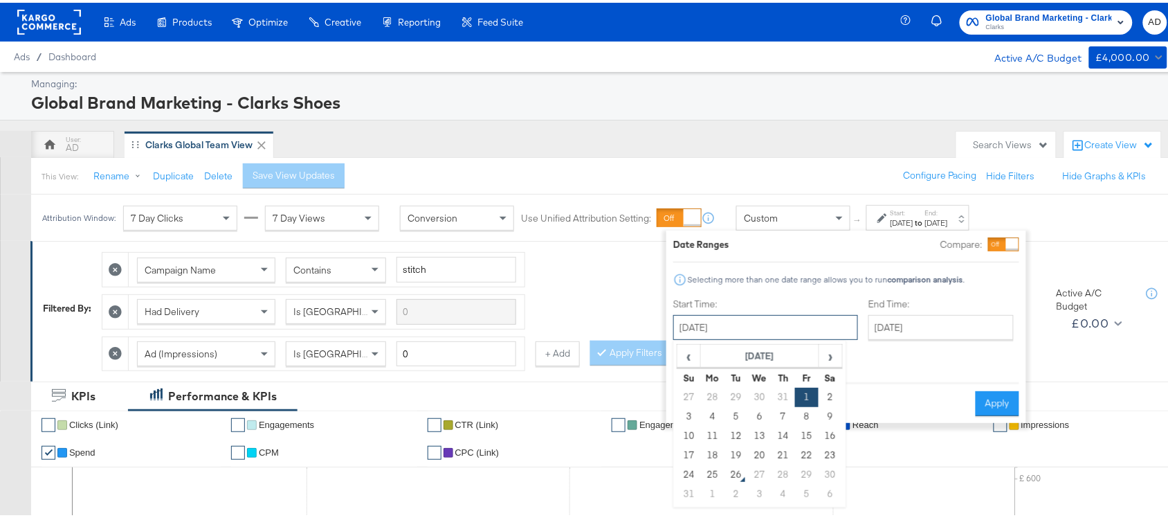
click at [739, 320] on input "[DATE]" at bounding box center [765, 324] width 185 height 25
click at [800, 448] on td "22" at bounding box center [807, 452] width 24 height 19
type input "[DATE]"
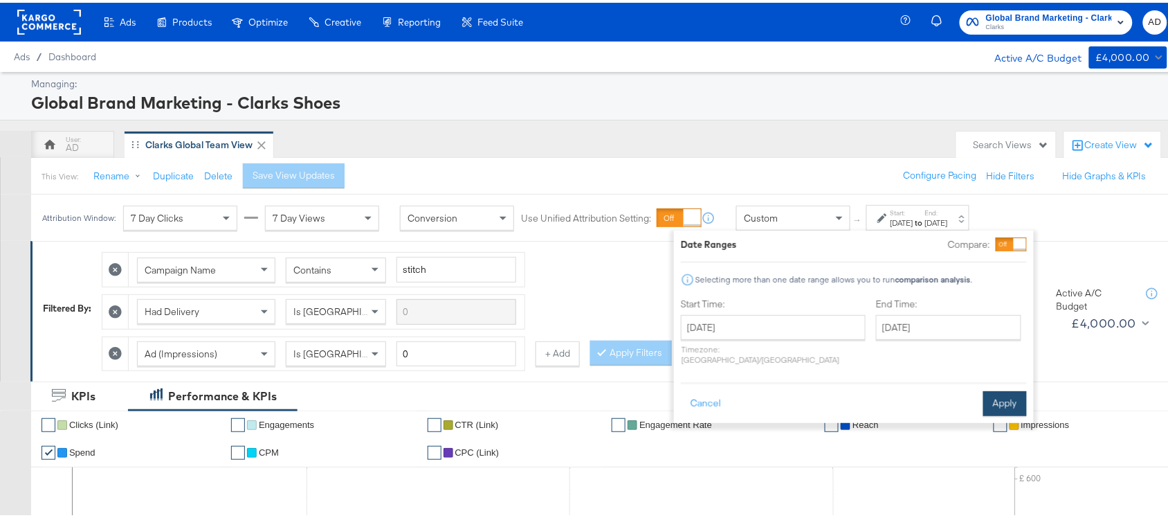
click at [986, 395] on button "Apply" at bounding box center [1006, 400] width 44 height 25
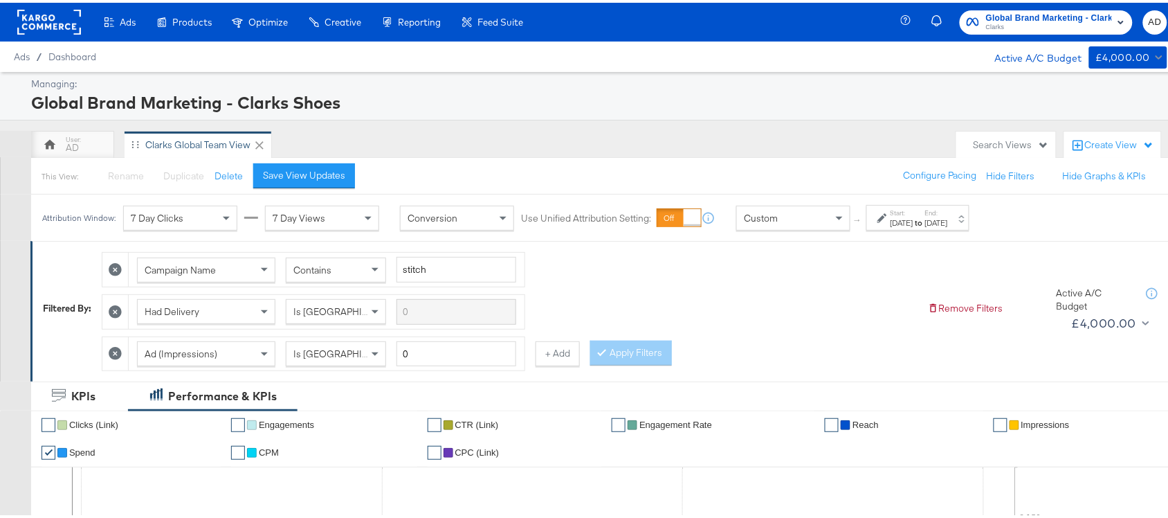
click at [1015, 37] on div "Global Brand Marketing - Clarks Shoes [PERSON_NAME] AD" at bounding box center [1043, 19] width 275 height 39
click at [1044, 29] on span "Clarks" at bounding box center [1049, 24] width 126 height 11
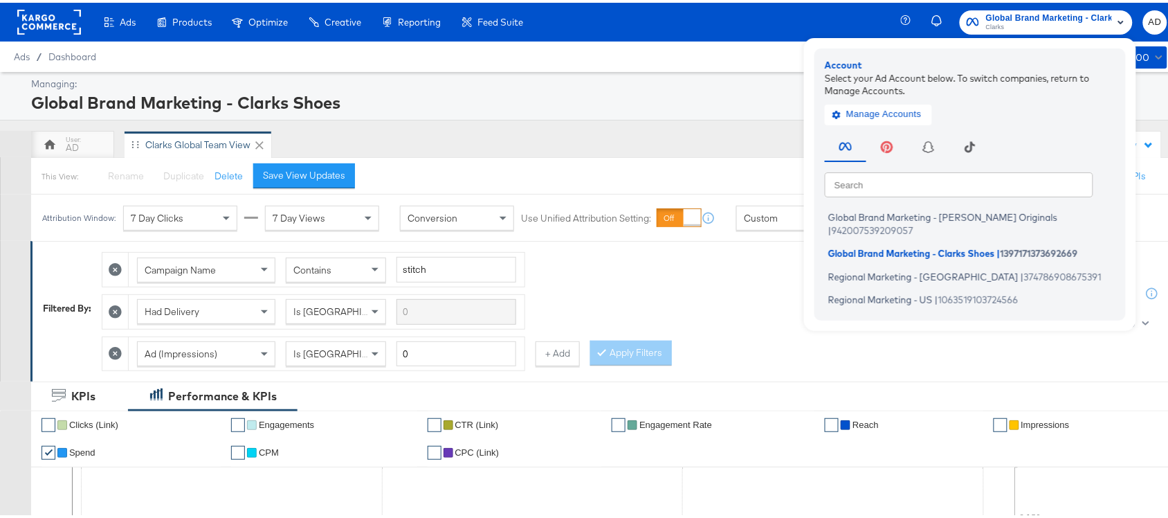
click at [936, 316] on div "Remove Filters Active A/C Budget £4,000.00" at bounding box center [1049, 305] width 242 height 53
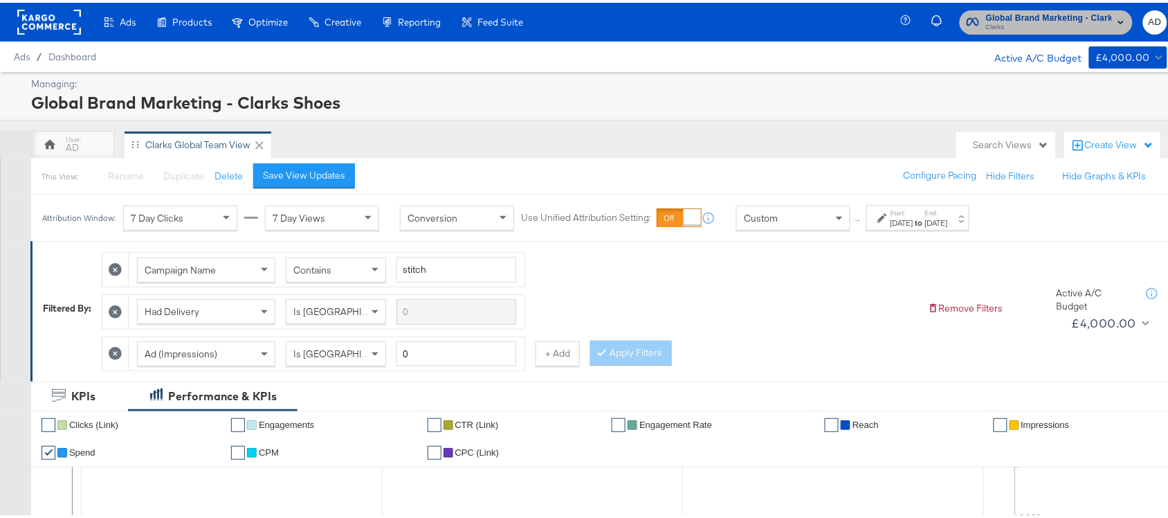
click at [1080, 19] on span "Clarks" at bounding box center [1049, 24] width 126 height 11
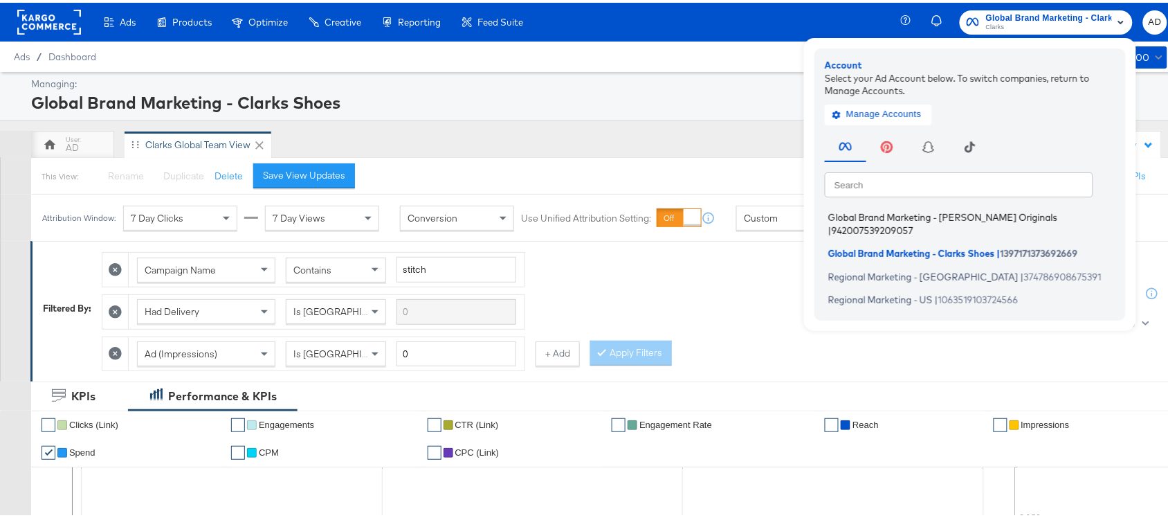
click at [909, 211] on span "Global Brand Marketing - [PERSON_NAME] Originals" at bounding box center [942, 214] width 229 height 11
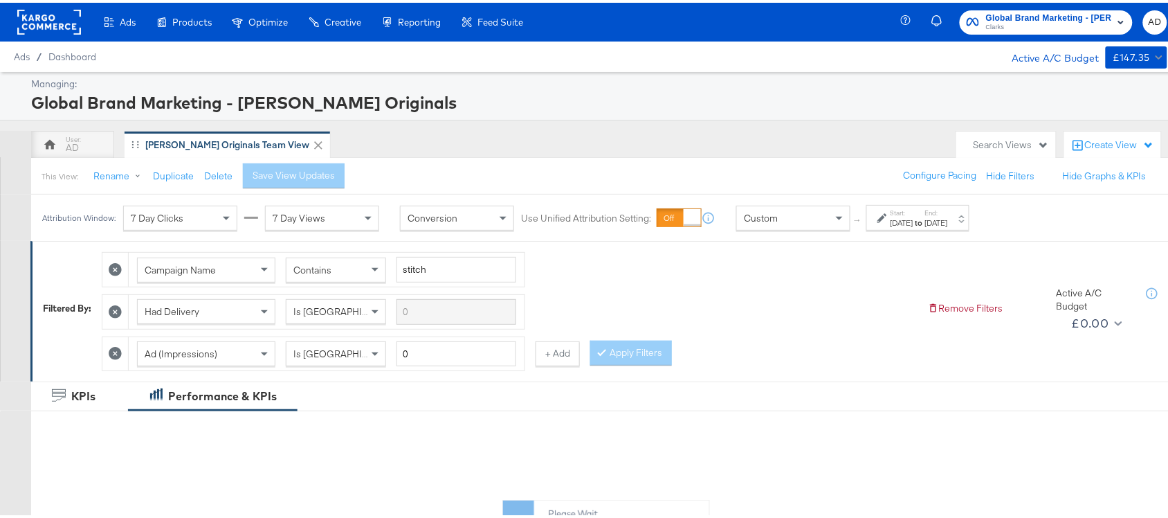
click at [925, 225] on strong "to" at bounding box center [920, 220] width 12 height 10
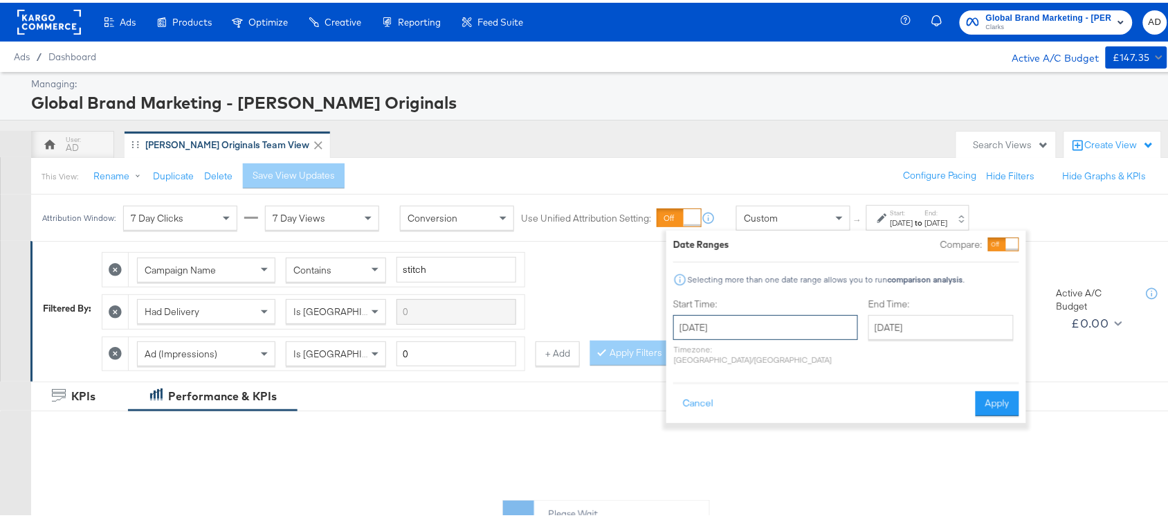
click at [787, 329] on input "[DATE]" at bounding box center [765, 324] width 185 height 25
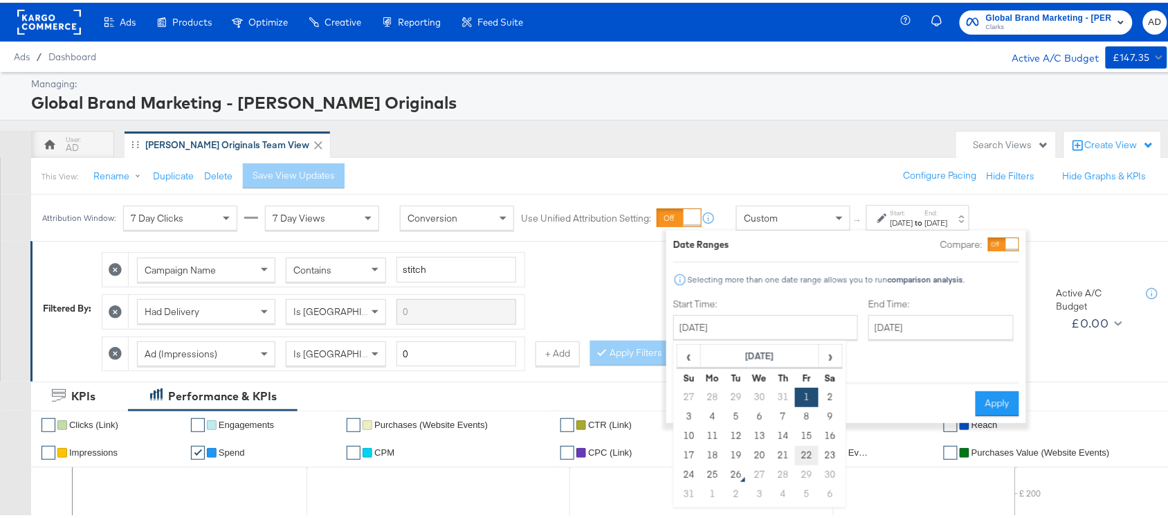
click at [804, 448] on td "22" at bounding box center [807, 452] width 24 height 19
type input "[DATE]"
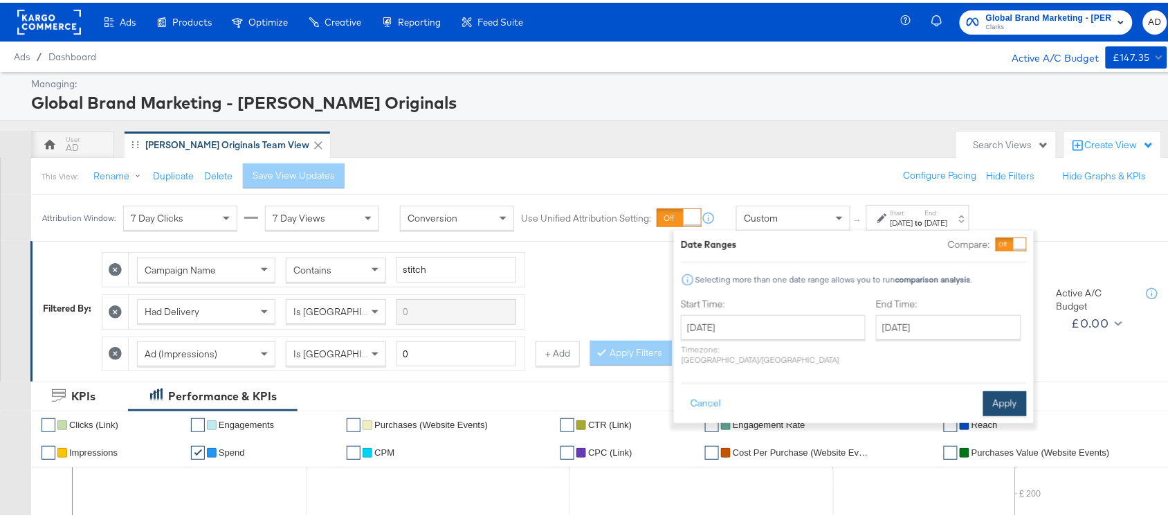
click at [992, 391] on button "Apply" at bounding box center [1006, 400] width 44 height 25
